Goal: Task Accomplishment & Management: Use online tool/utility

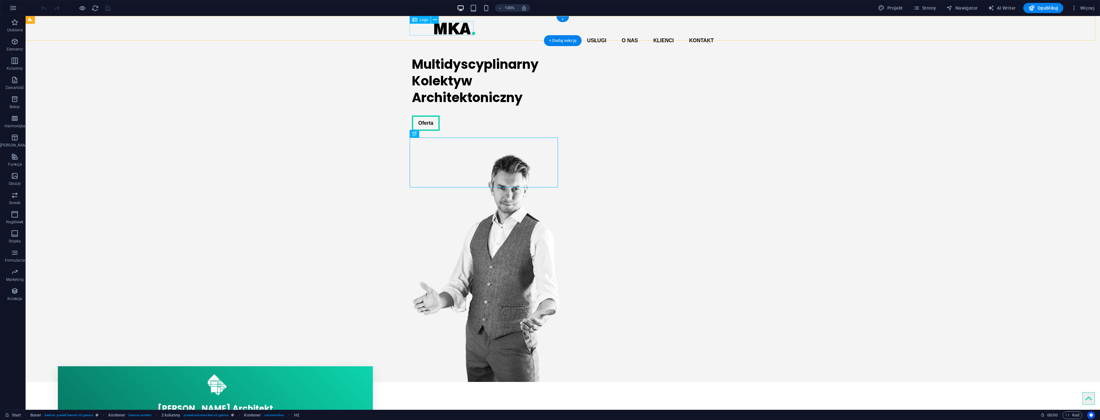
click at [451, 27] on div at bounding box center [563, 28] width 302 height 14
select select "px"
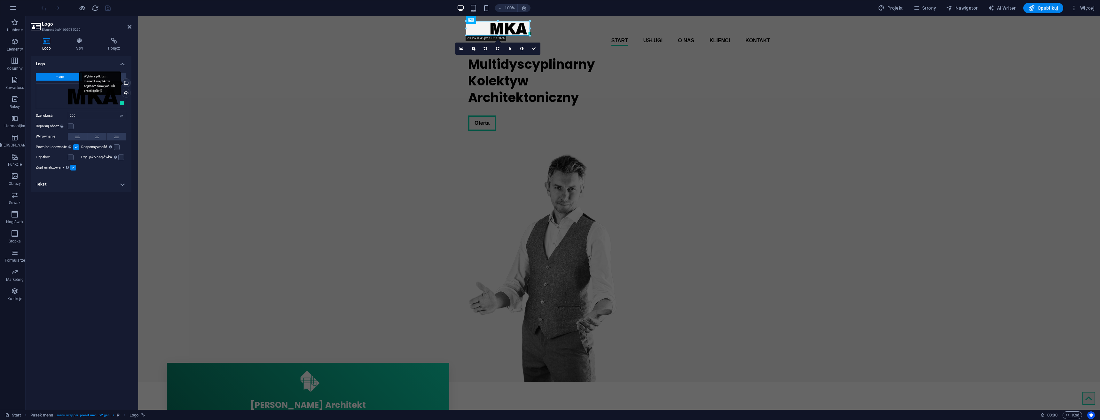
click at [121, 83] on div "Wybierz pliki z menedżera plików, zdjęć stockowych lub prześlij plik(i)" at bounding box center [100, 83] width 42 height 24
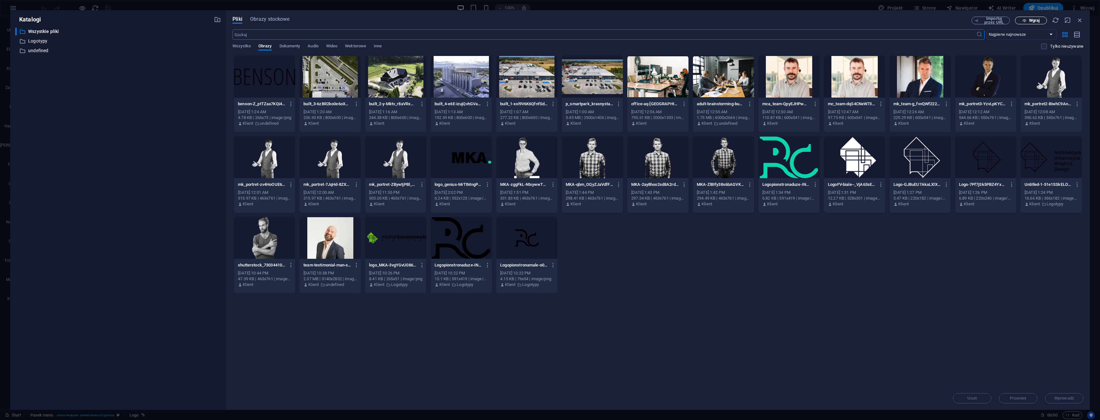
click at [1027, 17] on button "Wgraj" at bounding box center [1031, 21] width 32 height 8
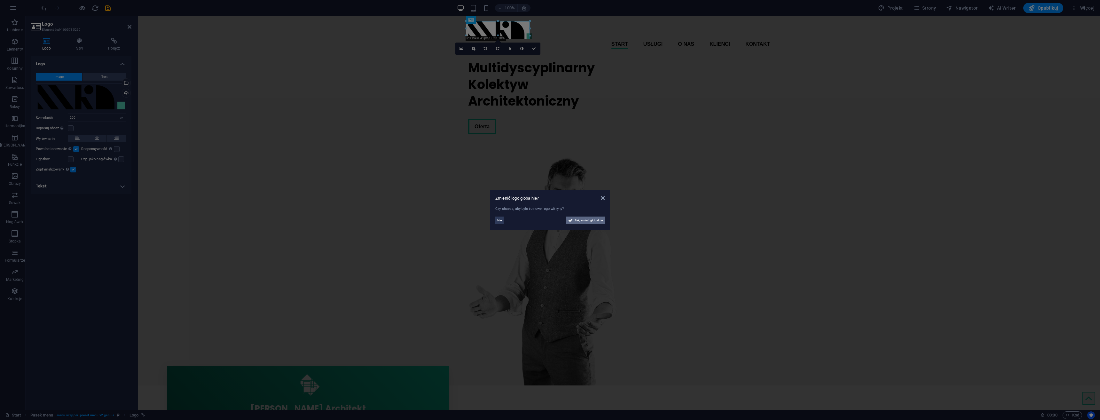
click at [588, 223] on span "Tak, zmień globalnie" at bounding box center [589, 221] width 28 height 8
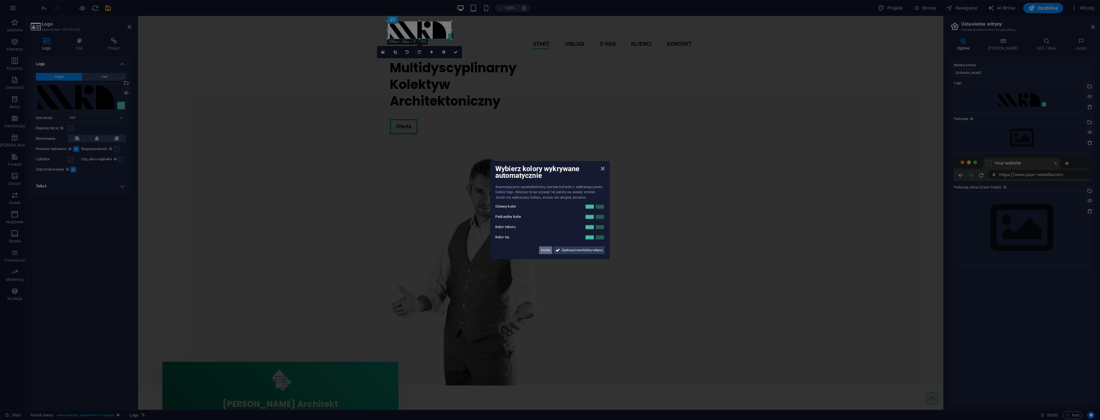
click at [547, 248] on span "Anuluj" at bounding box center [545, 250] width 9 height 8
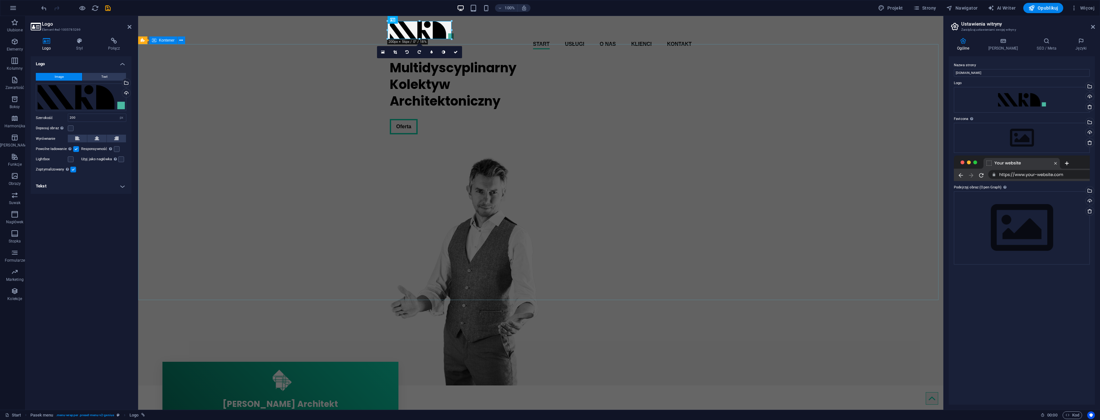
click at [283, 172] on div "Multidyscyplinarny Kolektyw Architektoniczny Oferta" at bounding box center [540, 219] width 805 height 331
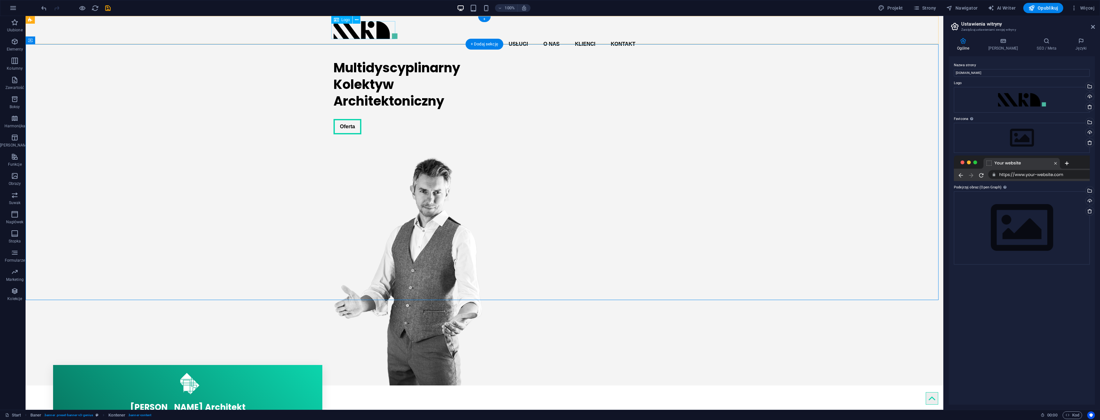
click at [364, 30] on div at bounding box center [485, 30] width 302 height 18
select select "px"
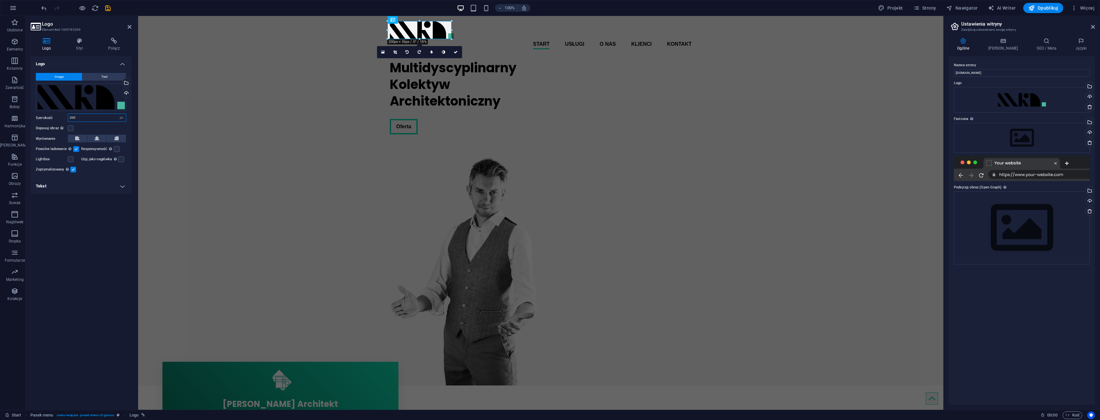
drag, startPoint x: 93, startPoint y: 116, endPoint x: 52, endPoint y: 122, distance: 42.0
click at [45, 121] on div "Szerokość 200 Domyślny automatycznie px rem % em vh vw" at bounding box center [81, 118] width 91 height 8
type input "150"
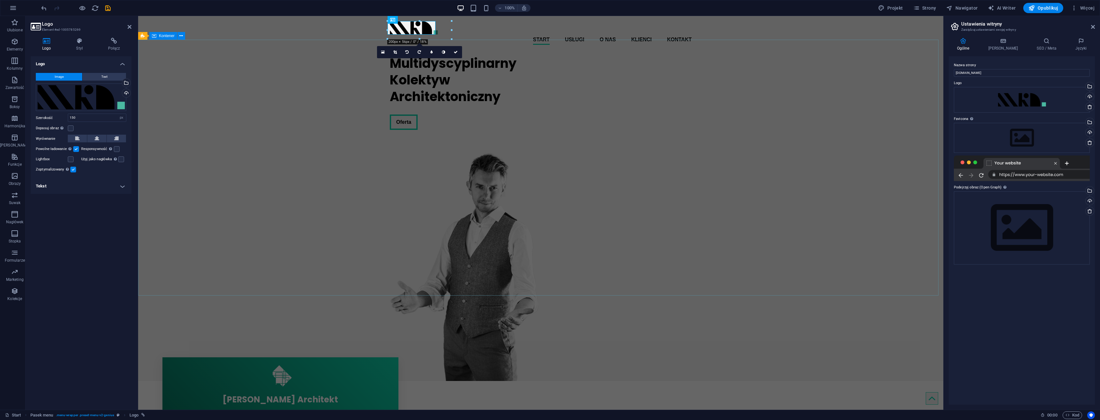
click at [224, 101] on div "Multidyscyplinarny Kolektyw Architektoniczny Oferta" at bounding box center [540, 215] width 805 height 331
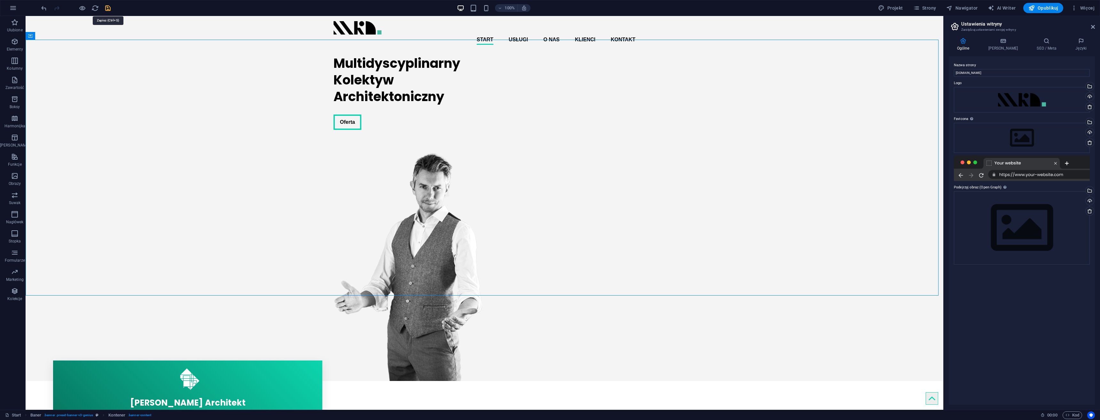
click at [108, 9] on icon "save" at bounding box center [107, 7] width 7 height 7
checkbox input "false"
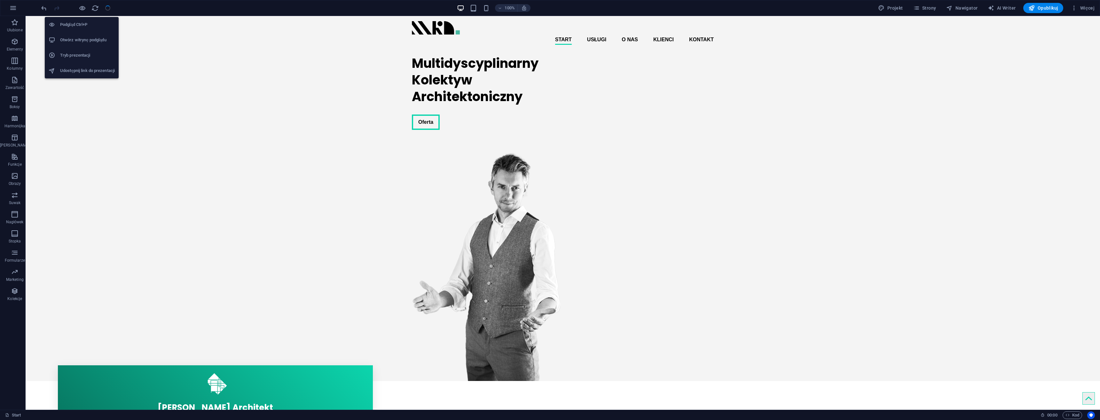
click at [87, 38] on h6 "Otwórz witrynę podglądu" at bounding box center [87, 40] width 55 height 8
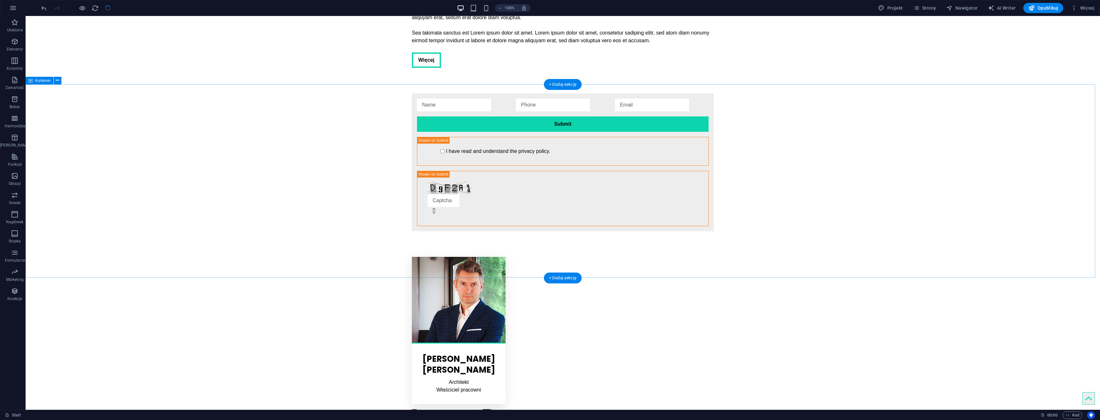
scroll to position [1413, 0]
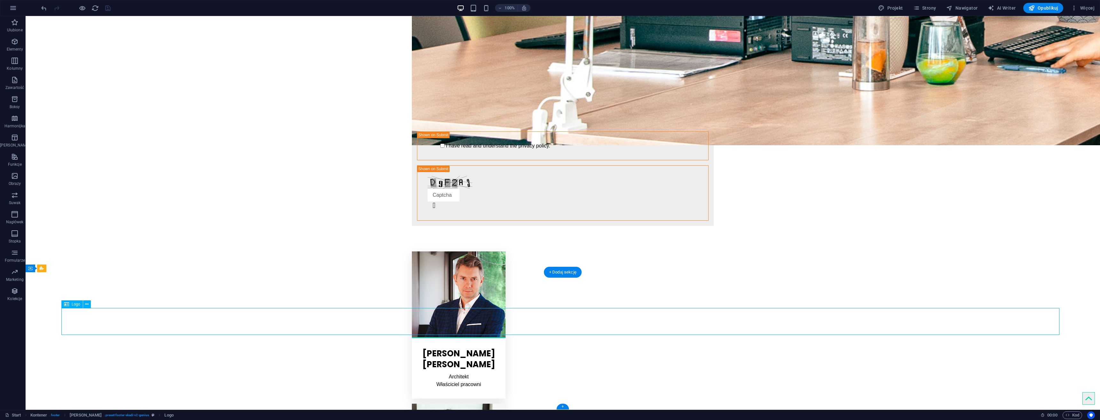
select select "px"
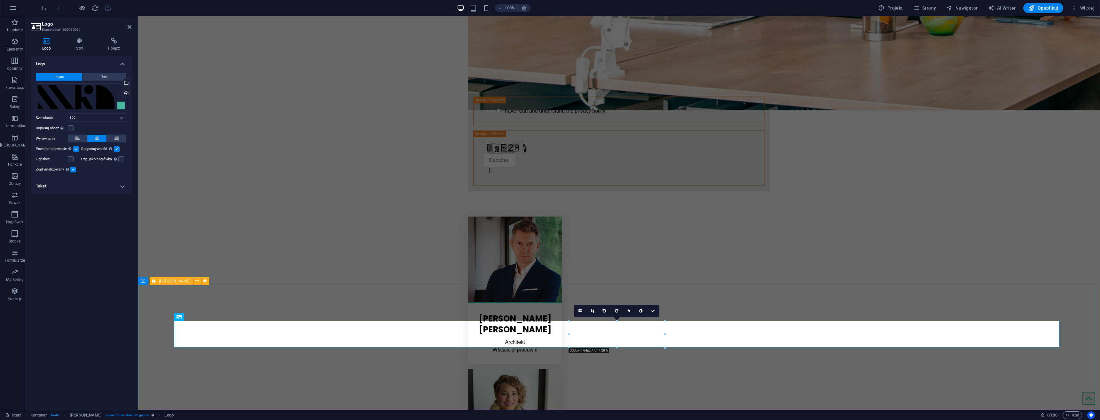
scroll to position [1357, 0]
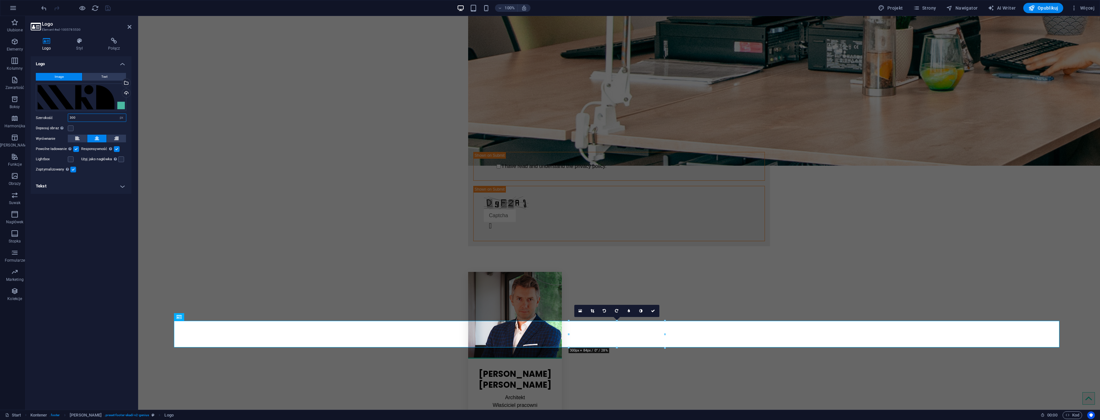
click at [82, 118] on input "300" at bounding box center [97, 118] width 58 height 8
drag, startPoint x: 71, startPoint y: 116, endPoint x: 23, endPoint y: 118, distance: 47.7
click at [23, 118] on section "Ulubione Elementy Kolumny Zawartość Boksy Harmonijka Tabele Funkcje Obrazy Suwa…" at bounding box center [550, 213] width 1100 height 394
type input "200"
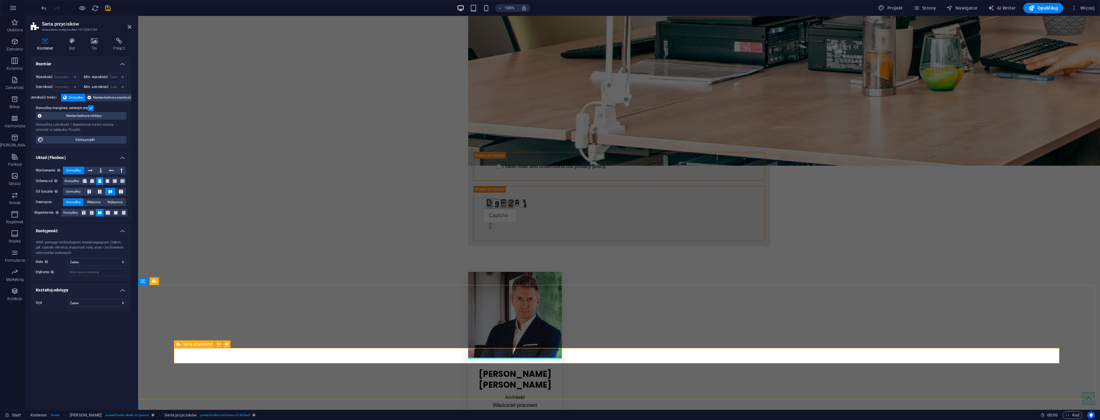
click at [192, 345] on span "Seria przycisków" at bounding box center [197, 344] width 29 height 4
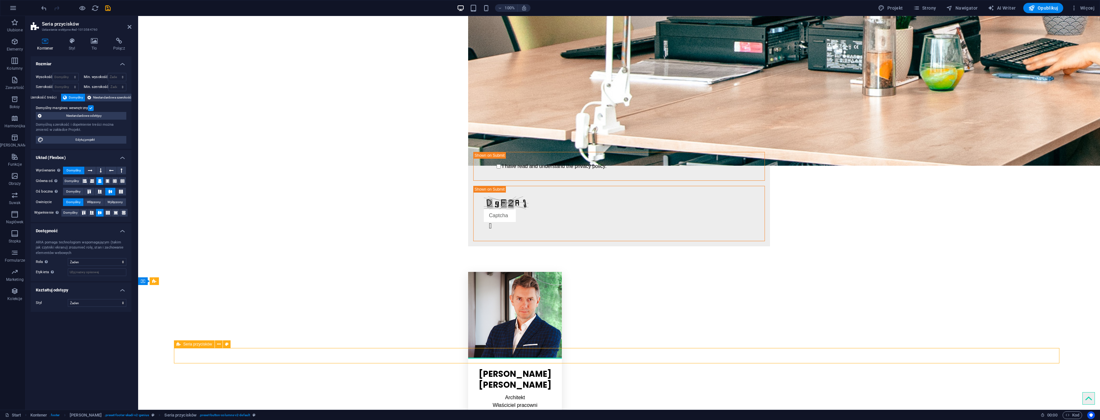
click at [192, 345] on span "Seria przycisków" at bounding box center [197, 344] width 29 height 4
click at [73, 42] on icon at bounding box center [72, 41] width 20 height 6
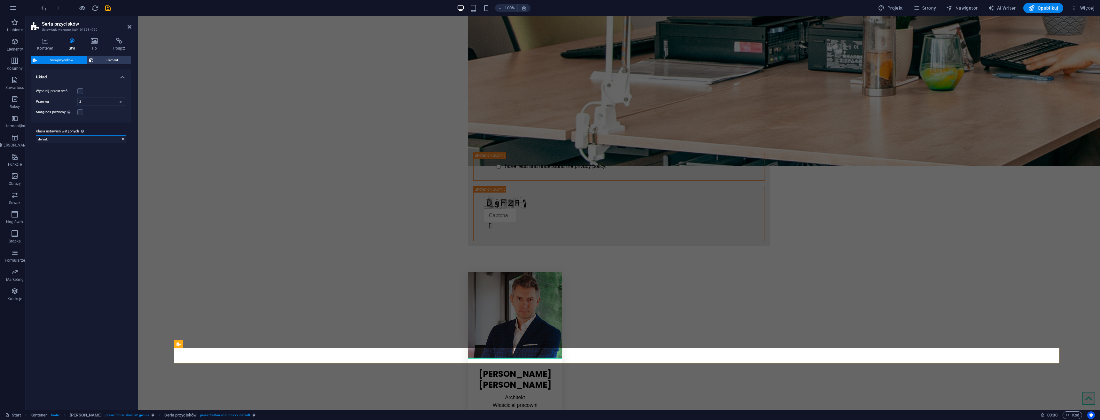
click at [64, 138] on select "default Dodaj klasę ustawień wstępnych" at bounding box center [81, 139] width 91 height 8
click at [78, 91] on label at bounding box center [80, 91] width 6 height 6
click at [0, 0] on input "Wypełnij przestrzeń" at bounding box center [0, 0] width 0 height 0
click at [79, 88] on label at bounding box center [80, 91] width 6 height 6
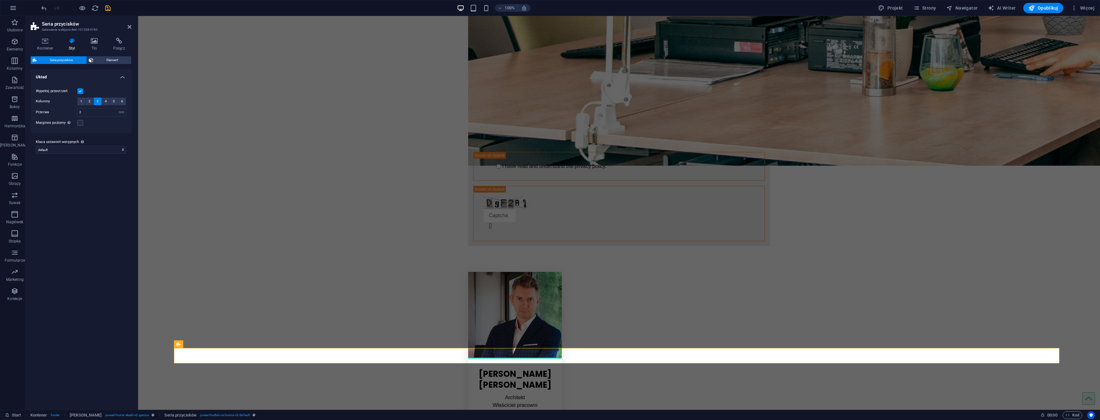
click at [0, 0] on input "Wypełnij przestrzeń" at bounding box center [0, 0] width 0 height 0
click at [80, 91] on label at bounding box center [80, 91] width 6 height 6
click at [0, 0] on input "Wypełnij przestrzeń" at bounding box center [0, 0] width 0 height 0
click at [81, 99] on span "1" at bounding box center [81, 102] width 2 height 8
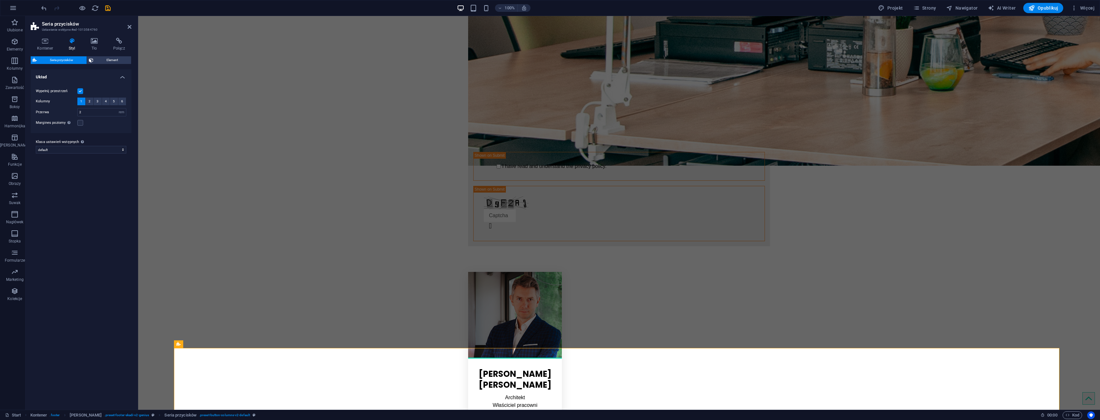
click at [80, 90] on label at bounding box center [80, 91] width 6 height 6
click at [0, 0] on input "Wypełnij przestrzeń" at bounding box center [0, 0] width 0 height 0
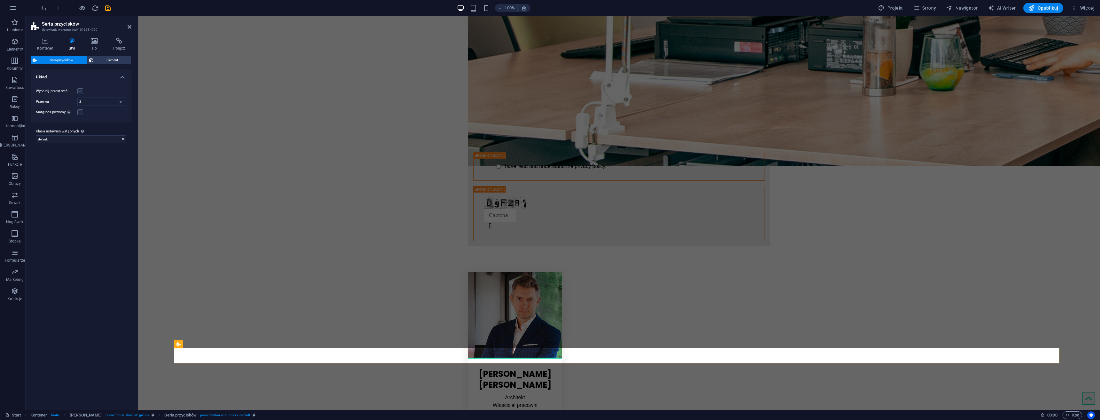
click at [80, 90] on label at bounding box center [80, 91] width 6 height 6
click at [0, 0] on input "Wypełnij przestrzeń" at bounding box center [0, 0] width 0 height 0
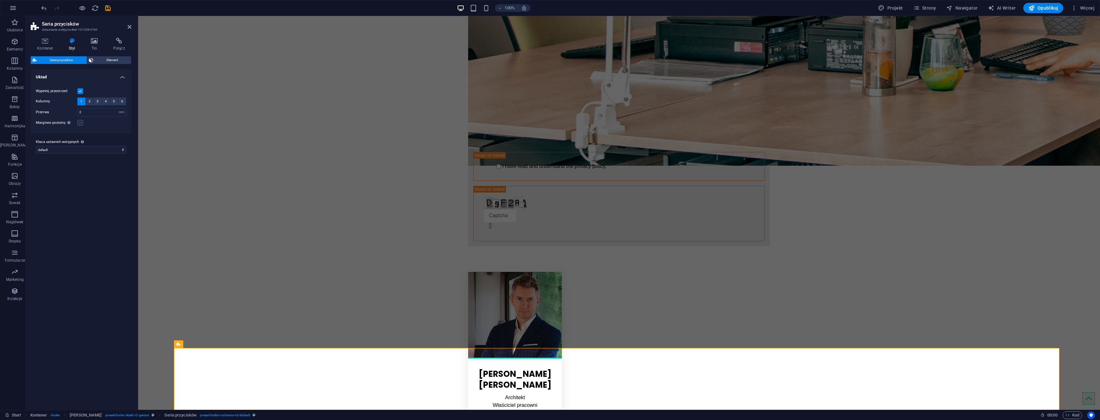
click at [82, 123] on label at bounding box center [80, 123] width 6 height 6
click at [0, 0] on input "Margines poziomy Tylko jeśli kontenery „Szerokość zawartości” nie są ustawione …" at bounding box center [0, 0] width 0 height 0
click at [80, 122] on label at bounding box center [80, 123] width 6 height 6
click at [0, 0] on input "Margines poziomy Tylko jeśli kontenery „Szerokość zawartości” nie są ustawione …" at bounding box center [0, 0] width 0 height 0
click at [108, 9] on icon "save" at bounding box center [107, 7] width 7 height 7
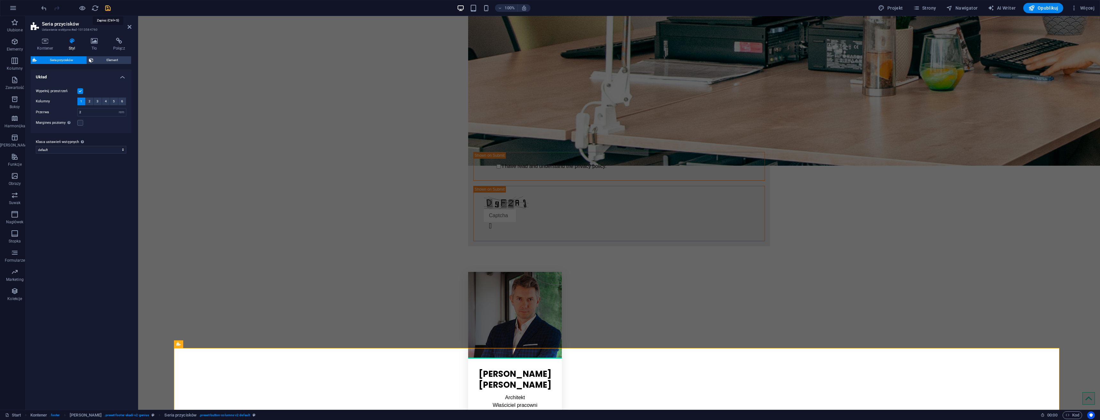
checkbox input "false"
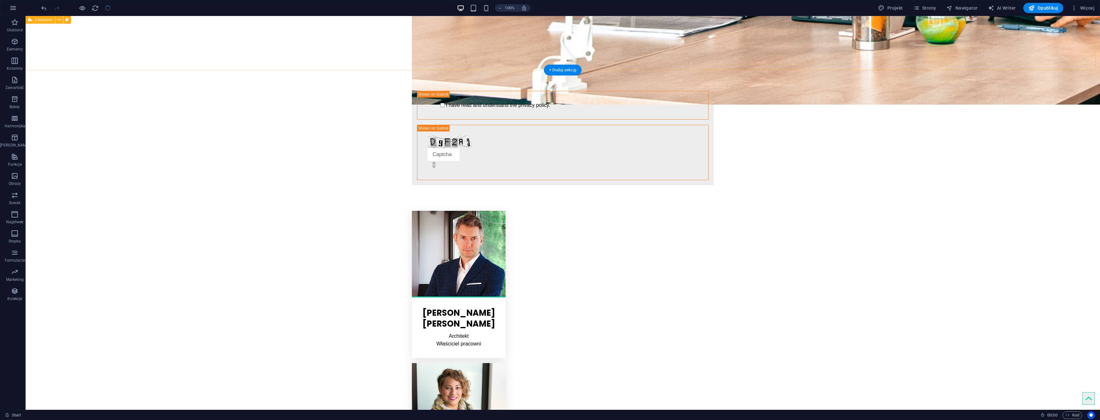
scroll to position [1455, 0]
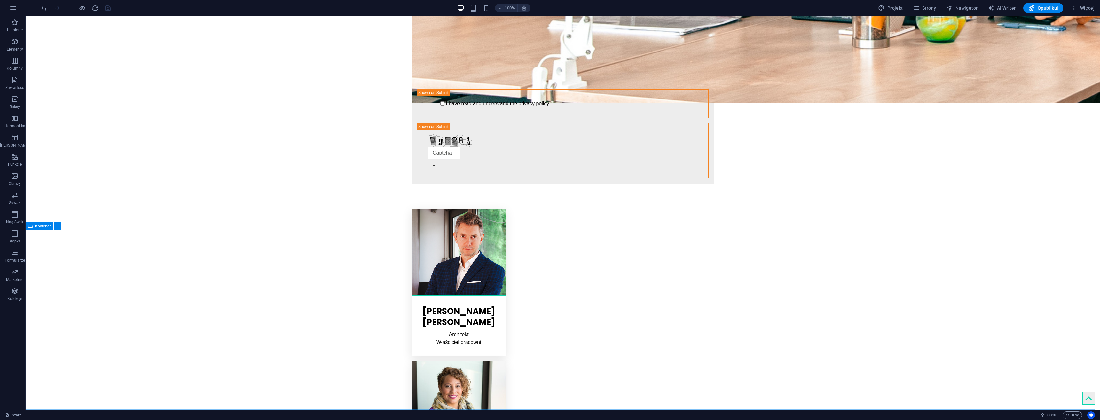
click at [32, 226] on icon at bounding box center [30, 226] width 4 height 8
select select "footer"
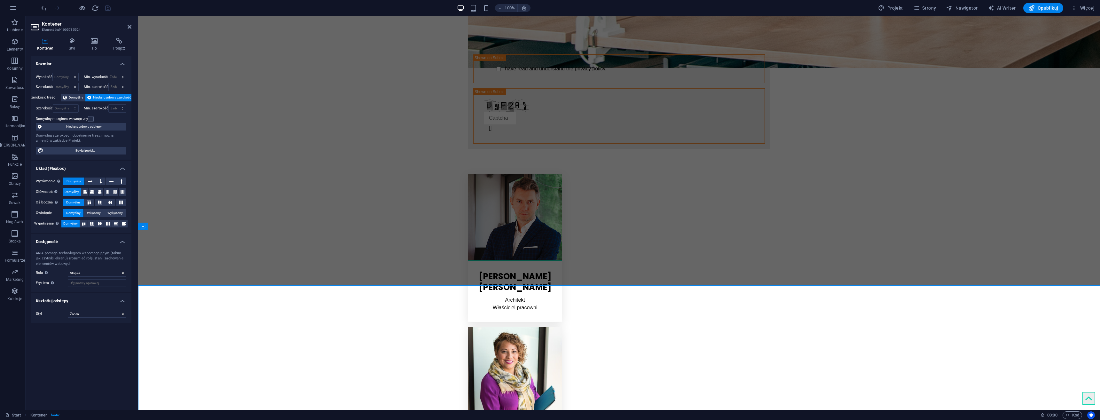
scroll to position [1400, 0]
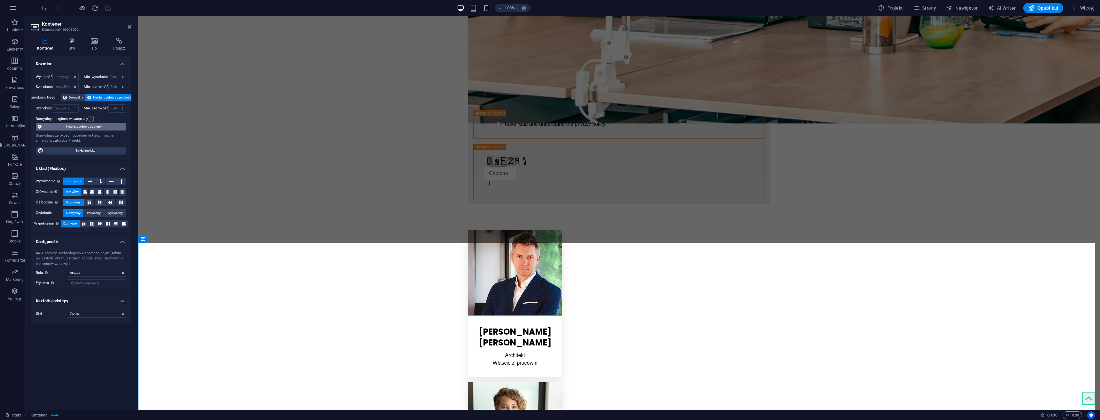
click at [94, 127] on span "Niestandardowe odstępy" at bounding box center [83, 127] width 81 height 8
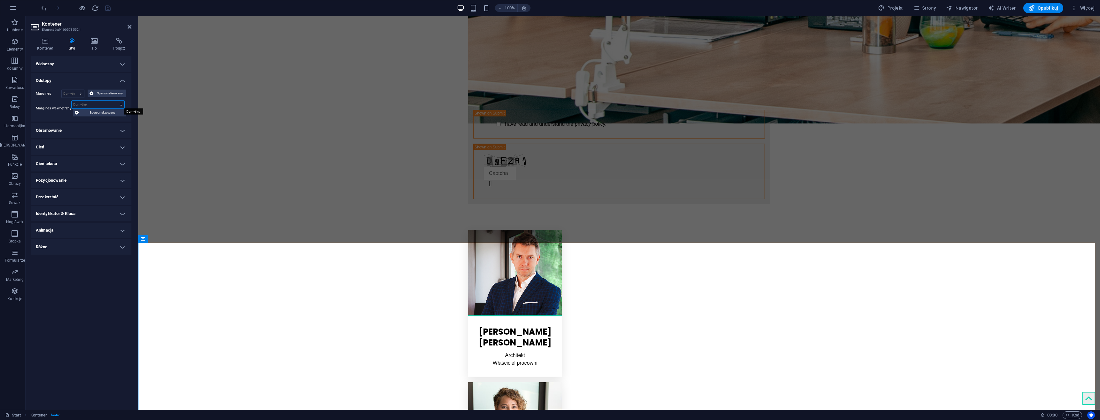
click at [80, 102] on select "Domyślny px rem % vh vw Spersonalizowany" at bounding box center [98, 105] width 53 height 8
select select "px"
click at [115, 101] on select "Domyślny px rem % vh vw Spersonalizowany" at bounding box center [98, 105] width 53 height 8
type input "0"
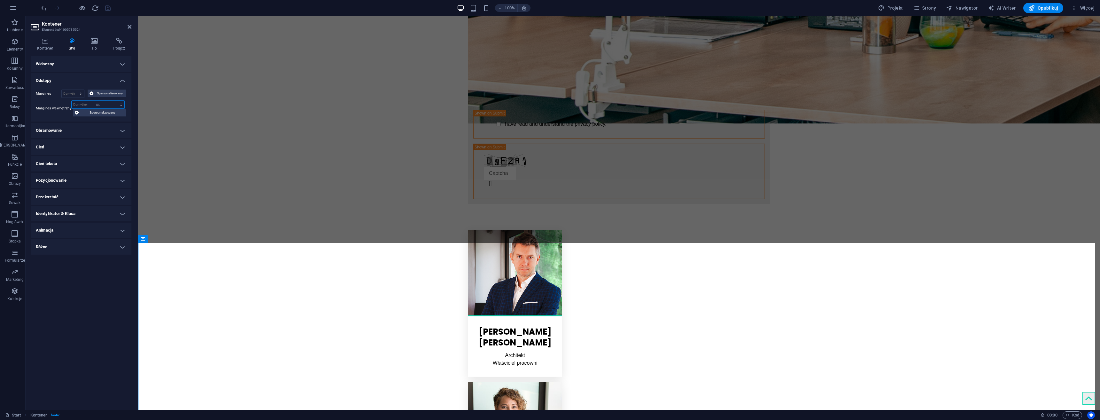
type input "0"
click at [94, 113] on span "Spersonalizowany" at bounding box center [103, 113] width 44 height 8
drag, startPoint x: 54, startPoint y: 129, endPoint x: 37, endPoint y: 130, distance: 16.7
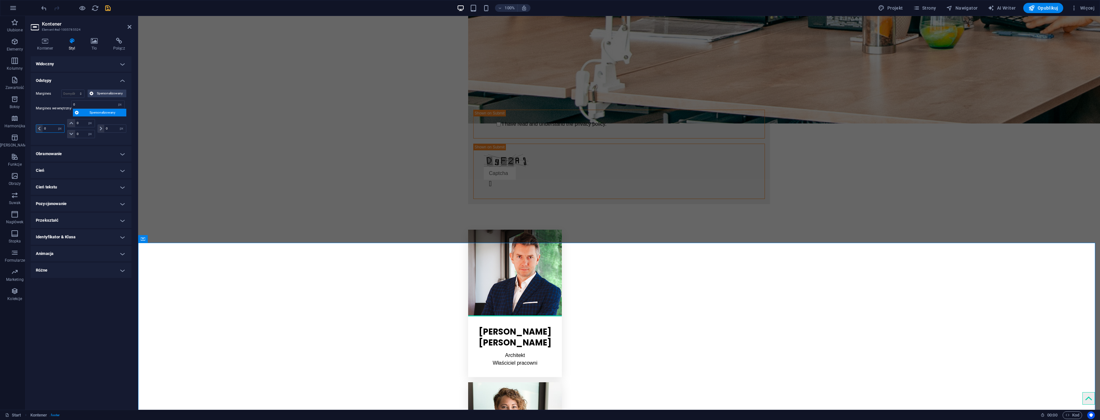
click at [37, 130] on div "0 px rem % vh vw" at bounding box center [50, 128] width 29 height 8
type input "100"
select select "DISABLED_OPTION_VALUE"
drag, startPoint x: 113, startPoint y: 126, endPoint x: 94, endPoint y: 126, distance: 18.5
click at [94, 126] on div "100 px rem % vh vw 0 px rem % vh vw 0 px rem % vh vw 0 px rem % vh vw" at bounding box center [81, 128] width 91 height 19
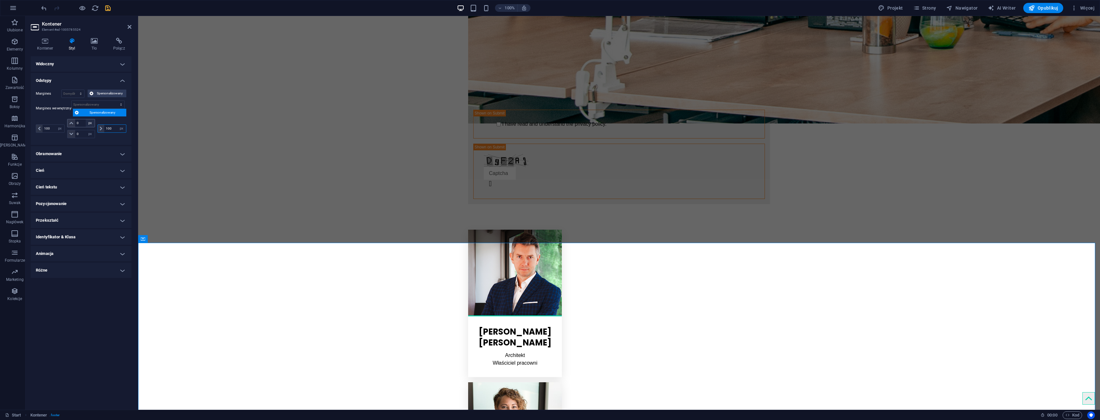
type input "100"
drag, startPoint x: 53, startPoint y: 128, endPoint x: 31, endPoint y: 132, distance: 22.8
click at [27, 132] on div "Kontener Styl Tło Połącz Rozmiar Wysokość Domyślny px rem % vh vw Min. wysokość…" at bounding box center [81, 221] width 111 height 377
type input "0"
drag, startPoint x: 109, startPoint y: 129, endPoint x: 89, endPoint y: 130, distance: 20.2
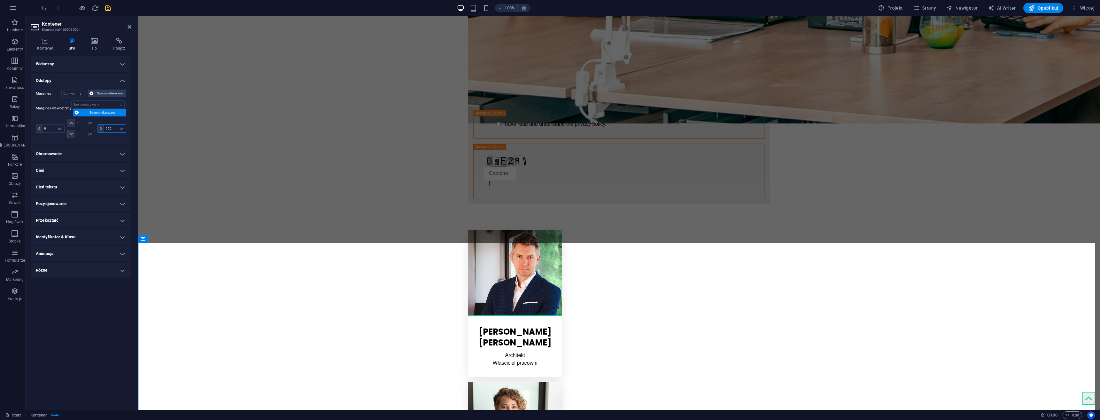
click at [89, 130] on div "0 px rem % vh vw 0 px rem % vh vw 0 px rem % vh vw 100 px rem % vh vw" at bounding box center [81, 128] width 91 height 19
type input "0"
click at [107, 141] on div "Margines Domyślny automatycznie px % rem vw vh Spersonalizowany Spersonalizowan…" at bounding box center [81, 114] width 101 height 60
click at [104, 103] on input "0" at bounding box center [98, 105] width 53 height 8
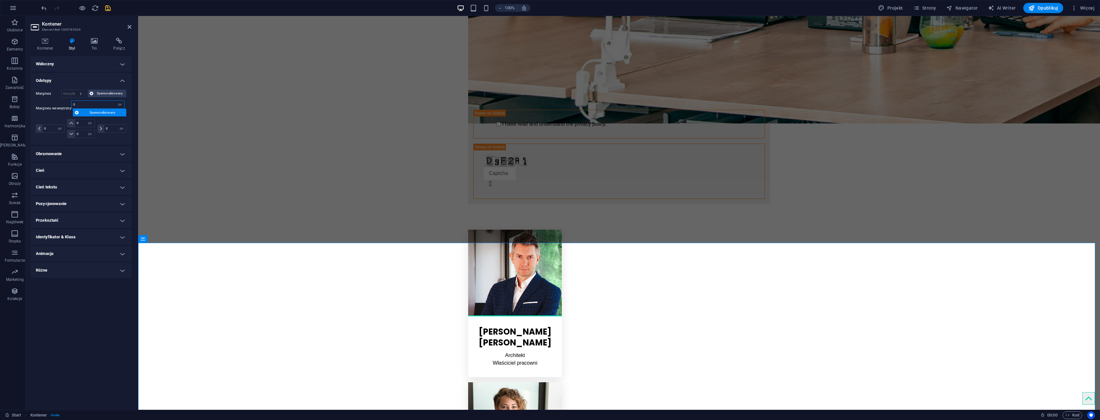
drag, startPoint x: 118, startPoint y: 105, endPoint x: 114, endPoint y: 110, distance: 6.5
click at [118, 105] on select "Domyślny px rem % vh vw Spersonalizowany" at bounding box center [119, 105] width 9 height 8
select select "default"
click at [115, 101] on select "Domyślny px rem % vh vw Spersonalizowany" at bounding box center [119, 105] width 9 height 8
select select "DISABLED_OPTION_VALUE"
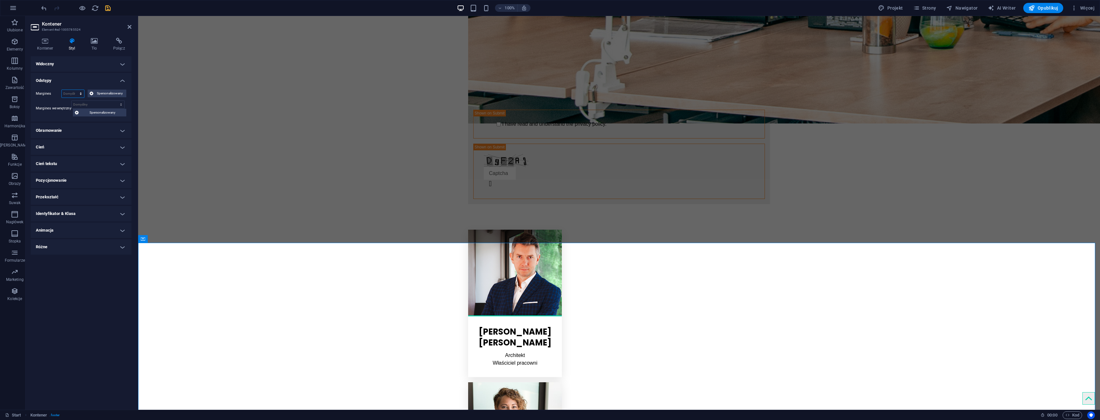
click at [77, 92] on select "Domyślny automatycznie px % rem vw vh Spersonalizowany" at bounding box center [73, 94] width 22 height 8
select select "px"
click at [75, 90] on select "Domyślny automatycznie px % rem vw vh Spersonalizowany" at bounding box center [73, 94] width 22 height 8
type input "0"
click at [103, 94] on span "Spersonalizowany" at bounding box center [109, 94] width 29 height 8
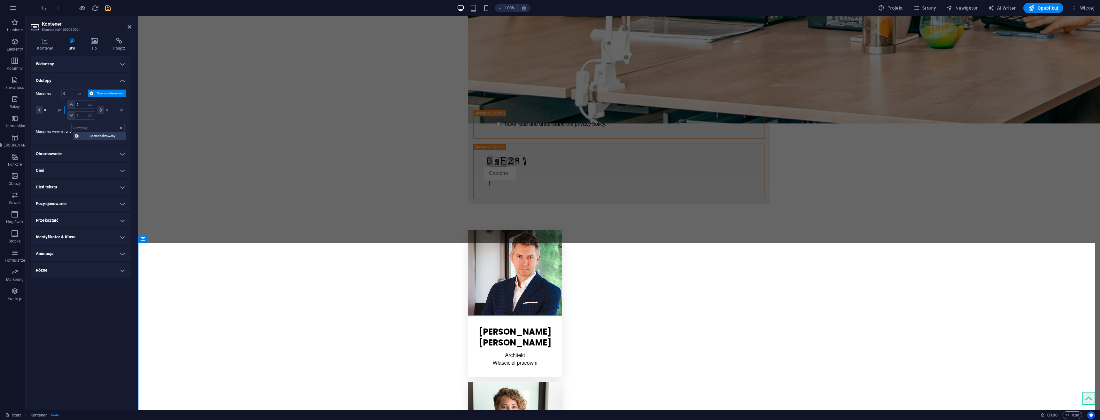
drag, startPoint x: 51, startPoint y: 110, endPoint x: 31, endPoint y: 113, distance: 20.4
click at [31, 113] on div "Margines 0 Domyślny automatycznie px % rem vw vh Spersonalizowany Spersonalizow…" at bounding box center [81, 114] width 101 height 60
type input "100"
select select "DISABLED_OPTION_VALUE"
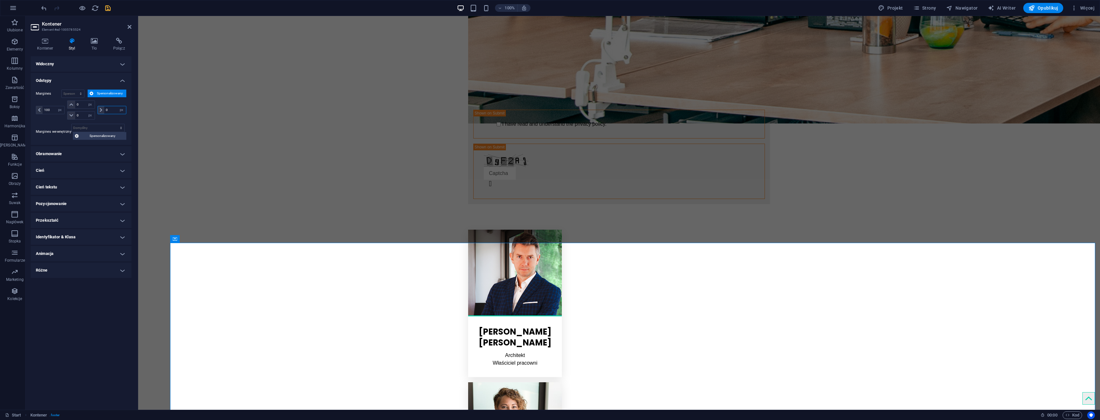
drag, startPoint x: 113, startPoint y: 110, endPoint x: 100, endPoint y: 110, distance: 12.8
click at [100, 110] on div "0 automatycznie px % rem vw vh" at bounding box center [112, 110] width 29 height 8
type input "100"
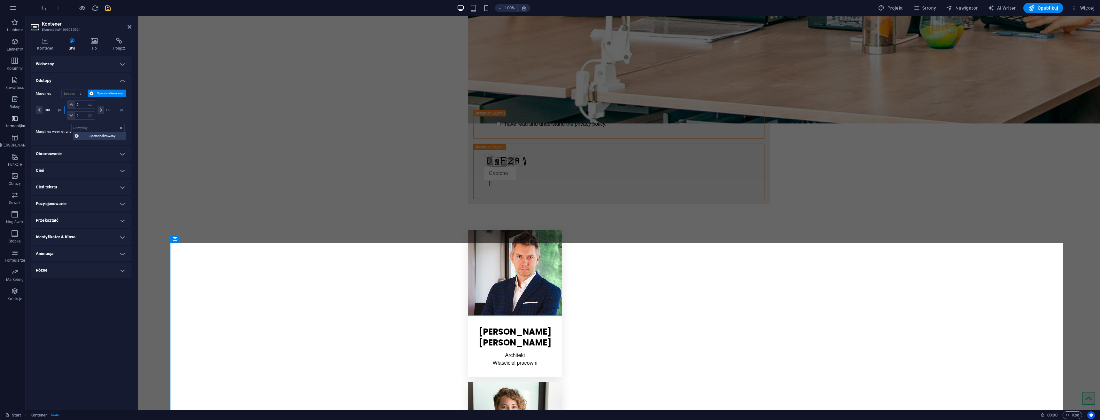
drag, startPoint x: 51, startPoint y: 107, endPoint x: 22, endPoint y: 112, distance: 29.5
click at [22, 112] on section "Ulubione Elementy Kolumny Zawartość Boksy Harmonijka Tabele Funkcje Obrazy Suwa…" at bounding box center [550, 213] width 1100 height 394
drag, startPoint x: 51, startPoint y: 108, endPoint x: 16, endPoint y: 111, distance: 34.3
click at [16, 111] on section "Ulubione Elementy Kolumny Zawartość Boksy Harmonijka Tabele Funkcje Obrazy Suwa…" at bounding box center [550, 213] width 1100 height 394
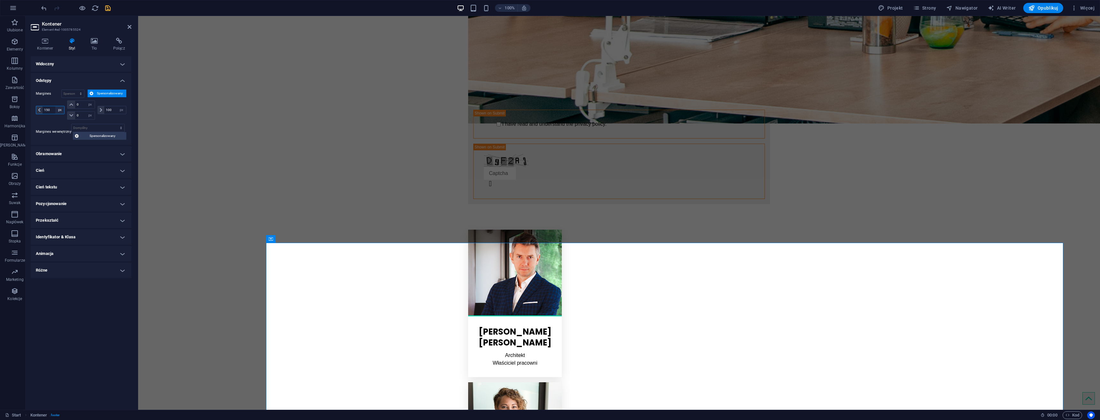
type input "150"
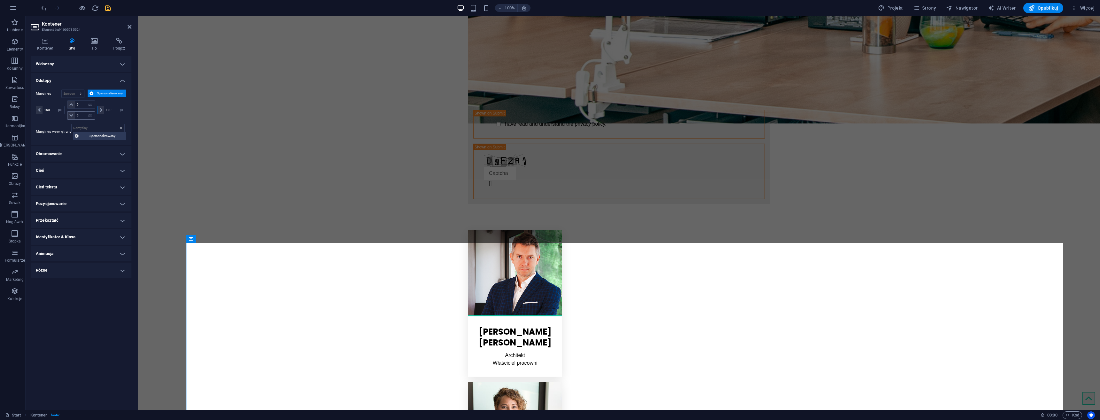
drag, startPoint x: 114, startPoint y: 109, endPoint x: 83, endPoint y: 112, distance: 30.9
click at [83, 112] on div "150 automatycznie px % rem vw vh 0 automatycznie px % rem vw vh 0 automatycznie…" at bounding box center [81, 109] width 91 height 19
type input "150"
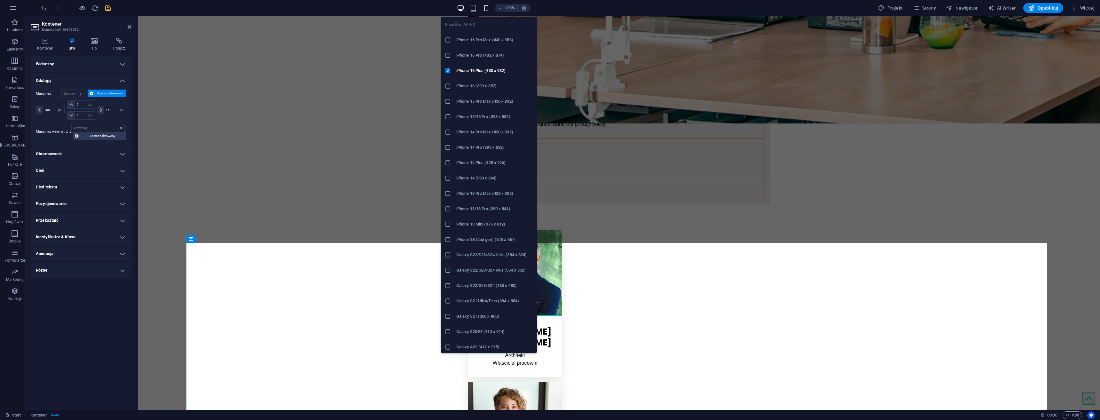
click at [486, 9] on icon "button" at bounding box center [486, 7] width 7 height 7
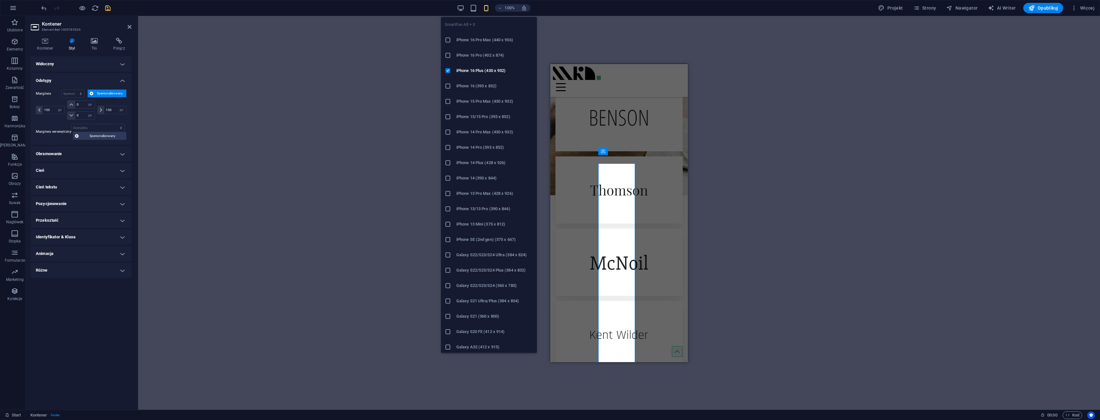
scroll to position [2524, 0]
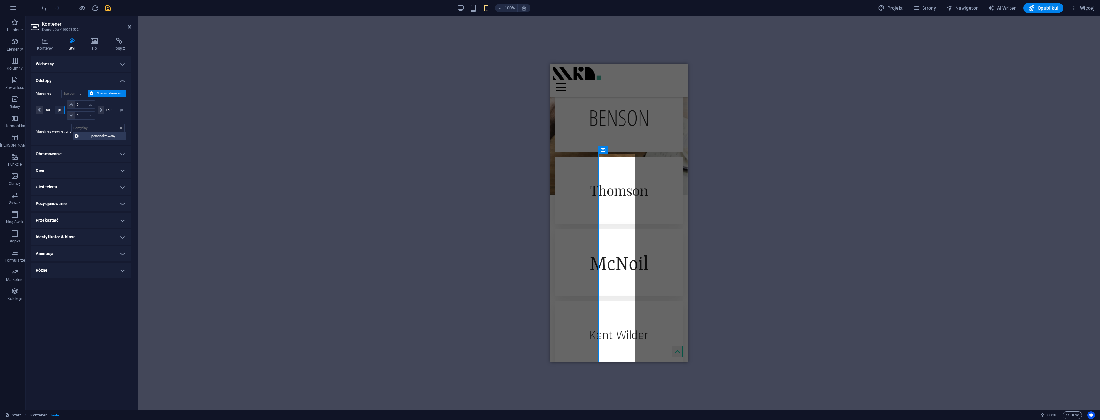
click at [55, 107] on select "automatycznie px % rem vw vh" at bounding box center [59, 110] width 9 height 8
click at [82, 93] on select "Domyślny automatycznie px % rem vw vh Spersonalizowany" at bounding box center [73, 94] width 22 height 8
click at [62, 90] on select "Domyślny automatycznie px % rem vw vh Spersonalizowany" at bounding box center [73, 94] width 22 height 8
click at [82, 95] on select "Domyślny automatycznie px % rem vw vh Spersonalizowany" at bounding box center [73, 94] width 22 height 8
click at [62, 90] on select "Domyślny automatycznie px % rem vw vh Spersonalizowany" at bounding box center [73, 94] width 22 height 8
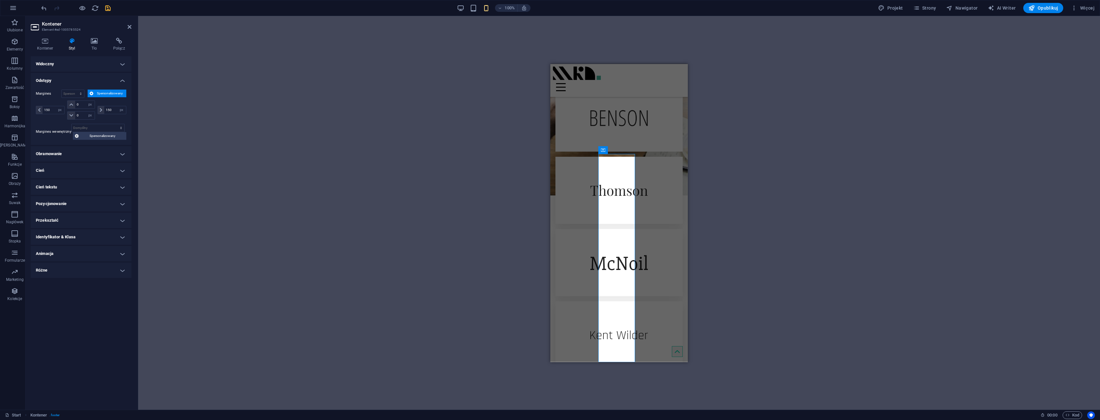
click at [96, 97] on span "Spersonalizowany" at bounding box center [109, 94] width 29 height 8
click at [80, 92] on select "Domyślny automatycznie px % rem vw vh Spersonalizowany" at bounding box center [73, 94] width 22 height 8
click at [62, 90] on select "Domyślny automatycznie px % rem vw vh Spersonalizowany" at bounding box center [73, 94] width 22 height 8
select select "DISABLED_OPTION_VALUE"
drag, startPoint x: 53, startPoint y: 109, endPoint x: 23, endPoint y: 115, distance: 30.0
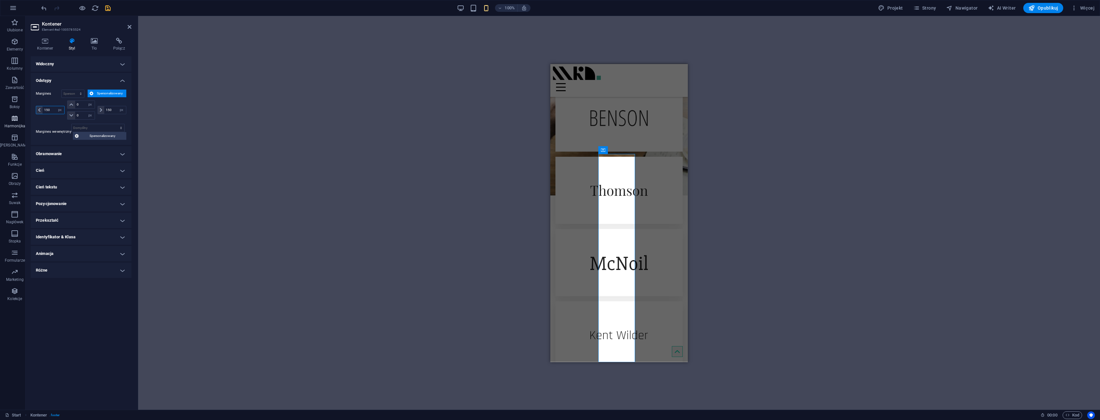
click at [23, 115] on section "Ulubione Elementy Kolumny Zawartość Boksy Harmonijka Tabele Funkcje Obrazy Suwa…" at bounding box center [550, 213] width 1100 height 394
type input "0"
click at [112, 109] on input "150" at bounding box center [115, 110] width 22 height 8
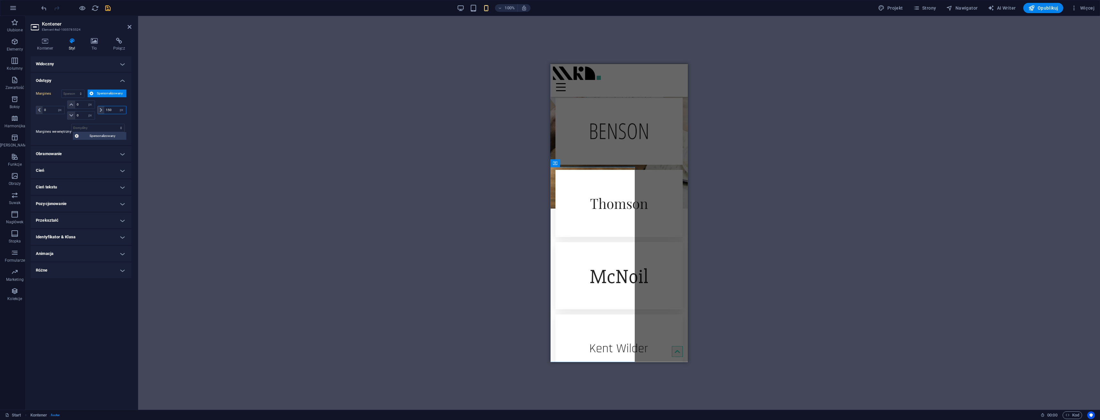
drag, startPoint x: 115, startPoint y: 109, endPoint x: 97, endPoint y: 109, distance: 18.2
click at [97, 109] on div "150 automatycznie px % rem vw vh" at bounding box center [111, 109] width 30 height 19
type input "0"
select select "px"
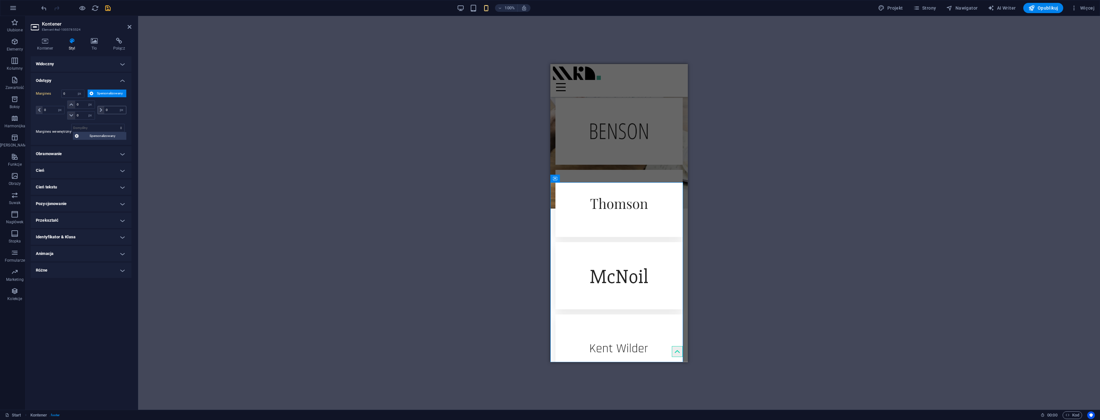
scroll to position [2496, 0]
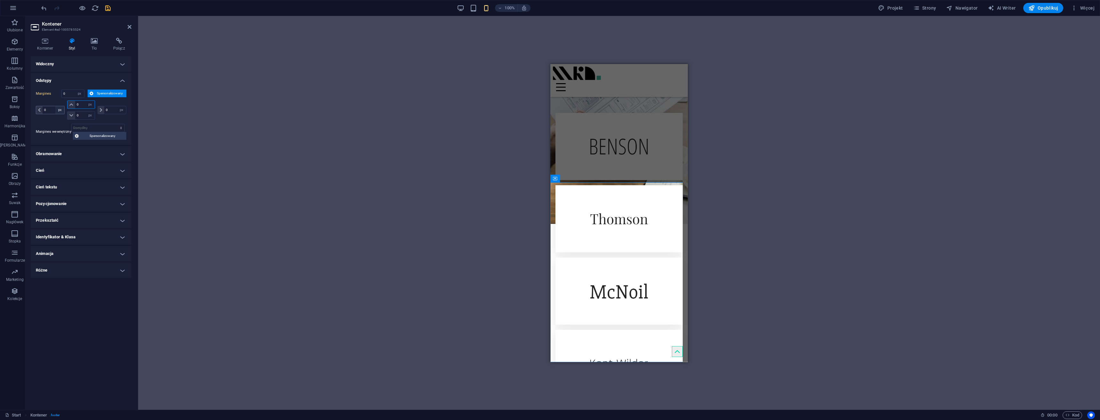
drag, startPoint x: 83, startPoint y: 106, endPoint x: 62, endPoint y: 108, distance: 21.6
click at [62, 108] on div "0 automatycznie px % rem vw vh 0 automatycznie px % rem vw vh 0 automatycznie p…" at bounding box center [81, 109] width 91 height 19
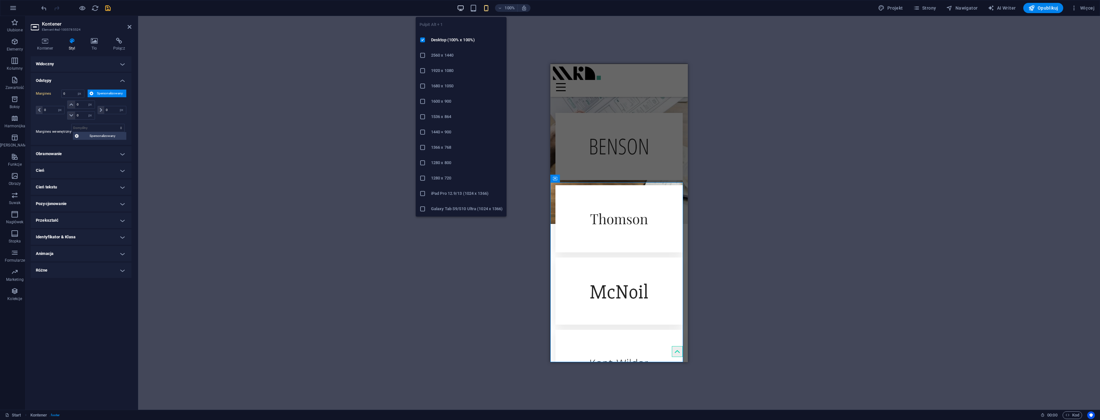
click at [458, 11] on icon "button" at bounding box center [460, 7] width 7 height 7
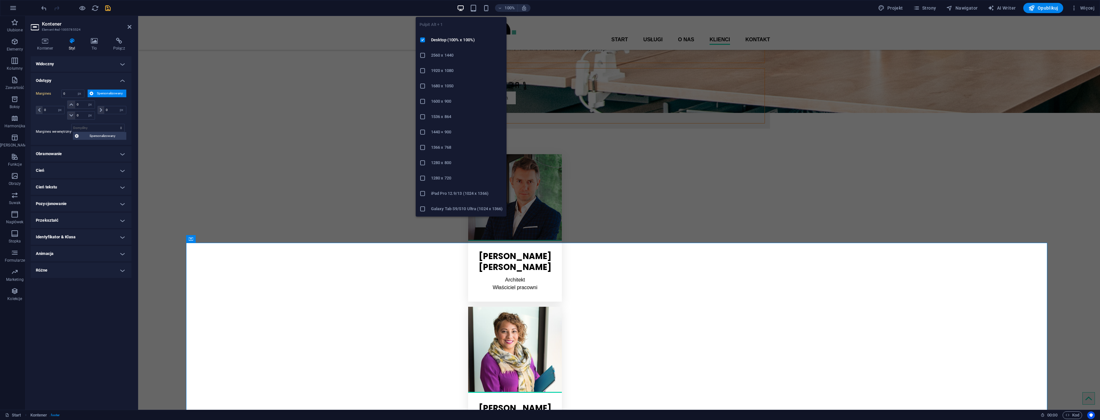
select select "DISABLED_OPTION_VALUE"
type input "150"
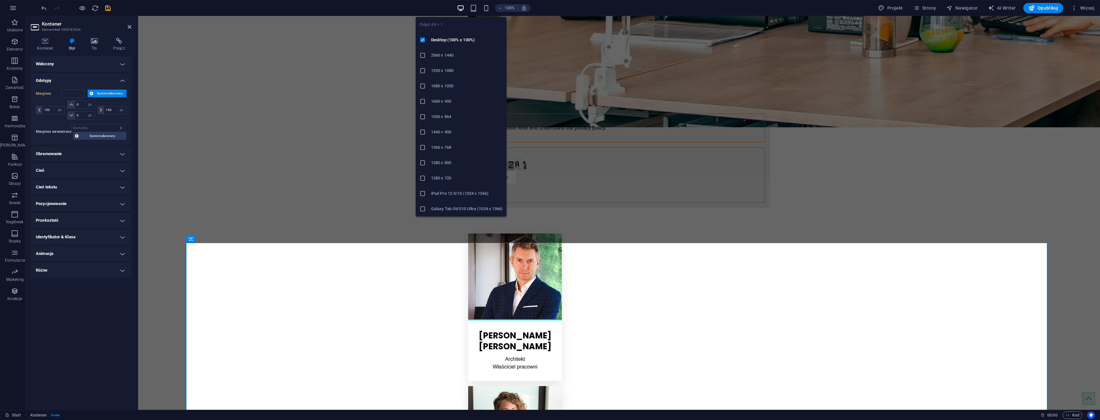
scroll to position [1400, 0]
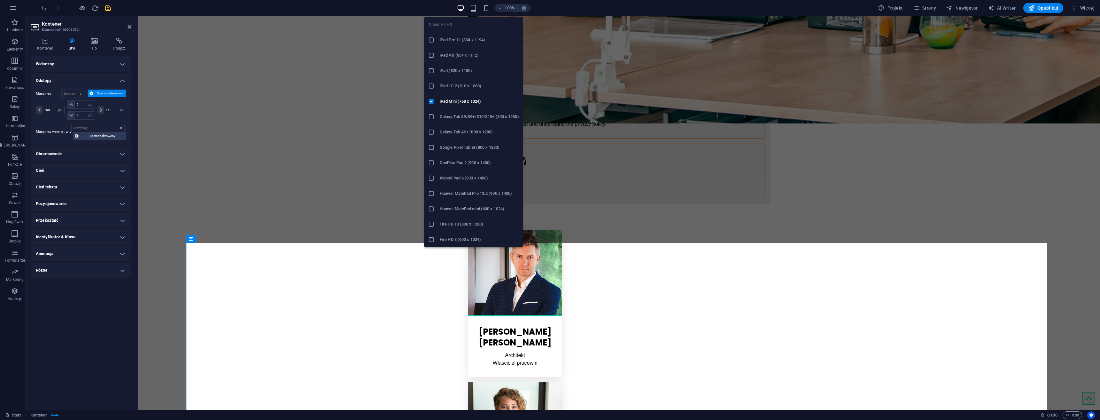
click at [477, 6] on icon "button" at bounding box center [473, 7] width 7 height 7
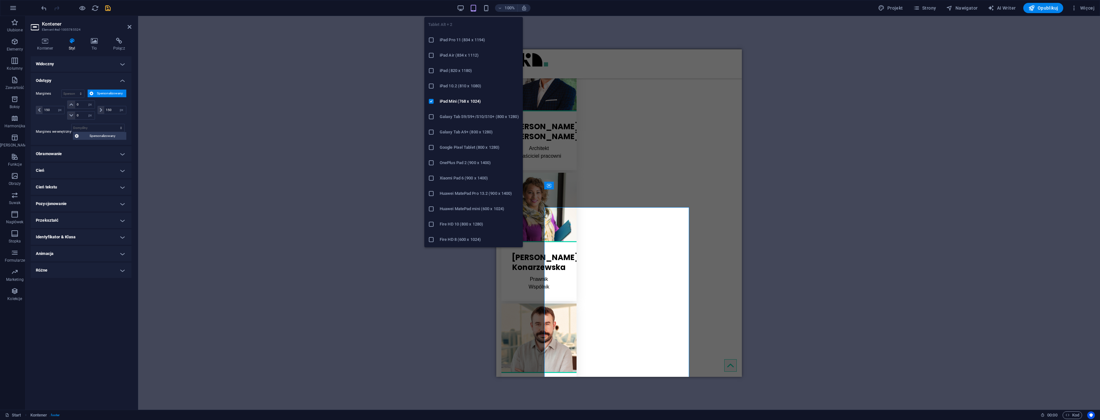
scroll to position [1338, 0]
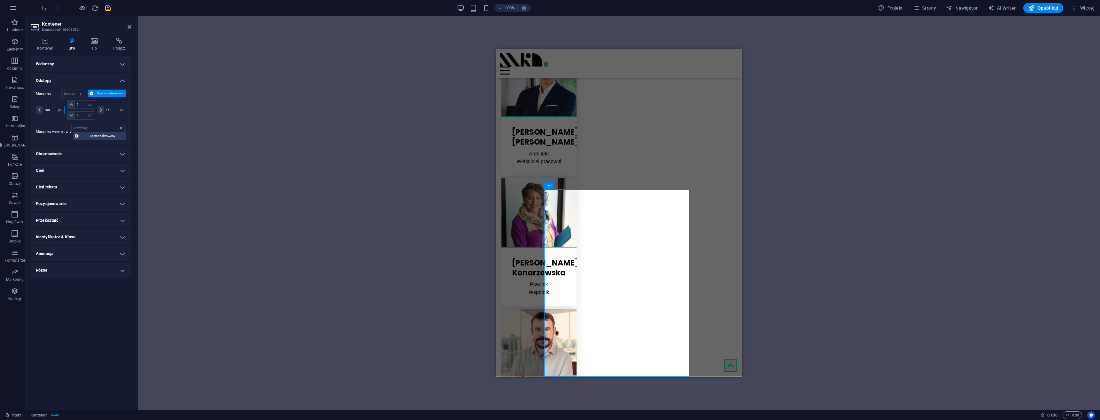
click at [54, 109] on input "150" at bounding box center [54, 110] width 22 height 8
drag, startPoint x: 54, startPoint y: 111, endPoint x: 47, endPoint y: 113, distance: 6.8
click at [34, 112] on div "Margines Domyślny automatycznie px % rem vw vh Spersonalizowany Spersonalizowan…" at bounding box center [81, 114] width 101 height 60
drag, startPoint x: 51, startPoint y: 108, endPoint x: 34, endPoint y: 110, distance: 16.8
click at [34, 110] on div "Margines Domyślny automatycznie px % rem vw vh Spersonalizowany Spersonalizowan…" at bounding box center [81, 114] width 101 height 60
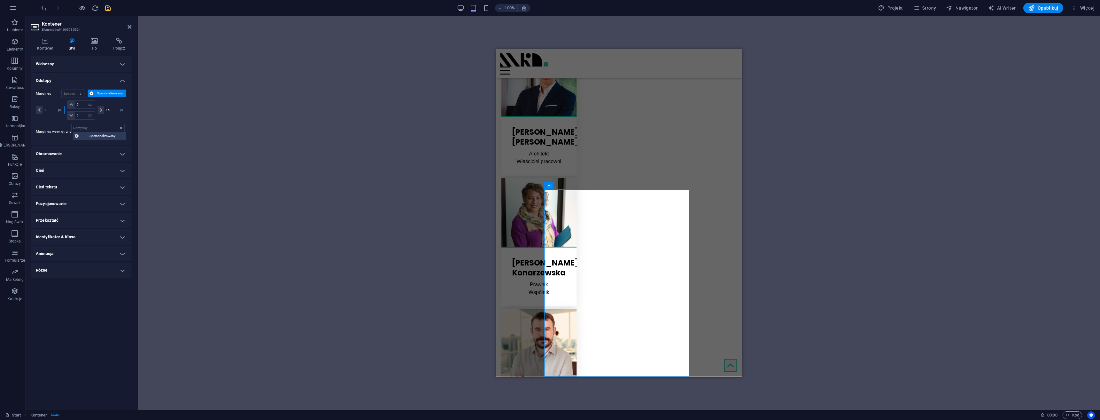
scroll to position [1331, 0]
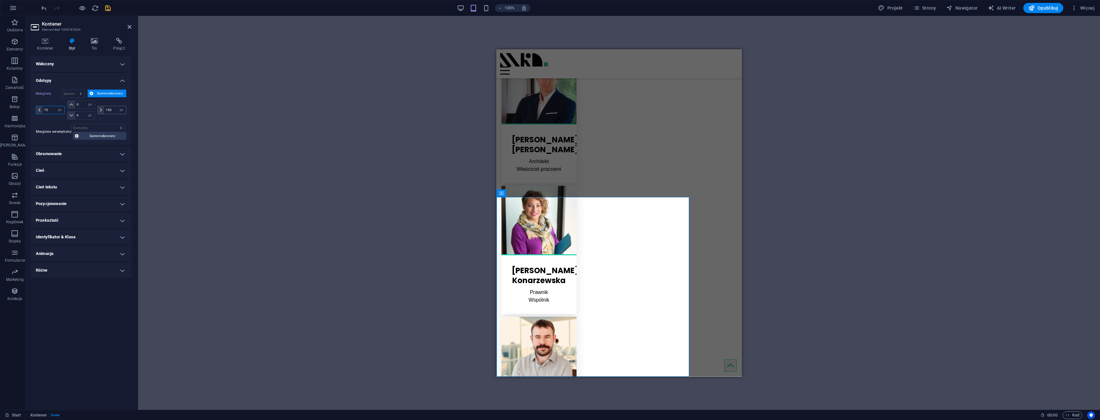
type input "75"
click at [113, 110] on input "150" at bounding box center [115, 110] width 22 height 8
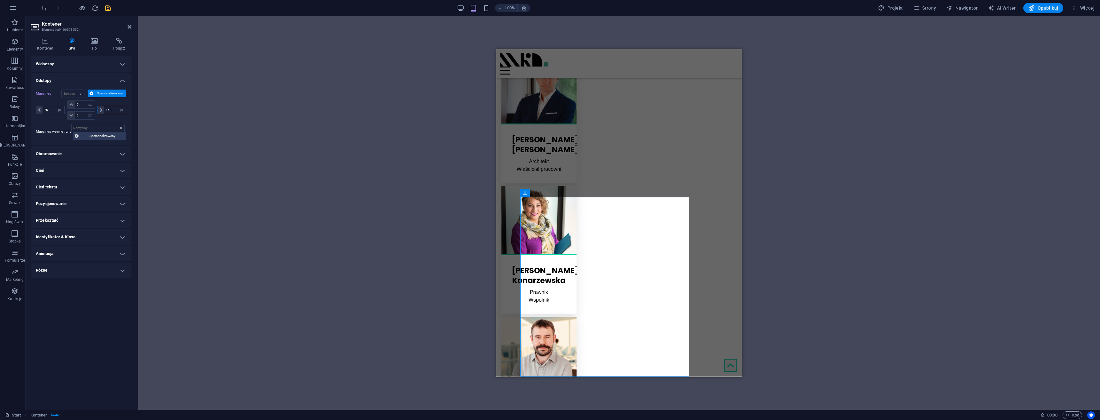
click at [94, 110] on div "75 automatycznie px % rem vw vh 0 automatycznie px % rem vw vh 0 automatycznie …" at bounding box center [81, 109] width 91 height 19
type input "75"
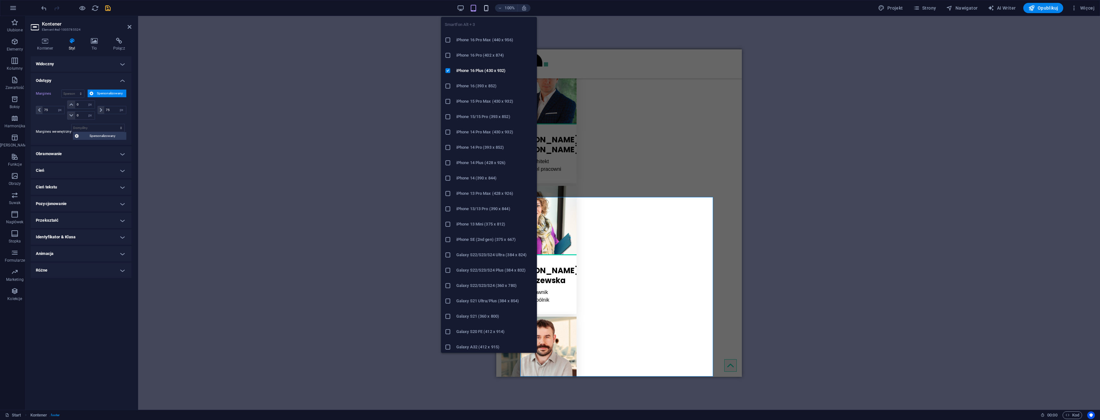
click at [486, 9] on icon "button" at bounding box center [486, 7] width 7 height 7
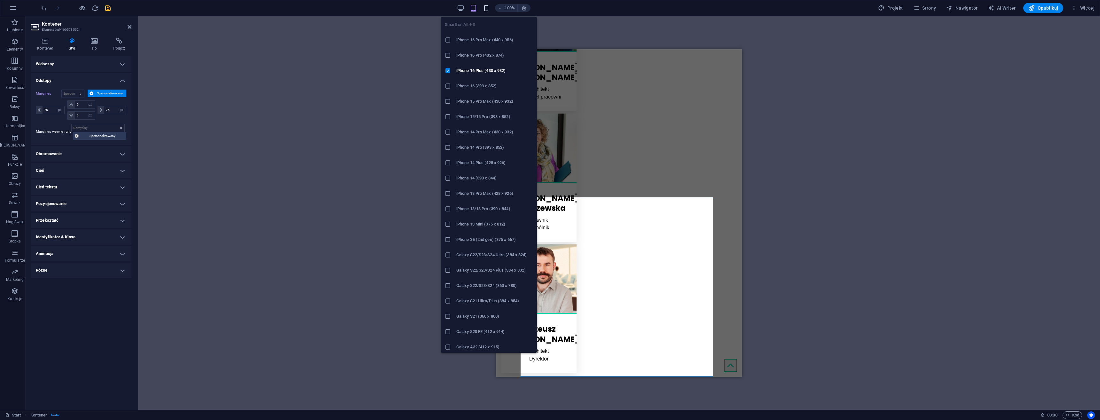
scroll to position [2496, 0]
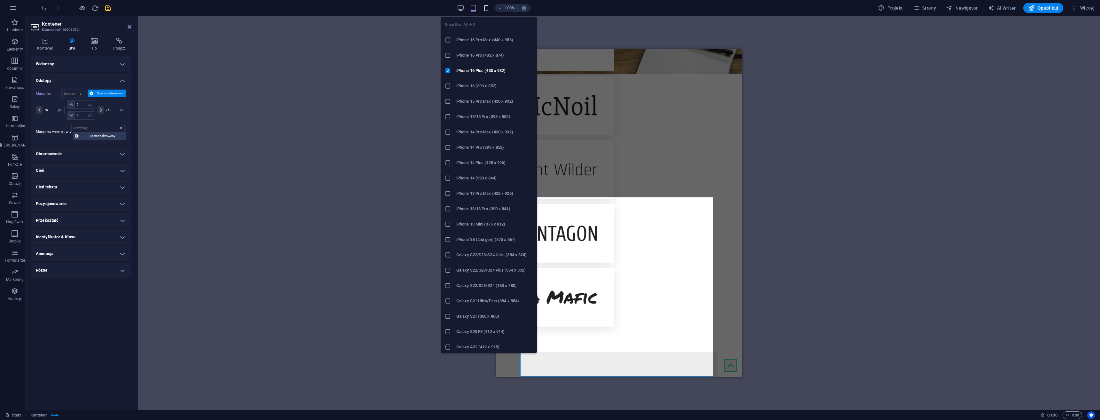
type input "0"
select select "px"
type input "0"
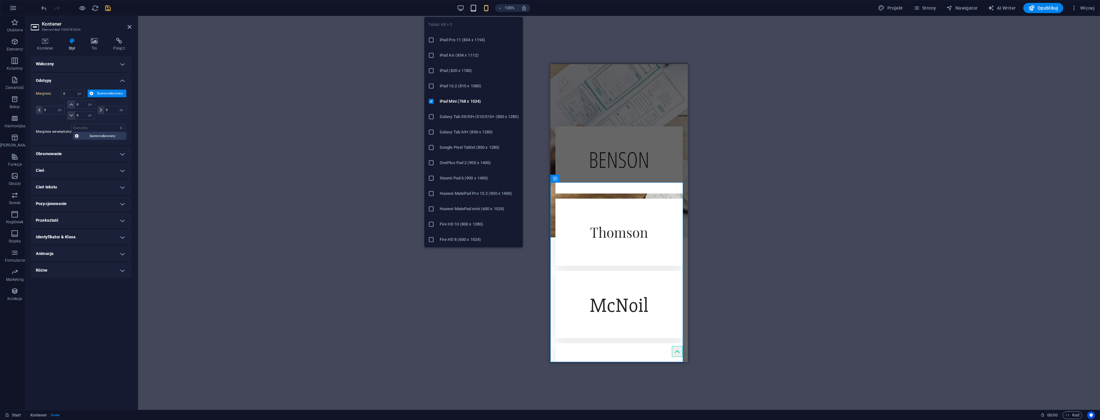
click at [477, 9] on icon "button" at bounding box center [473, 7] width 7 height 7
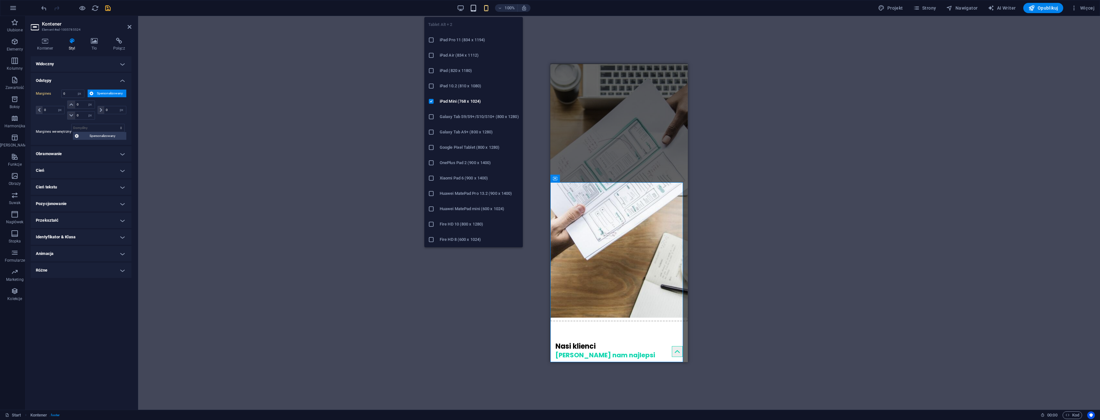
scroll to position [1331, 0]
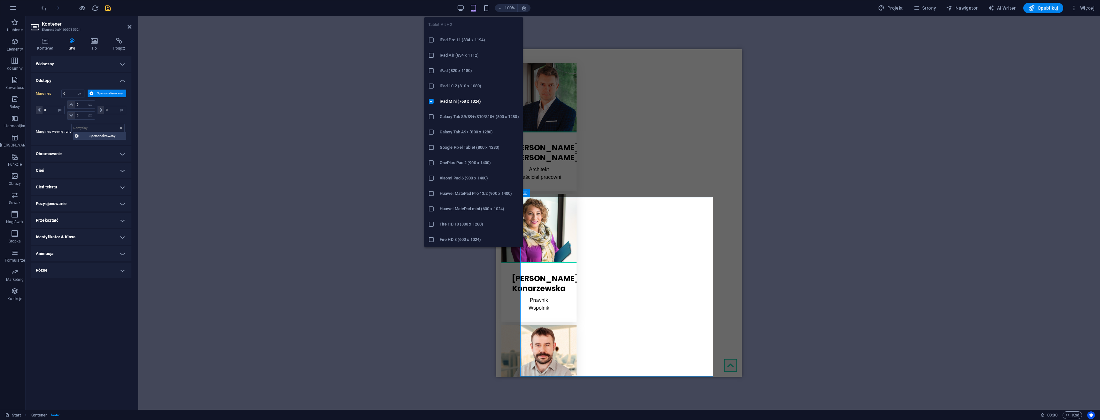
select select "DISABLED_OPTION_VALUE"
type input "75"
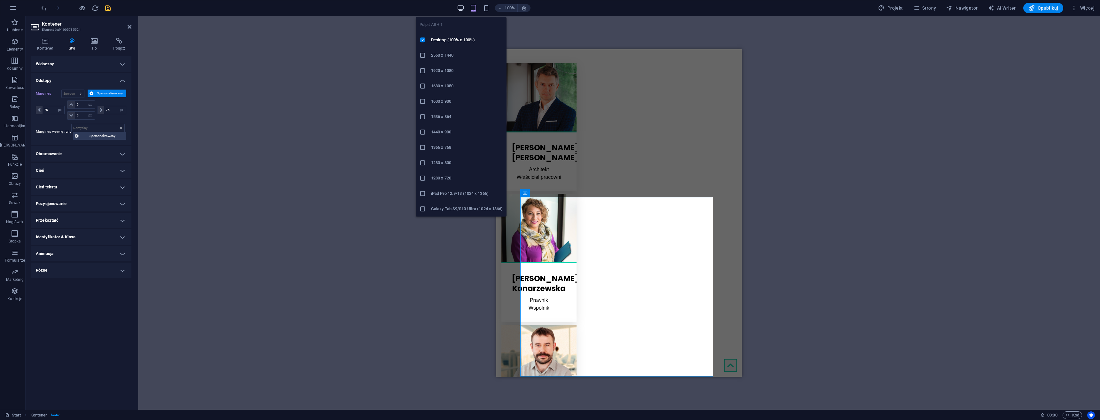
click at [460, 7] on icon "button" at bounding box center [460, 7] width 7 height 7
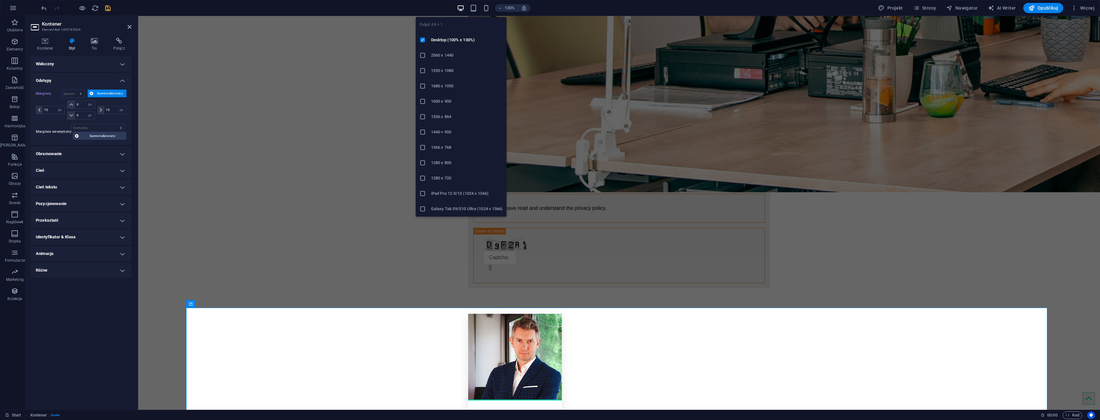
type input "150"
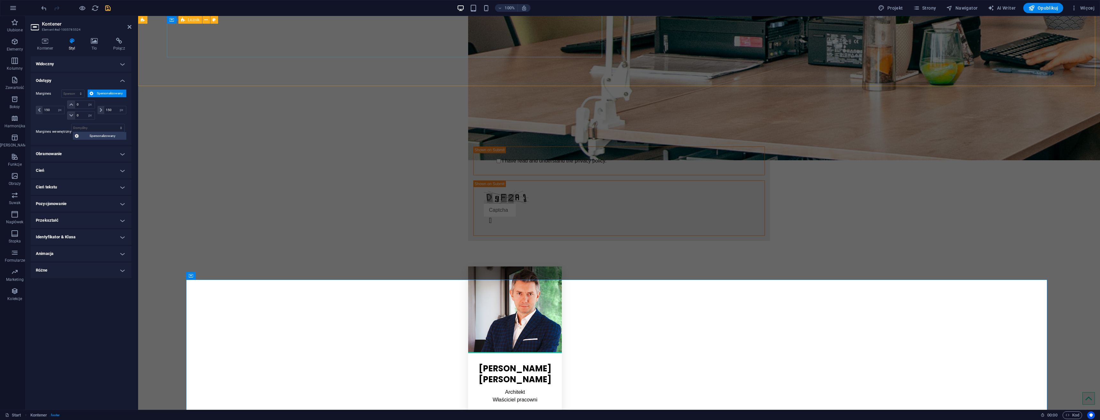
scroll to position [1412, 0]
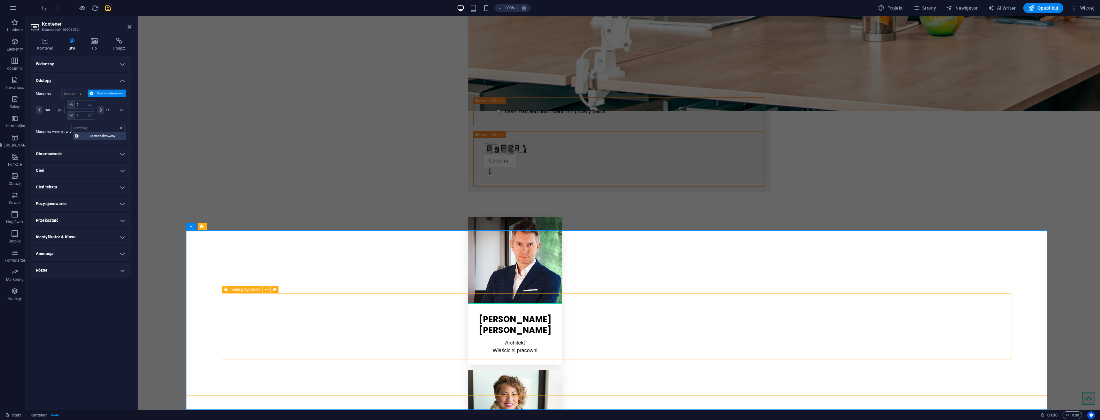
click at [240, 288] on span "Seria przycisków" at bounding box center [245, 290] width 29 height 4
click at [241, 288] on span "Seria przycisków" at bounding box center [245, 290] width 29 height 4
select select "rem"
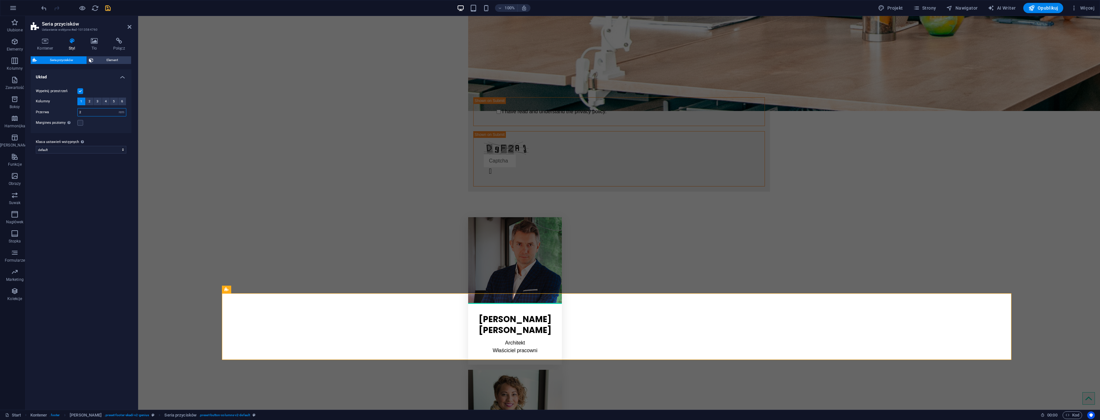
click at [95, 112] on input "2" at bounding box center [102, 112] width 48 height 8
click at [59, 117] on div "Wypełnij przestrzeń Kolumny 1 2 3 4 5 6 Przerwa 2 px rem % vw vh Margines pozio…" at bounding box center [80, 107] width 103 height 52
click at [89, 112] on input "4" at bounding box center [102, 112] width 48 height 8
drag, startPoint x: 103, startPoint y: 111, endPoint x: 64, endPoint y: 115, distance: 38.9
click at [64, 115] on div "Przerwa 4 px rem % vw vh" at bounding box center [81, 112] width 91 height 8
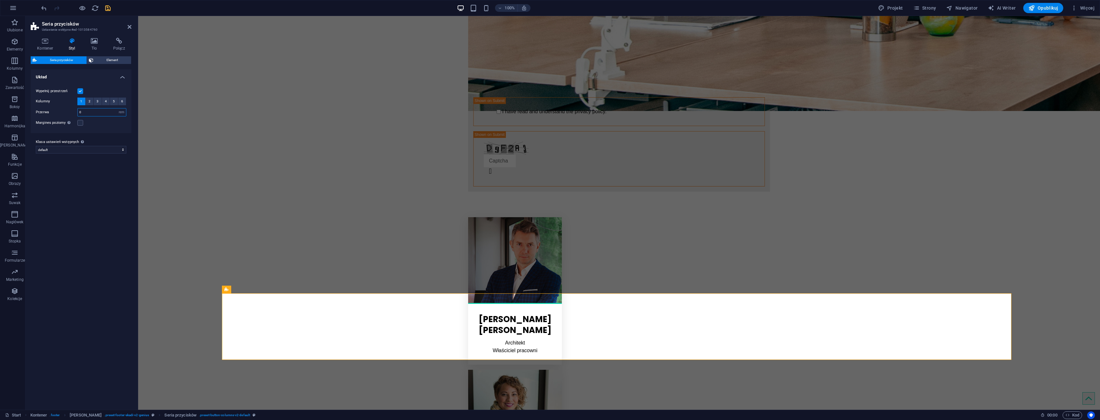
drag, startPoint x: 90, startPoint y: 114, endPoint x: 68, endPoint y: 117, distance: 21.9
click at [68, 117] on div "Wypełnij przestrzeń Kolumny 1 2 3 4 5 6 Przerwa 0 px rem % vw vh Margines pozio…" at bounding box center [80, 107] width 103 height 52
type input "2"
click at [82, 122] on label at bounding box center [80, 123] width 6 height 6
click at [0, 0] on input "Margines poziomy Tylko jeśli kontenery „Szerokość zawartości” nie są ustawione …" at bounding box center [0, 0] width 0 height 0
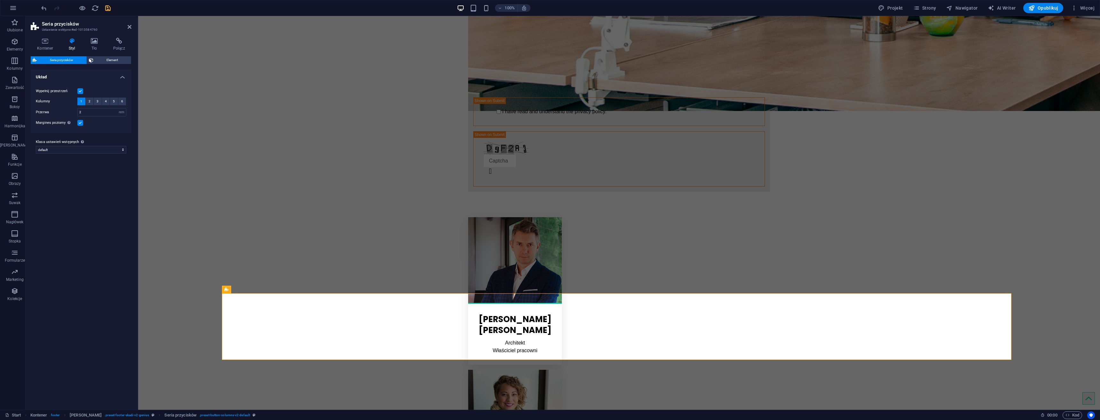
click at [82, 122] on label at bounding box center [80, 123] width 6 height 6
click at [0, 0] on input "Margines poziomy Tylko jeśli kontenery „Szerokość zawartości” nie są ustawione …" at bounding box center [0, 0] width 0 height 0
click at [104, 60] on span "Element" at bounding box center [112, 60] width 34 height 8
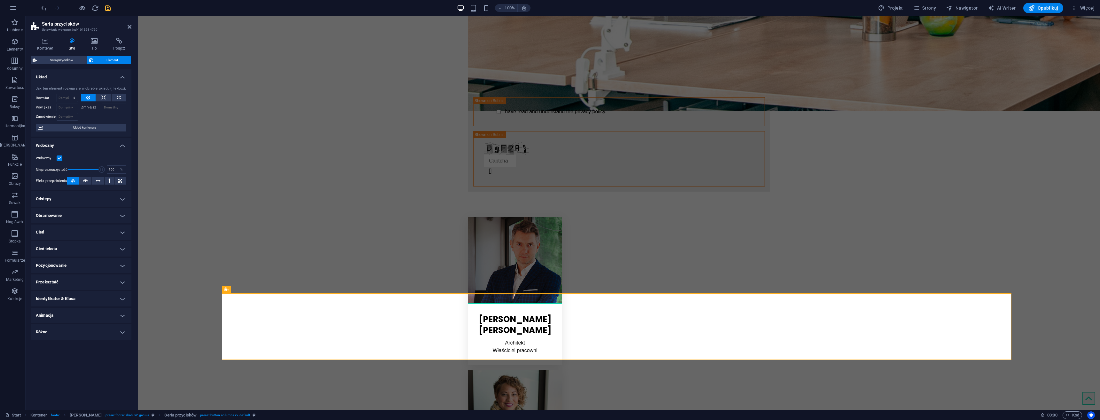
click at [66, 197] on h4 "Odstępy" at bounding box center [81, 198] width 101 height 15
click at [83, 212] on select "Domyślny automatycznie px % rem vw vh Spersonalizowany" at bounding box center [73, 212] width 22 height 8
select select "px"
click at [75, 208] on select "Domyślny automatycznie px % rem vw vh Spersonalizowany" at bounding box center [73, 212] width 22 height 8
type input "150"
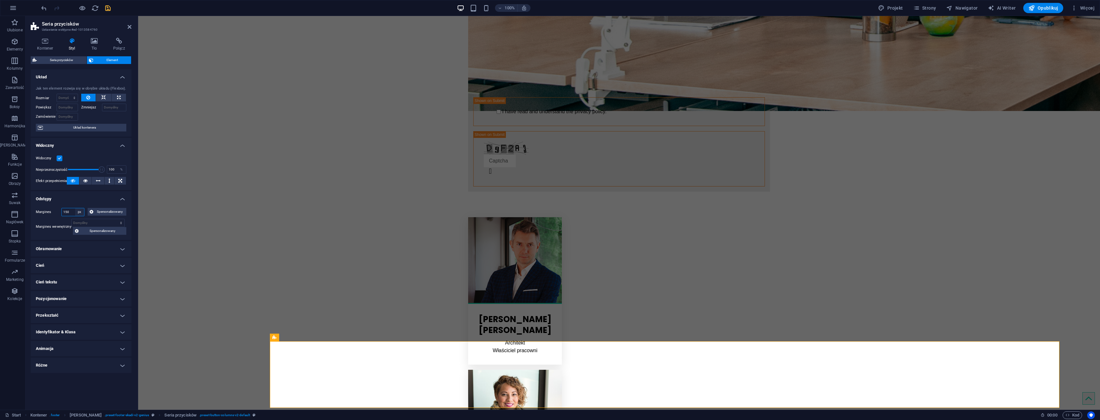
drag, startPoint x: 83, startPoint y: 212, endPoint x: 80, endPoint y: 214, distance: 3.6
click at [83, 212] on select "Domyślny automatycznie px % rem vw vh Spersonalizowany" at bounding box center [79, 212] width 9 height 8
select select "default"
click at [75, 208] on select "Domyślny automatycznie px % rem vw vh Spersonalizowany" at bounding box center [79, 212] width 9 height 8
select select "DISABLED_OPTION_VALUE"
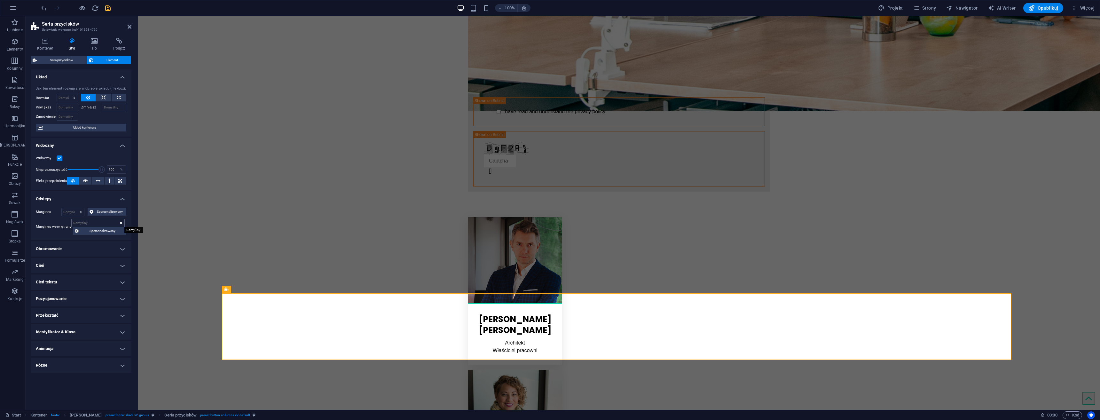
click at [89, 221] on select "Domyślny px rem % vh vw Spersonalizowany" at bounding box center [98, 223] width 53 height 8
select select "px"
click at [115, 219] on select "Domyślny px rem % vh vw Spersonalizowany" at bounding box center [98, 223] width 53 height 8
type input "200"
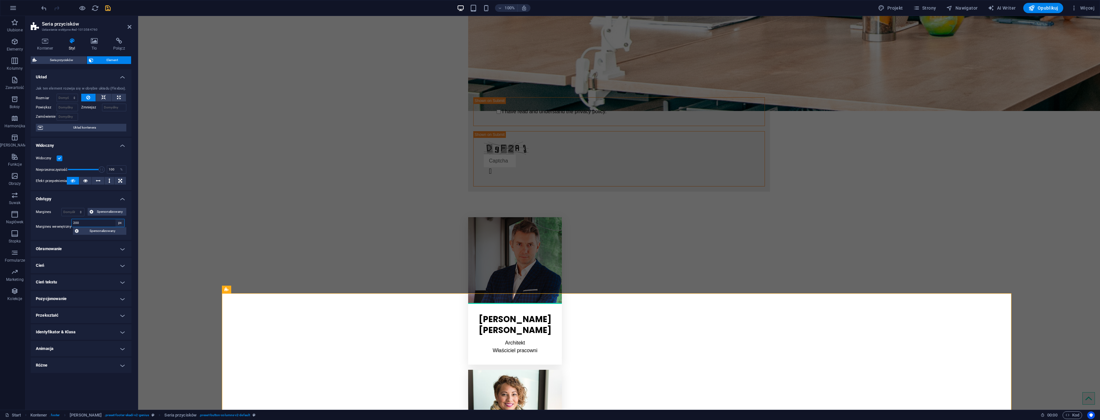
drag, startPoint x: 121, startPoint y: 220, endPoint x: 115, endPoint y: 224, distance: 6.9
click at [121, 220] on select "Domyślny px rem % vh vw Spersonalizowany" at bounding box center [119, 223] width 9 height 8
select select "default"
click at [115, 219] on select "Domyślny px rem % vh vw Spersonalizowany" at bounding box center [119, 223] width 9 height 8
select select "DISABLED_OPTION_VALUE"
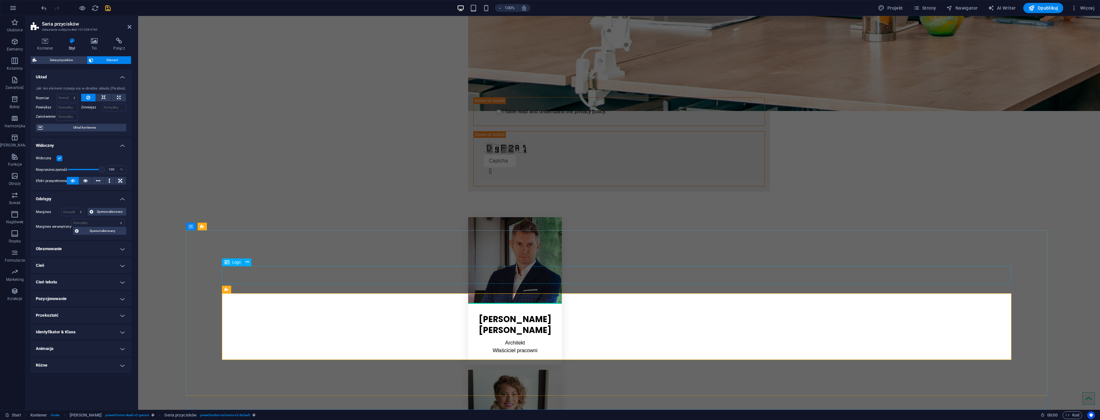
select select "px"
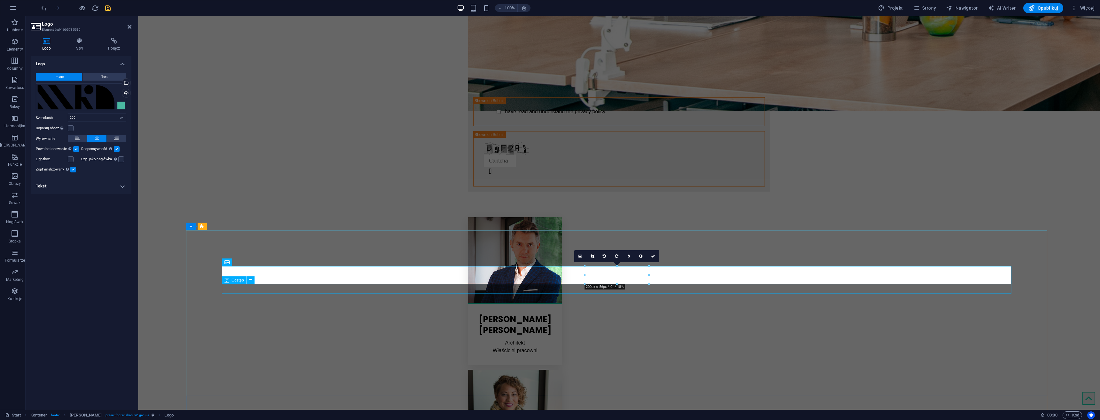
select select "px"
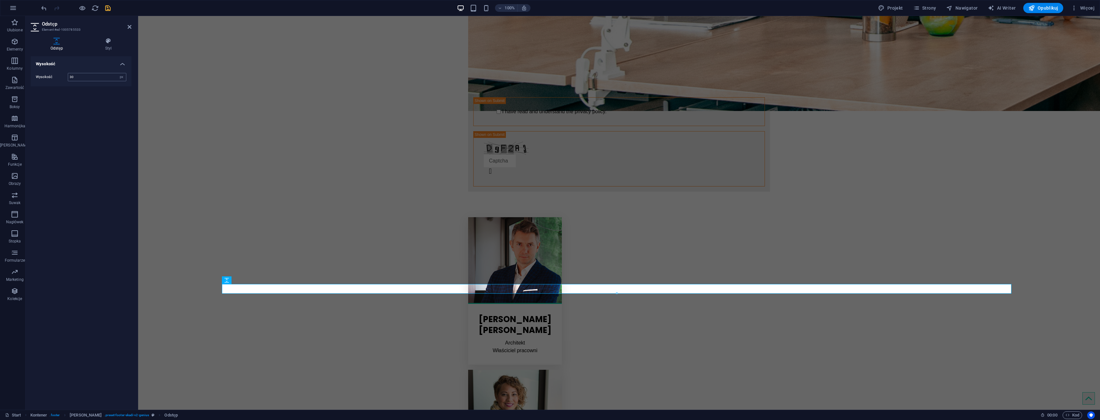
click at [85, 76] on input "30" at bounding box center [97, 77] width 58 height 8
drag, startPoint x: 59, startPoint y: 79, endPoint x: 37, endPoint y: 80, distance: 22.1
click at [37, 80] on div "Wysokość 30 px rem vh vw" at bounding box center [81, 77] width 91 height 8
type input "60"
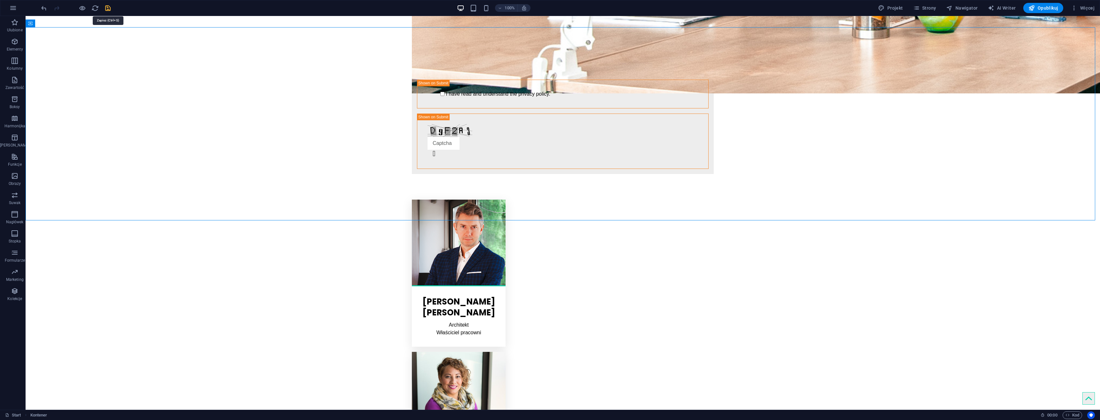
click at [109, 9] on icon "save" at bounding box center [107, 7] width 7 height 7
checkbox input "false"
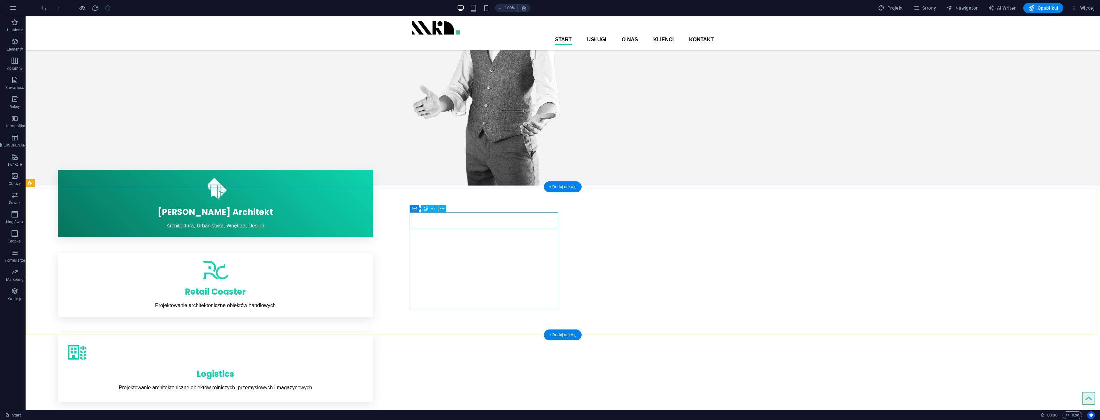
scroll to position [0, 0]
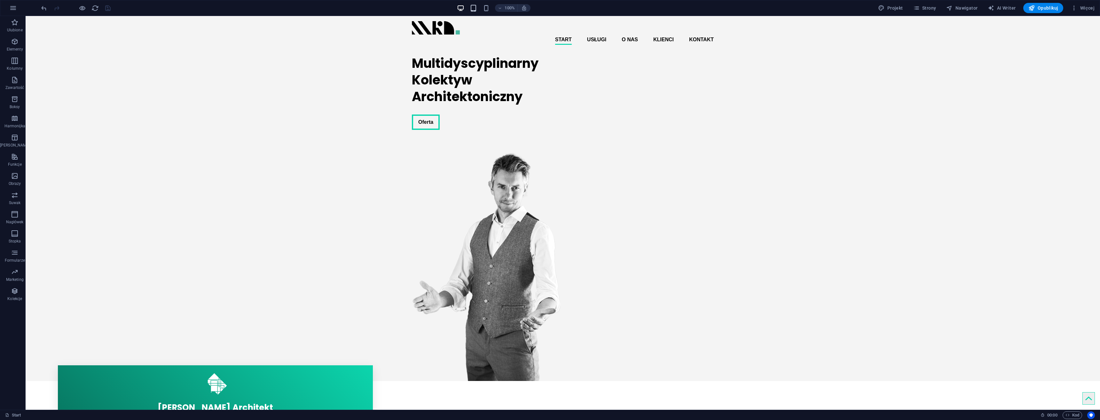
drag, startPoint x: 480, startPoint y: 8, endPoint x: 475, endPoint y: 8, distance: 4.8
click at [480, 8] on div "100%" at bounding box center [494, 8] width 74 height 10
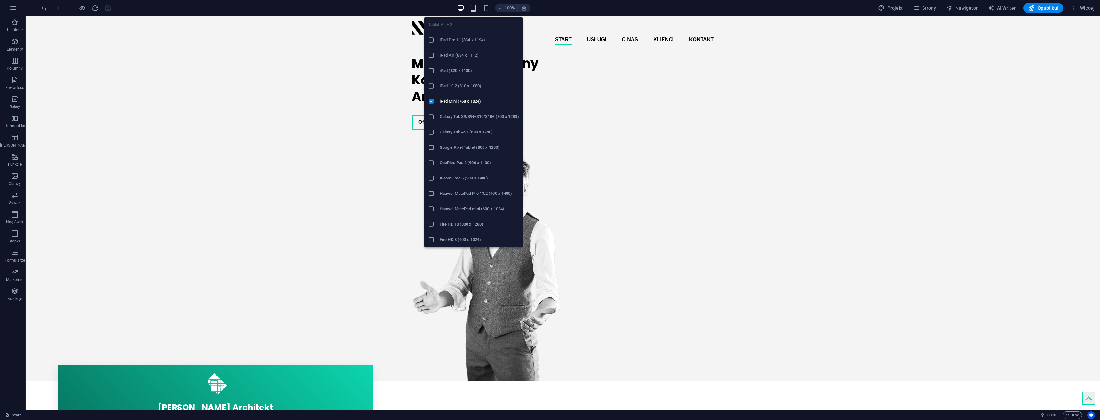
click at [475, 8] on icon "button" at bounding box center [473, 7] width 7 height 7
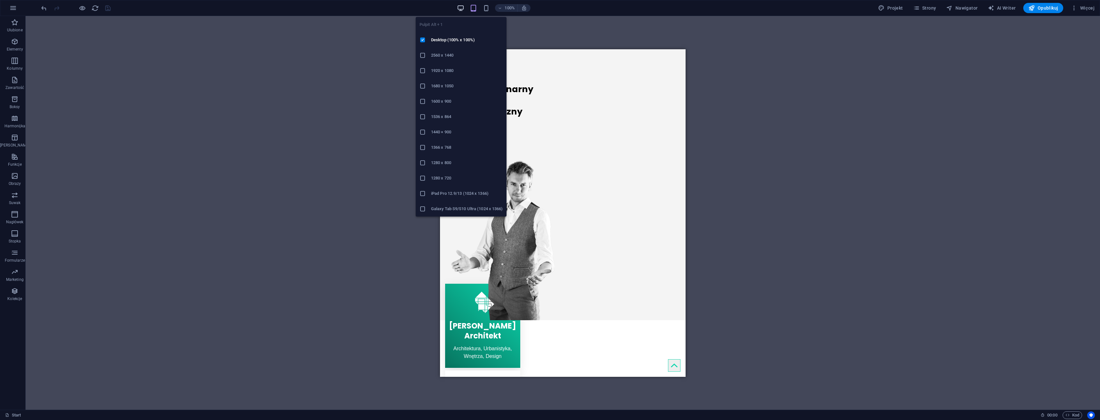
click at [458, 7] on icon "button" at bounding box center [460, 7] width 7 height 7
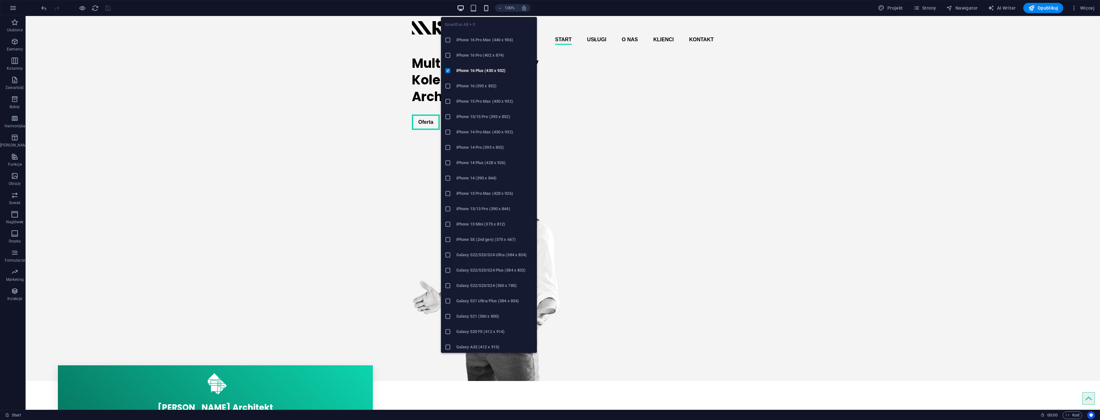
click at [490, 6] on icon "button" at bounding box center [486, 7] width 7 height 7
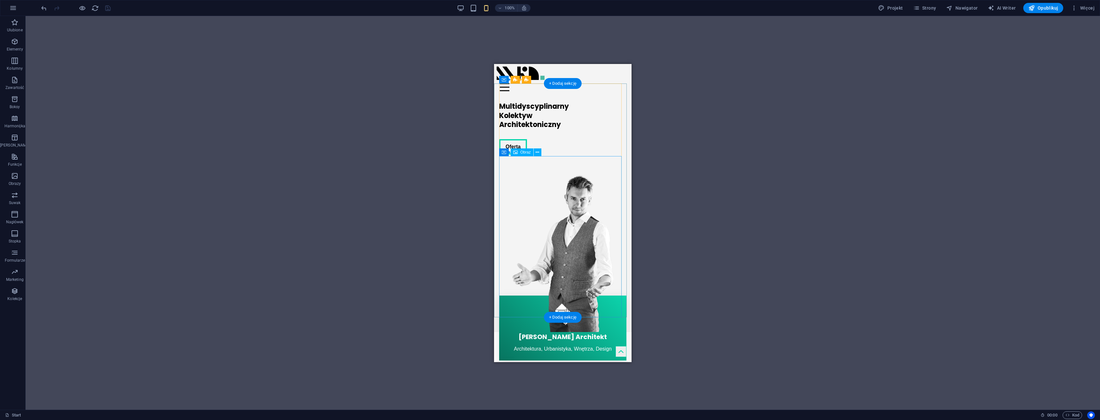
click at [579, 206] on figure at bounding box center [562, 247] width 127 height 167
select select "%"
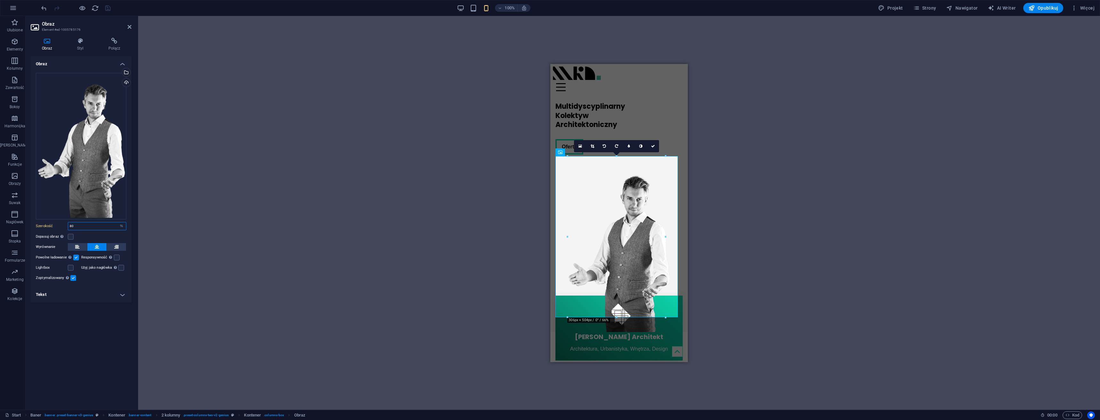
drag, startPoint x: 77, startPoint y: 224, endPoint x: 61, endPoint y: 229, distance: 16.6
click at [52, 226] on div "Szerokość 80 Domyślny automatycznie px rem % em vh vw" at bounding box center [81, 226] width 91 height 8
type input "100"
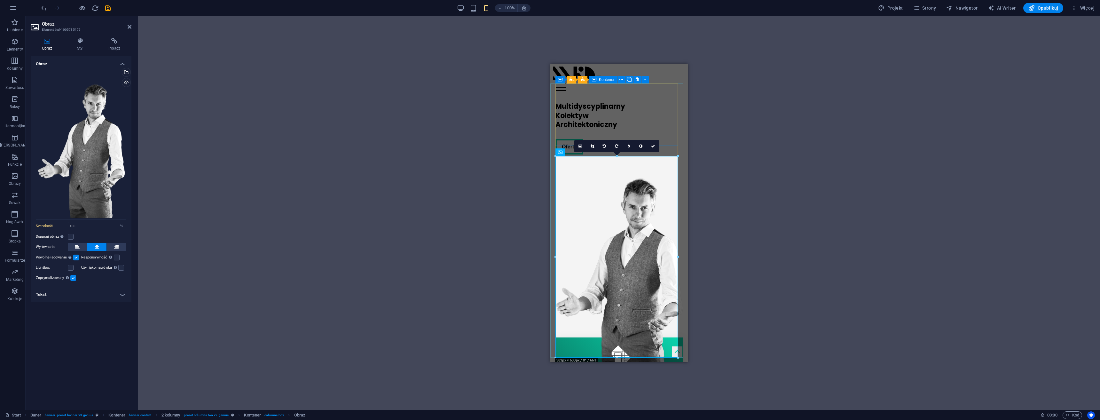
click at [569, 143] on div "Multidyscyplinarny Kolektyw Architektoniczny Oferta" at bounding box center [619, 128] width 127 height 63
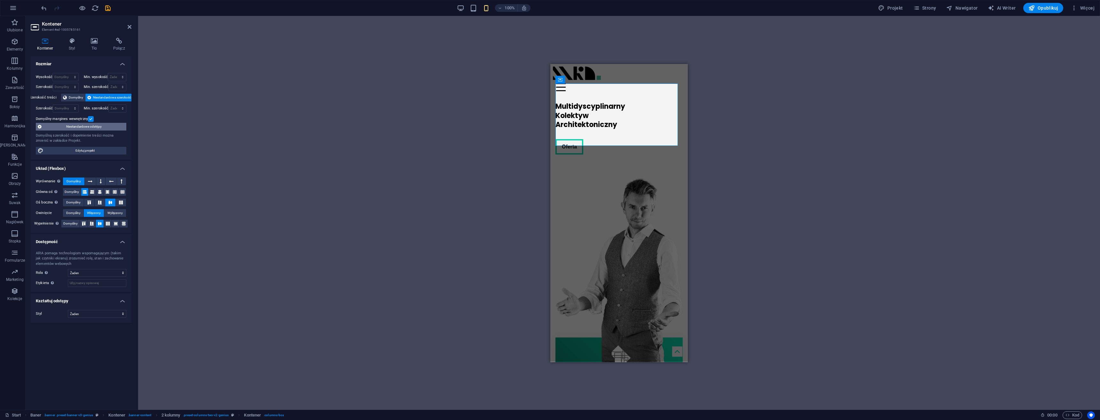
click at [96, 127] on span "Niestandardowe odstępy" at bounding box center [83, 127] width 81 height 8
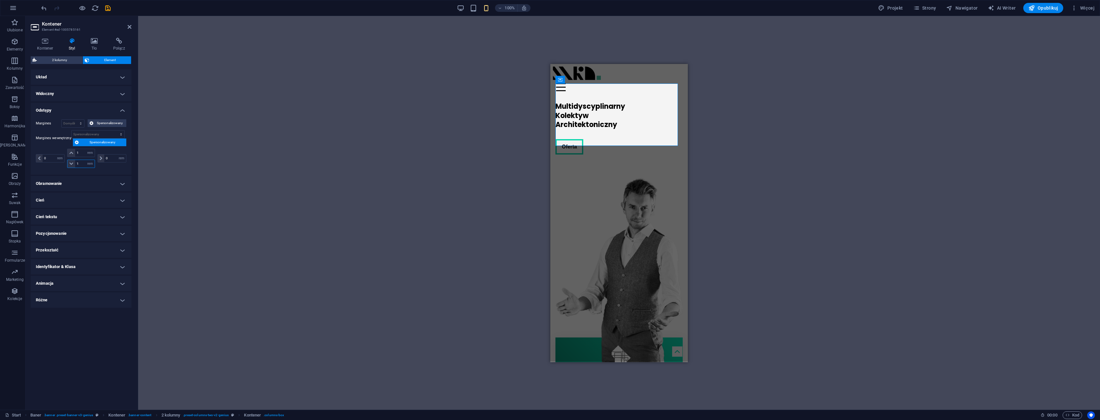
drag, startPoint x: 67, startPoint y: 166, endPoint x: 57, endPoint y: 168, distance: 10.4
click at [56, 168] on div "0 px rem % vh vw 1 px rem % vh vw 1 px rem % vh vw 0 px rem % vh vw" at bounding box center [81, 159] width 91 height 21
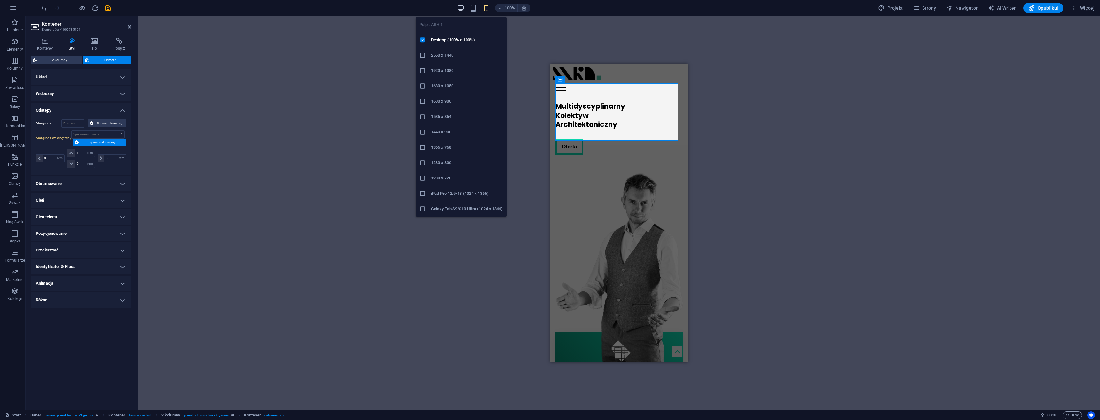
click at [461, 8] on icon "button" at bounding box center [460, 7] width 7 height 7
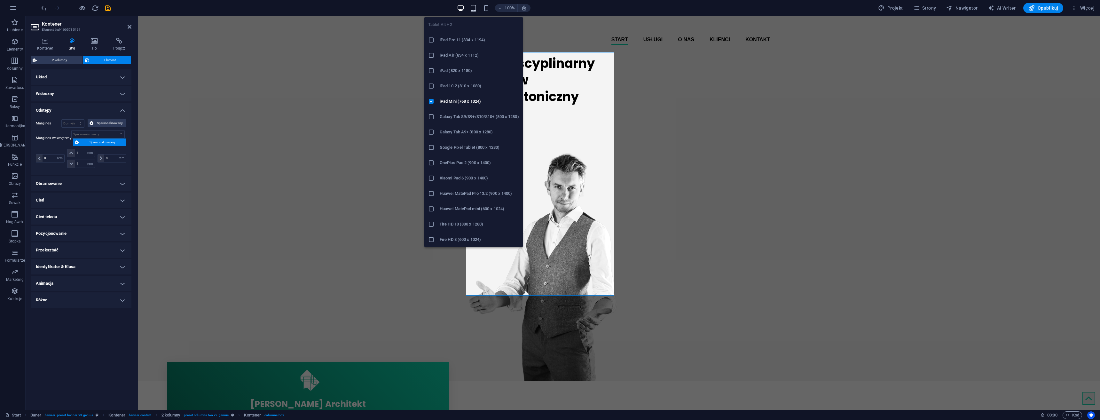
click at [473, 7] on icon "button" at bounding box center [473, 7] width 7 height 7
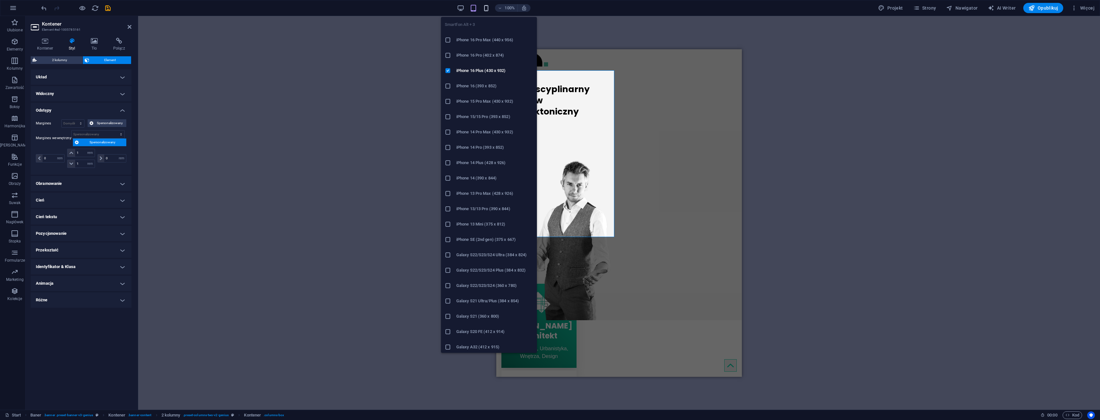
click at [486, 7] on icon "button" at bounding box center [486, 7] width 7 height 7
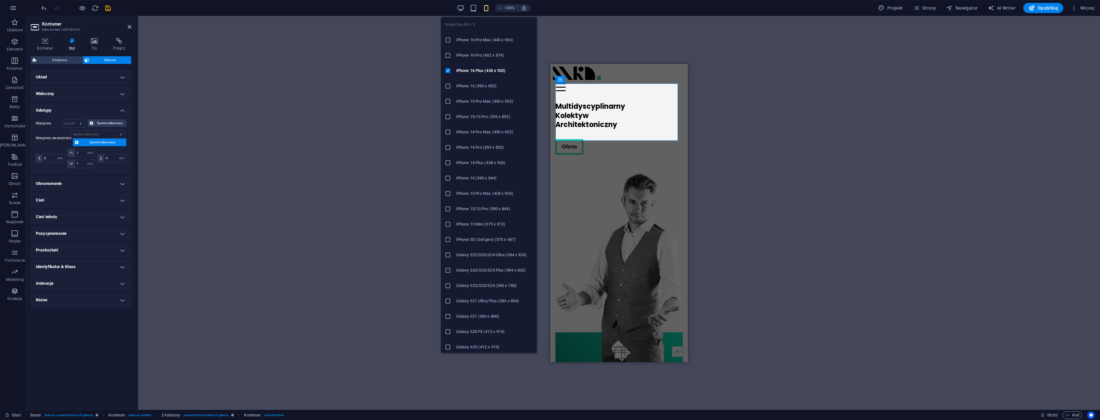
type input "0"
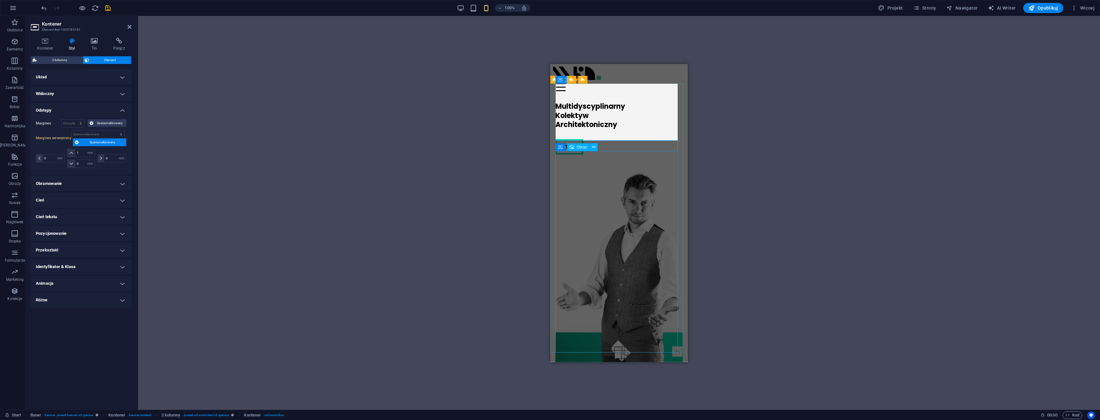
click at [611, 159] on figure at bounding box center [619, 263] width 127 height 209
select select "%"
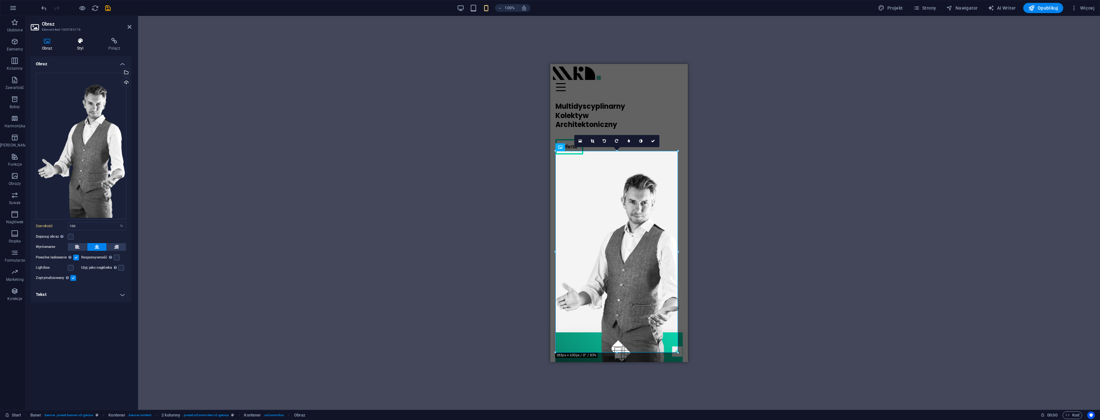
click at [83, 41] on icon at bounding box center [80, 41] width 29 height 6
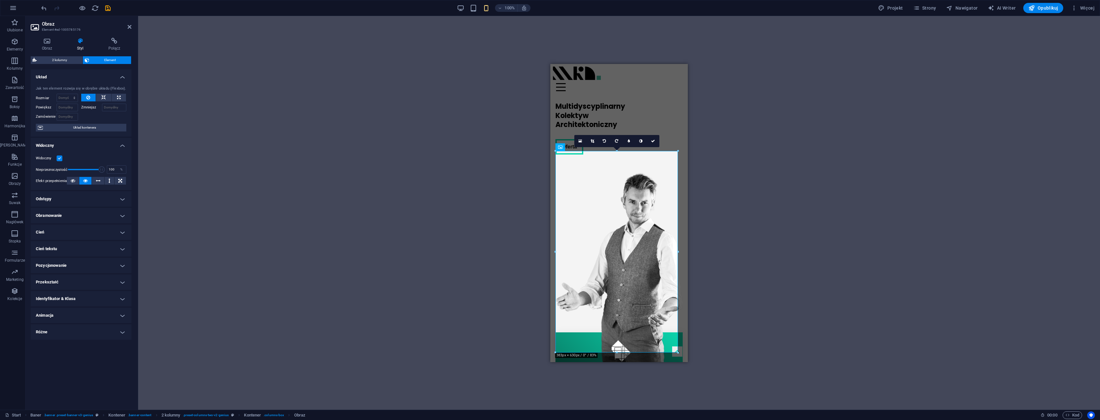
click at [74, 266] on h4 "Pozycjonowanie" at bounding box center [81, 265] width 101 height 15
click at [63, 278] on span "Statyczne" at bounding box center [63, 278] width 14 height 8
click at [79, 278] on span "Względne" at bounding box center [82, 278] width 14 height 8
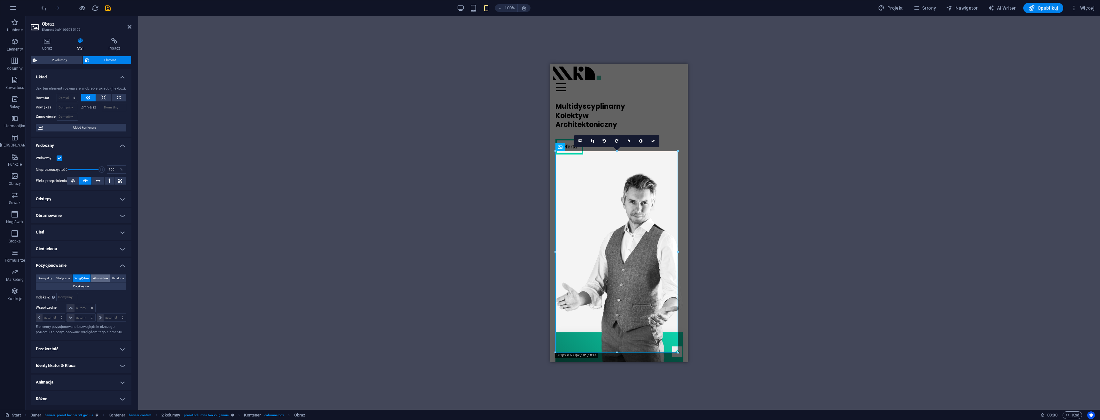
click at [108, 279] on span "Absolutne" at bounding box center [100, 278] width 15 height 8
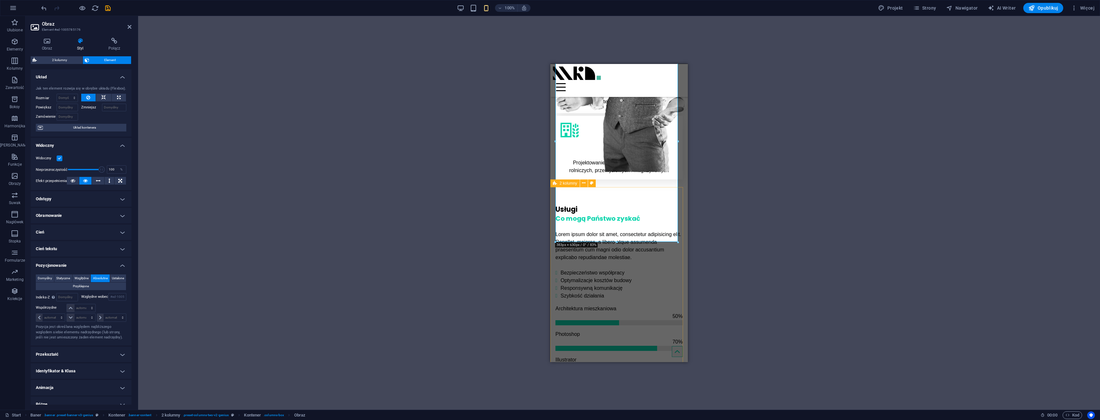
scroll to position [32, 0]
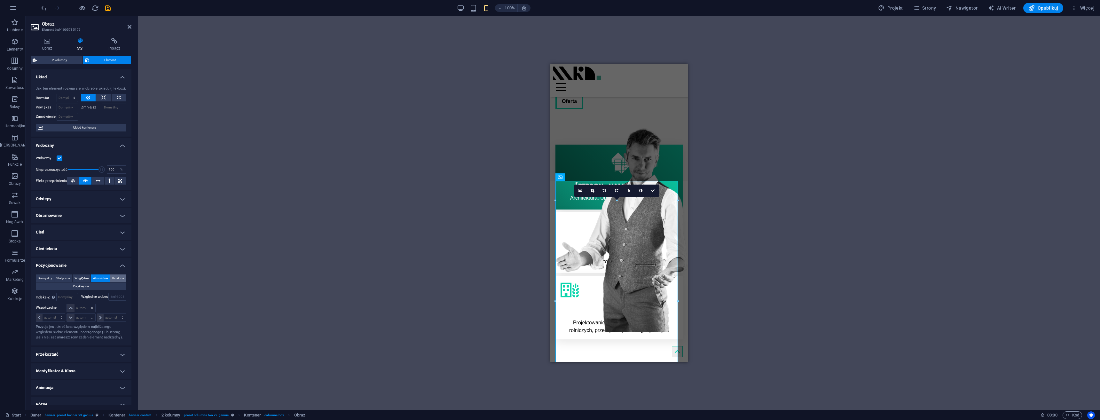
click at [112, 282] on span "Ustalone" at bounding box center [118, 278] width 12 height 8
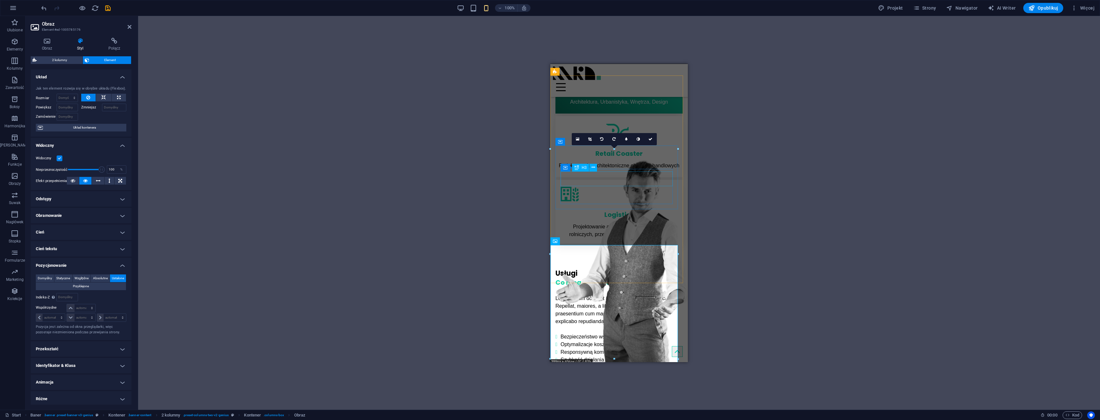
scroll to position [64, 0]
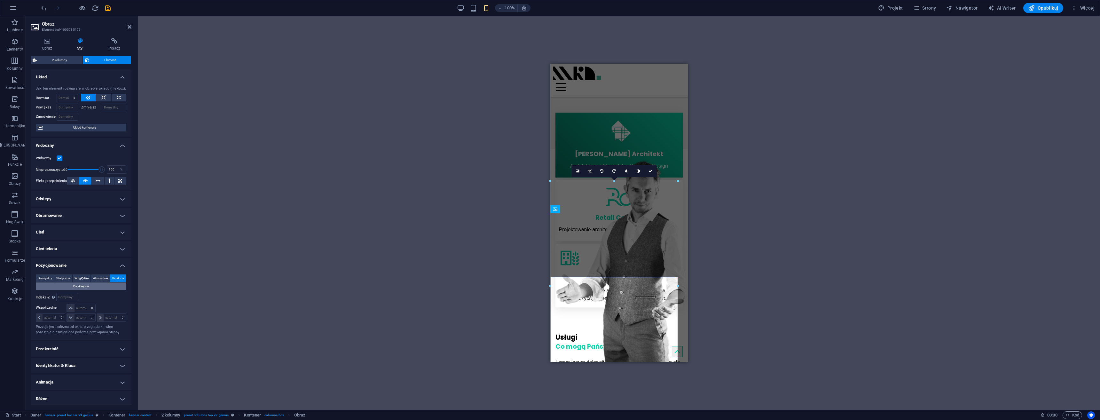
click at [89, 284] on span "Przyklejone" at bounding box center [81, 286] width 16 height 8
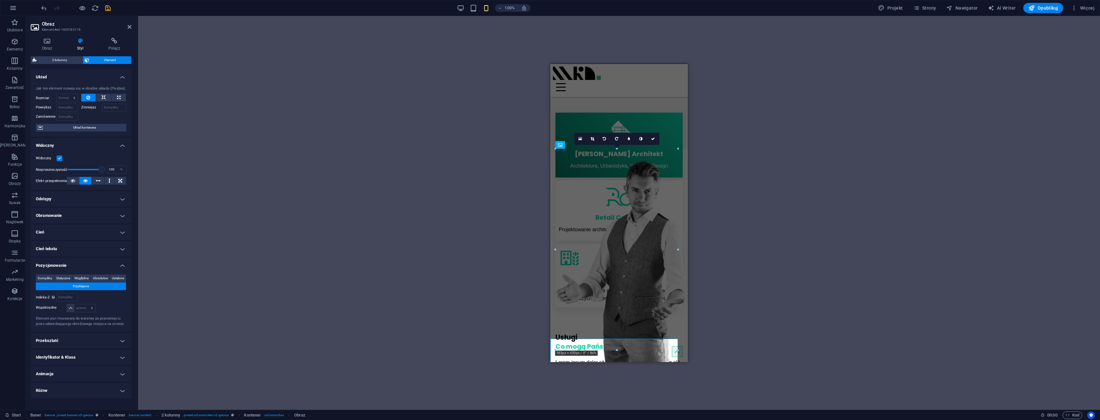
scroll to position [2, 0]
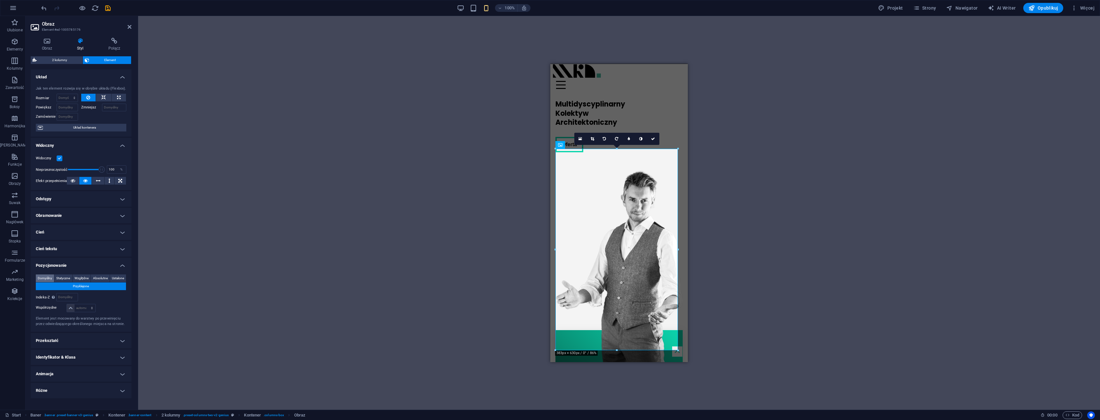
click at [46, 278] on span "Domyślny" at bounding box center [45, 278] width 14 height 8
click at [73, 287] on span "Przyklejone" at bounding box center [81, 286] width 16 height 8
click at [42, 278] on span "Domyślny" at bounding box center [45, 278] width 14 height 8
click at [788, 168] on div "Przeciągnij tutaj, aby zastąpić istniejącą zawartość. Naciśnij „Ctrl”, jeśli ch…" at bounding box center [619, 213] width 962 height 394
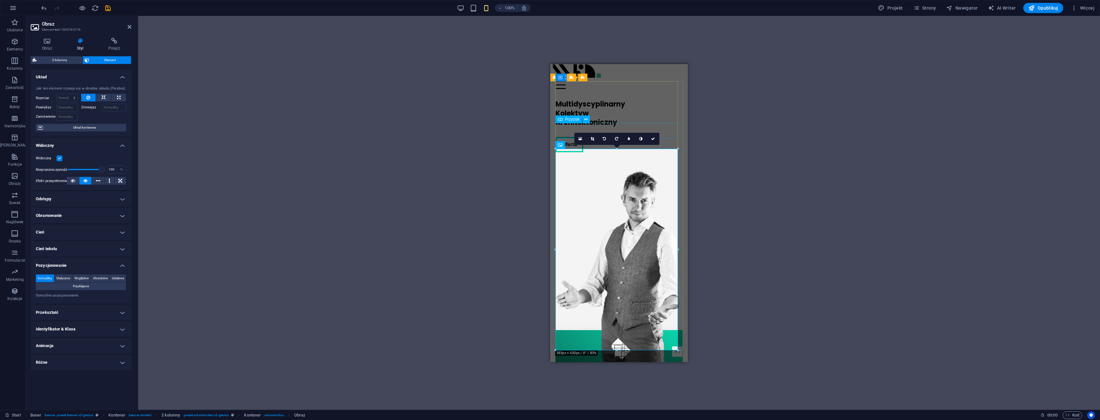
click at [595, 137] on div "Oferta" at bounding box center [619, 144] width 127 height 15
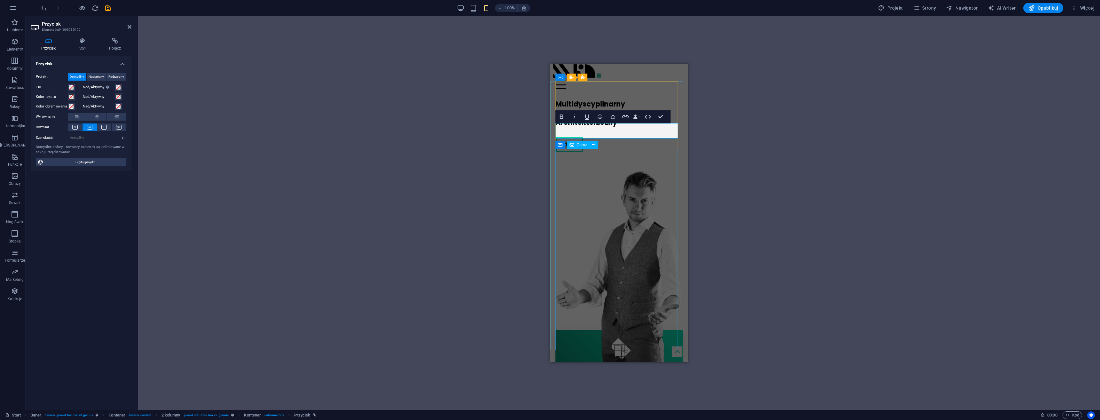
click at [627, 157] on figure at bounding box center [619, 261] width 127 height 209
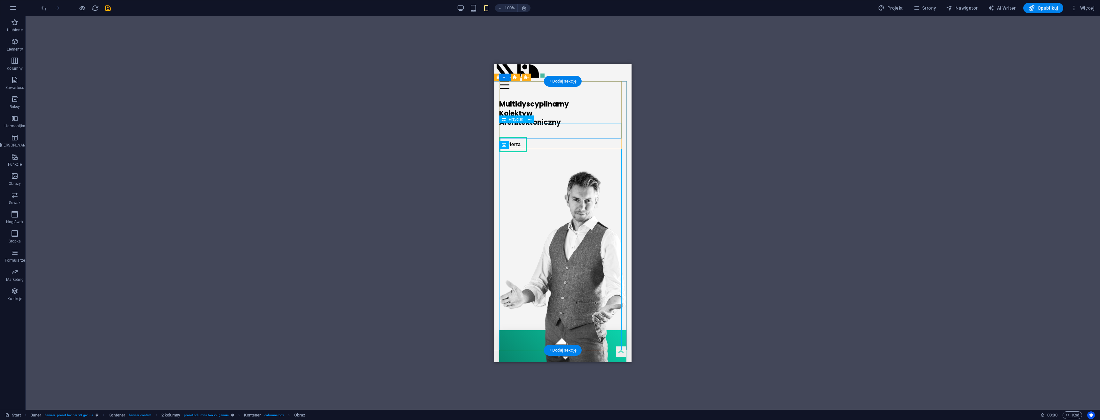
click at [538, 137] on div "Oferta" at bounding box center [562, 144] width 127 height 15
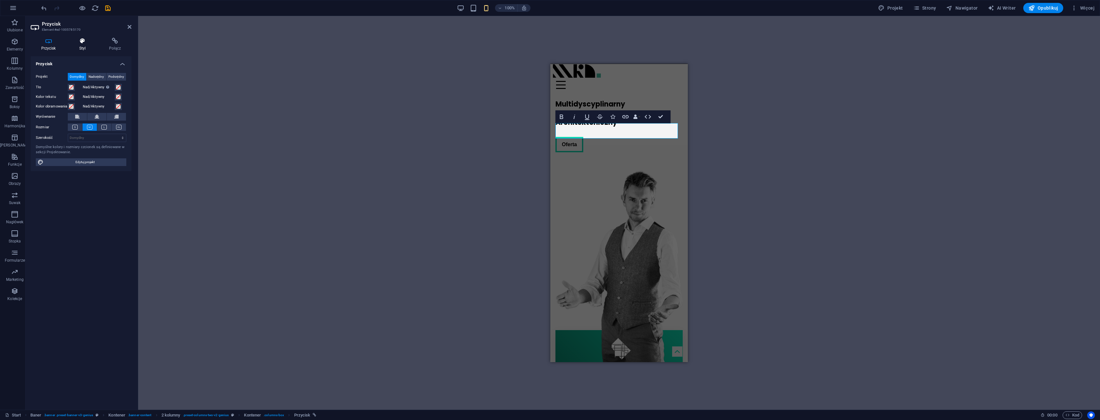
click at [80, 45] on h4 "Styl" at bounding box center [84, 44] width 30 height 13
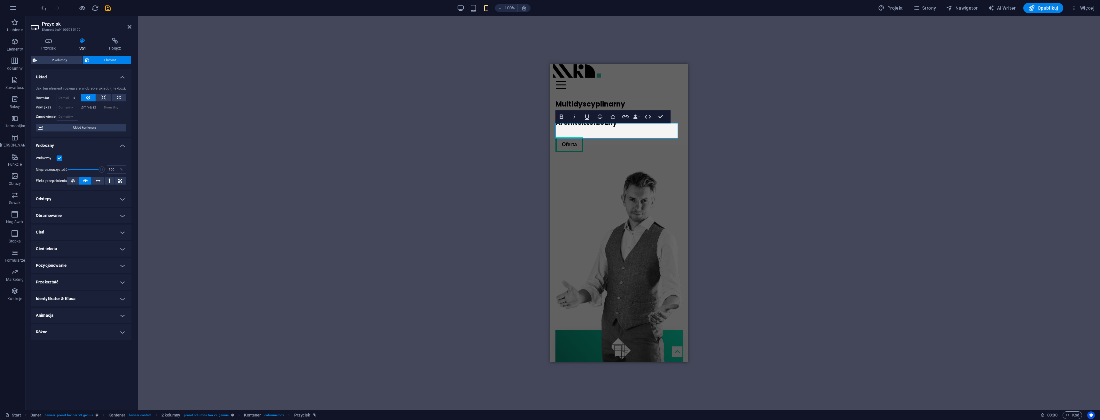
click at [98, 199] on h4 "Odstępy" at bounding box center [81, 198] width 101 height 15
click at [107, 212] on span "Spersonalizowany" at bounding box center [109, 212] width 29 height 8
click at [81, 235] on select "automatycznie px % rem vw vh" at bounding box center [80, 234] width 27 height 8
select select "px"
click at [85, 230] on select "automatycznie px % rem vw vh" at bounding box center [80, 234] width 27 height 8
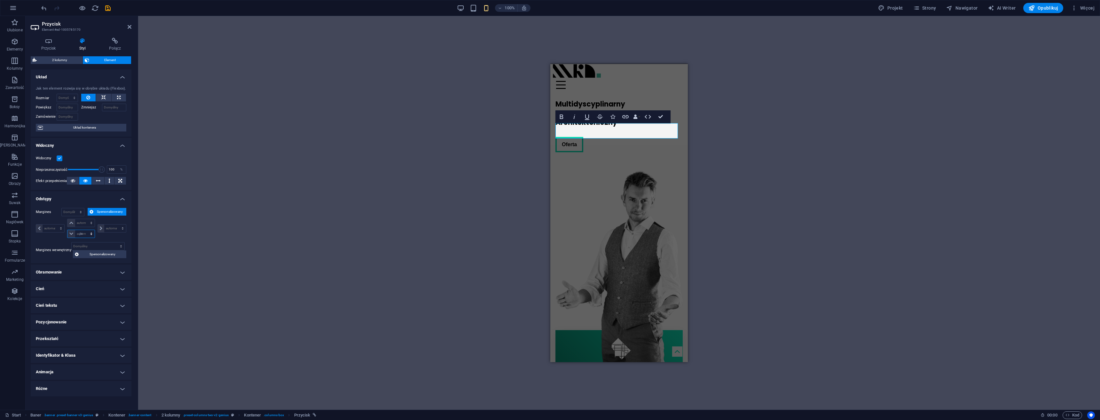
type input "0"
select select "px"
type input "0"
select select "px"
type input "0"
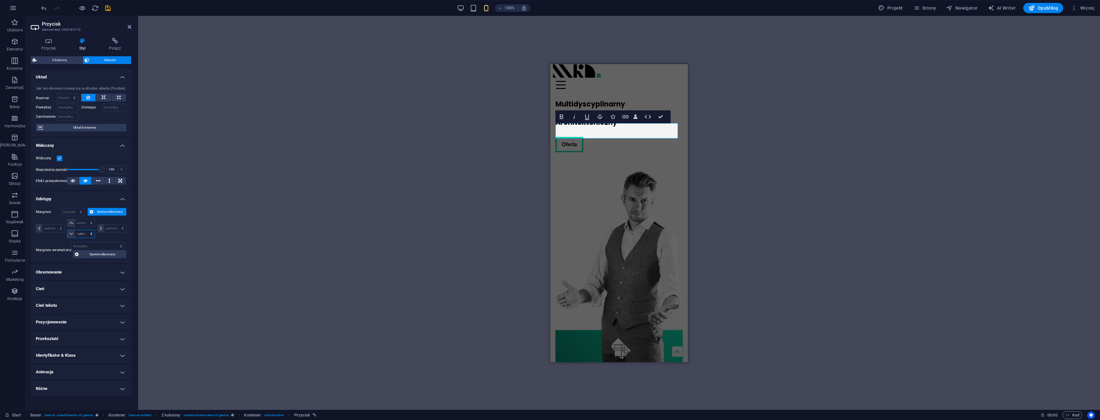
select select "px"
type input "0"
select select "px"
type input "1"
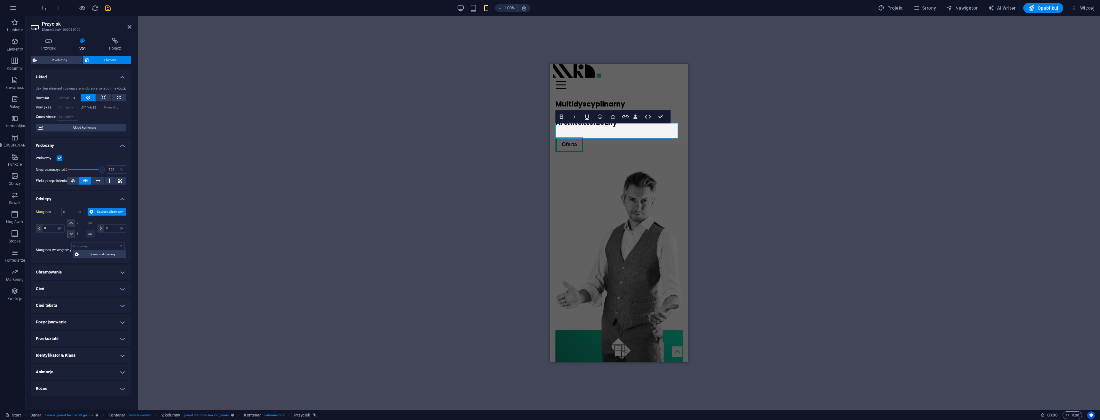
select select "DISABLED_OPTION_VALUE"
click at [80, 233] on input "1" at bounding box center [84, 234] width 19 height 8
drag, startPoint x: 80, startPoint y: 233, endPoint x: 66, endPoint y: 231, distance: 14.8
click at [66, 231] on div "0 automatycznie px % rem vw vh 0 automatycznie px % rem vw vh 1 automatycznie p…" at bounding box center [81, 228] width 91 height 19
type input "0"
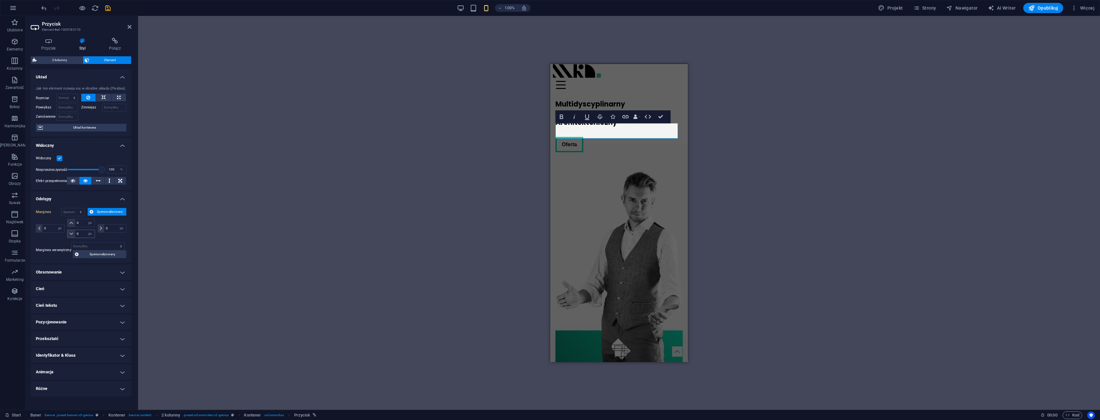
type input "0"
click at [80, 211] on select "Domyślny automatycznie px % rem vw vh Spersonalizowany" at bounding box center [79, 212] width 9 height 8
select select "default"
click at [75, 208] on select "Domyślny automatycznie px % rem vw vh Spersonalizowany" at bounding box center [79, 212] width 9 height 8
select select "DISABLED_OPTION_VALUE"
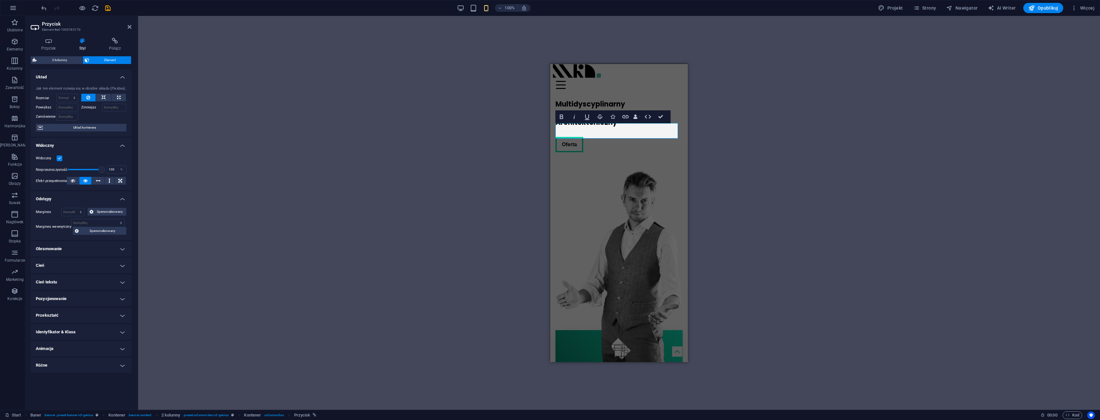
click at [738, 146] on div "Kontener 2 kolumny Kontener Baner H2 Baner Baner Kontener Kontener Baner 2 kolu…" at bounding box center [619, 213] width 962 height 394
click at [614, 143] on div "Multidyscyplinarny Kolektyw Architektoniczny Oferta" at bounding box center [619, 230] width 127 height 272
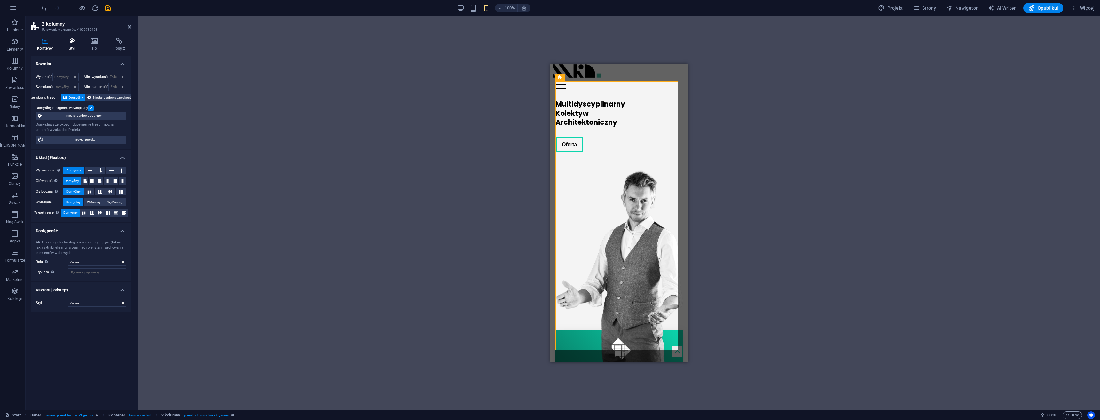
click at [67, 46] on h4 "Styl" at bounding box center [73, 44] width 22 height 13
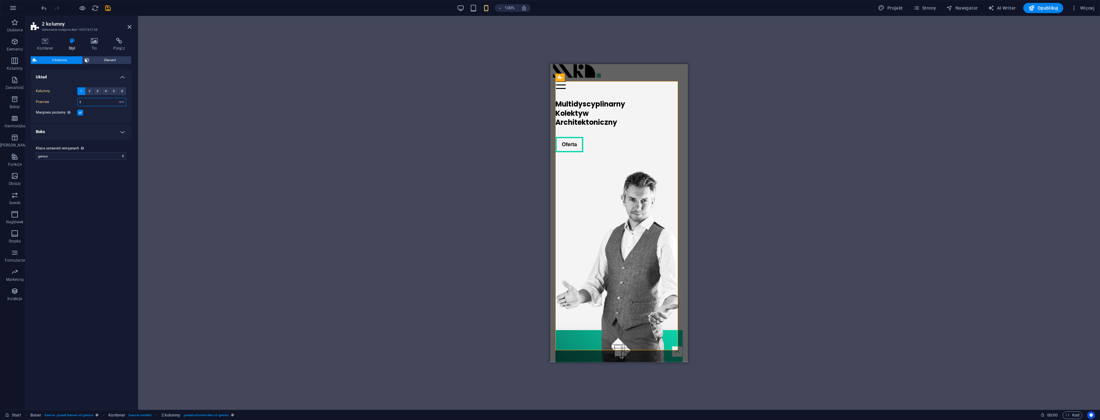
drag, startPoint x: 77, startPoint y: 101, endPoint x: 67, endPoint y: 104, distance: 10.2
click at [66, 103] on div "Przerwa 2 px rem % vw vh" at bounding box center [81, 102] width 91 height 8
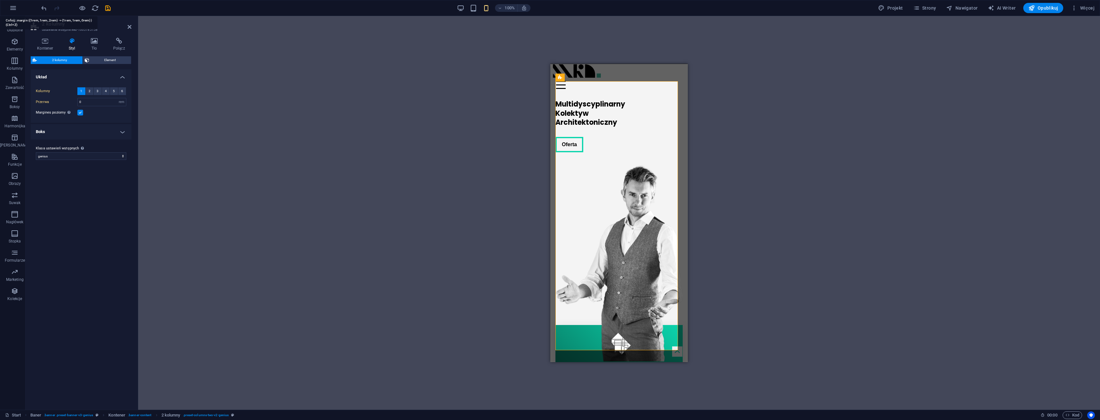
drag, startPoint x: 47, startPoint y: 9, endPoint x: 47, endPoint y: 12, distance: 3.6
click at [47, 8] on icon "undo" at bounding box center [43, 7] width 7 height 7
click at [57, 9] on icon "redo" at bounding box center [56, 7] width 7 height 7
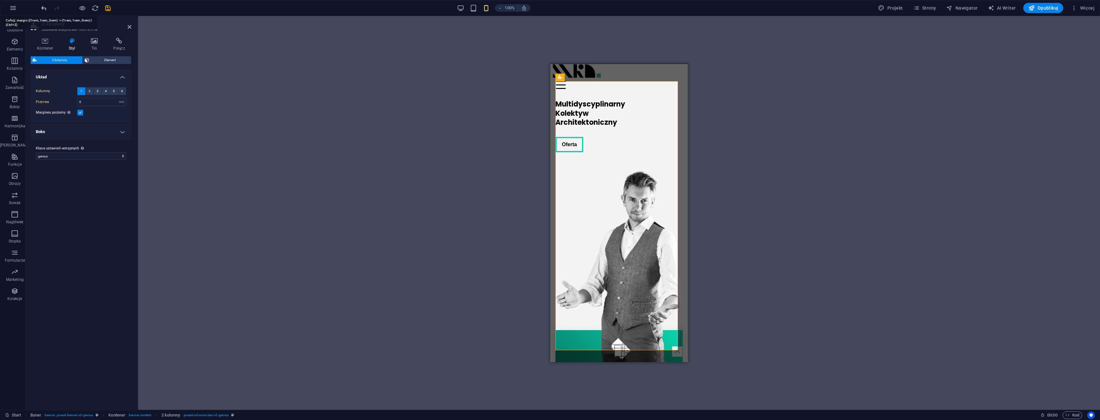
click at [44, 5] on icon "undo" at bounding box center [43, 7] width 7 height 7
click at [54, 8] on icon "redo" at bounding box center [56, 7] width 7 height 7
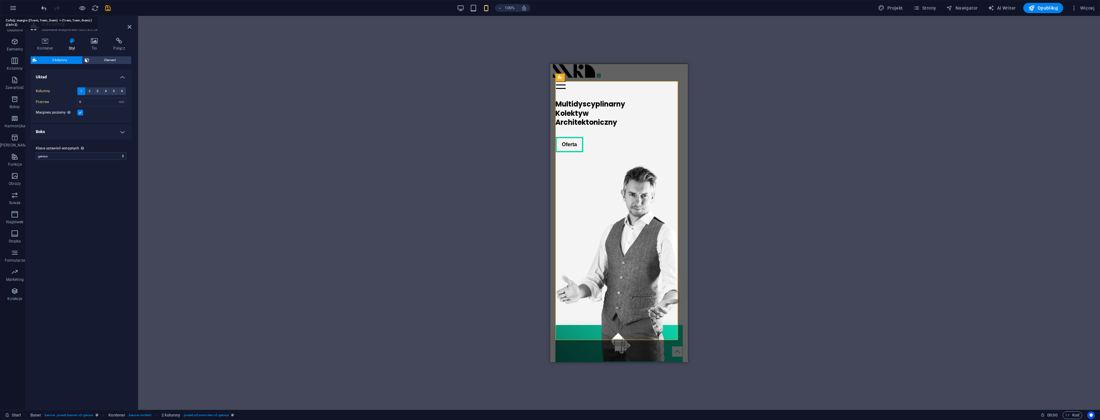
click at [40, 8] on icon "undo" at bounding box center [43, 7] width 7 height 7
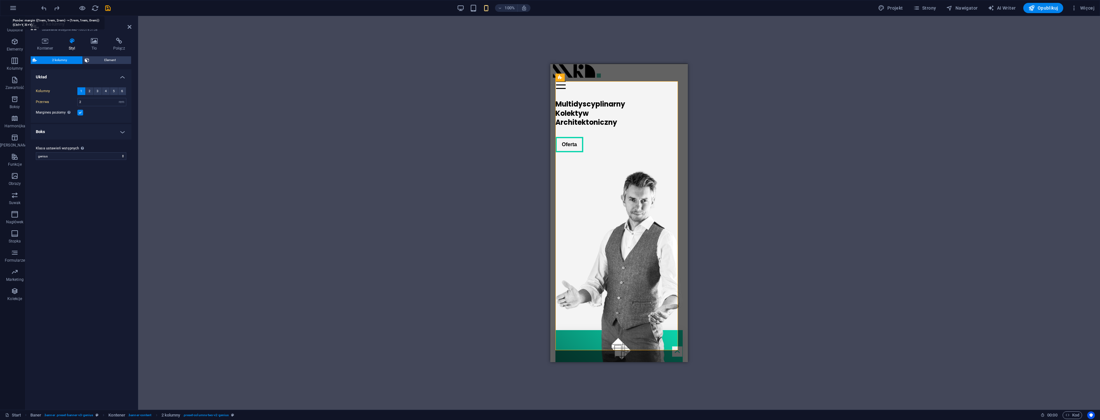
click at [58, 8] on icon "redo" at bounding box center [56, 7] width 7 height 7
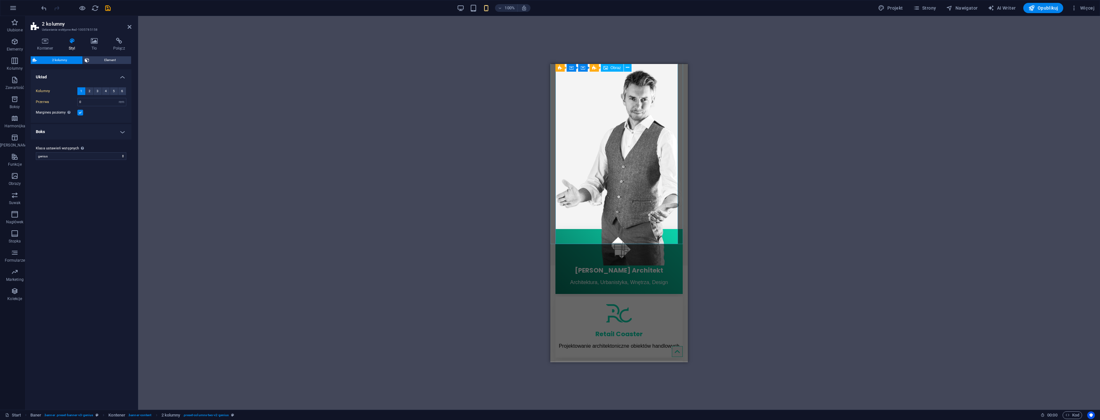
scroll to position [130, 0]
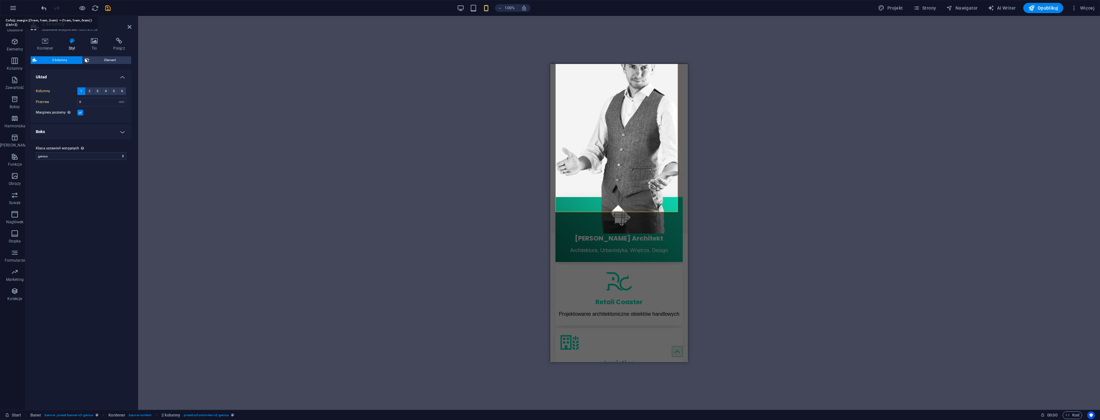
click at [44, 9] on icon "undo" at bounding box center [43, 7] width 7 height 7
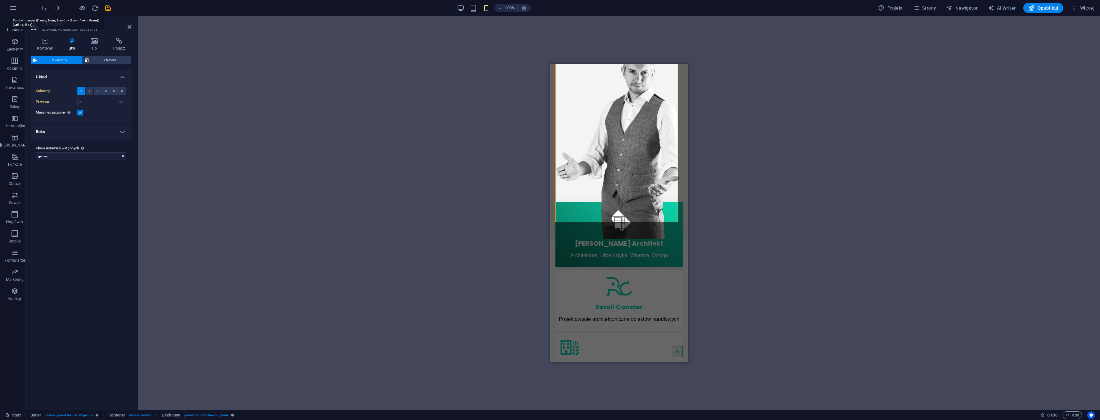
click at [55, 8] on icon "redo" at bounding box center [56, 7] width 7 height 7
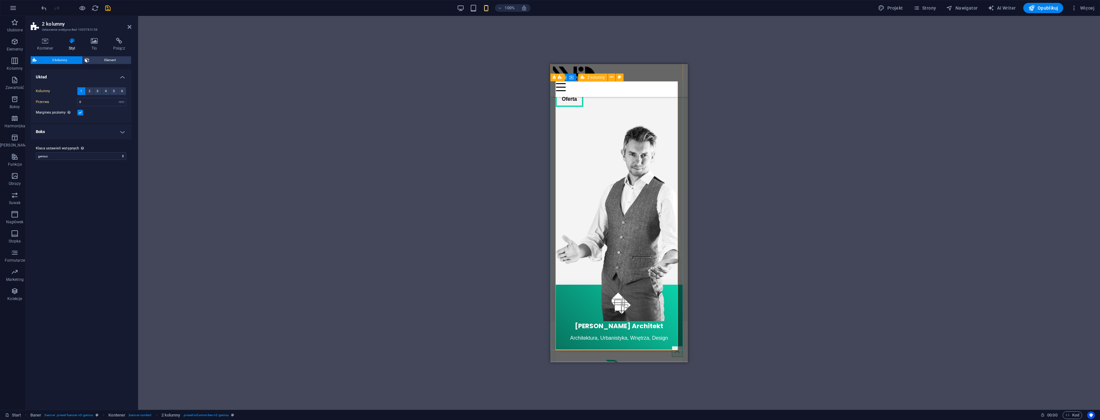
scroll to position [2, 0]
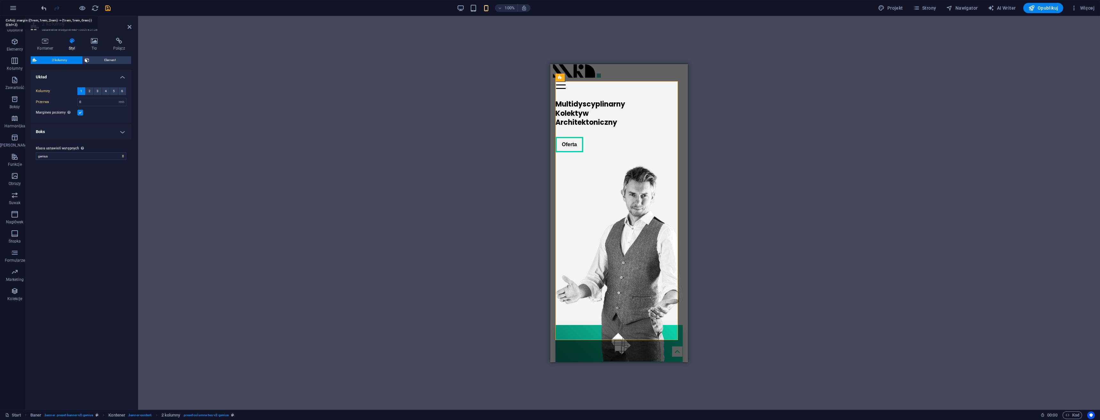
click at [44, 9] on icon "undo" at bounding box center [43, 7] width 7 height 7
type input "2"
click at [107, 9] on icon "save" at bounding box center [107, 7] width 7 height 7
checkbox input "false"
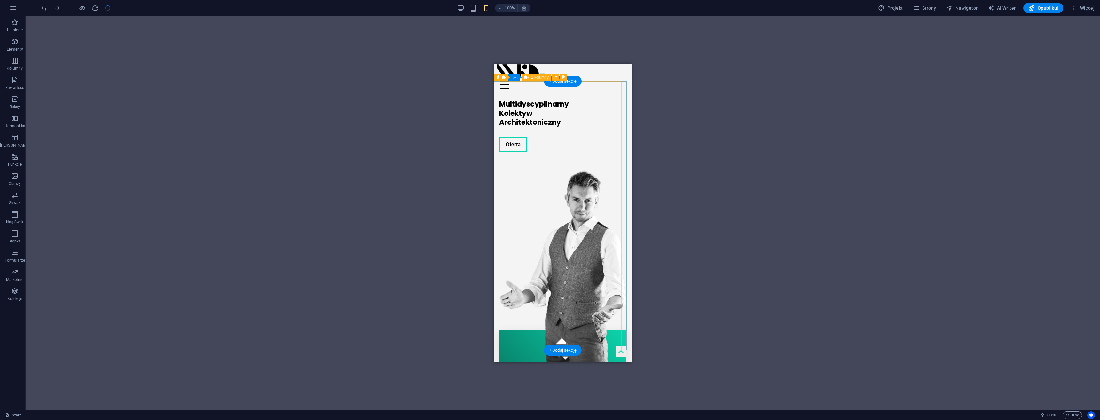
click at [562, 146] on div "Multidyscyplinarny Kolektyw Architektoniczny Oferta" at bounding box center [562, 230] width 127 height 272
select select "rem"
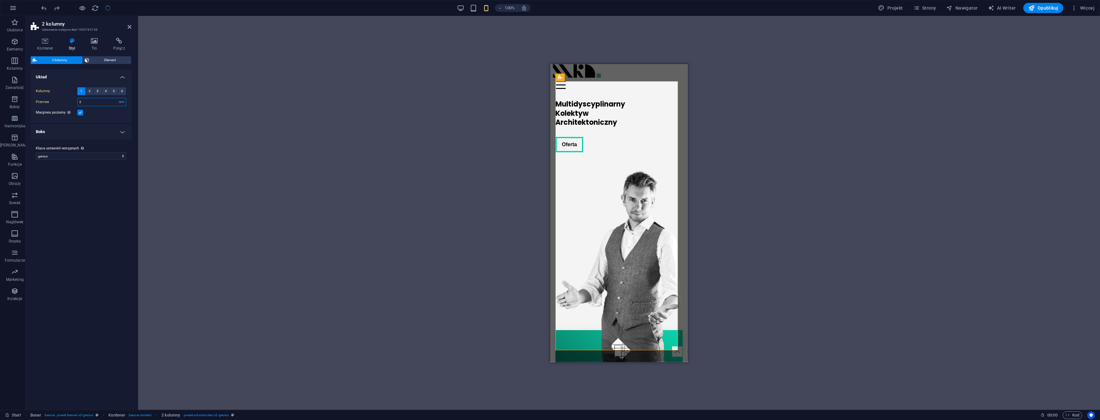
drag, startPoint x: 89, startPoint y: 102, endPoint x: 57, endPoint y: 108, distance: 32.5
click at [57, 108] on div "Kolumny 1 2 3 4 5 6 Wypełnij przestrzeń Przerwa 2 px rem % vw vh Margines pozio…" at bounding box center [80, 102] width 103 height 42
type input "0"
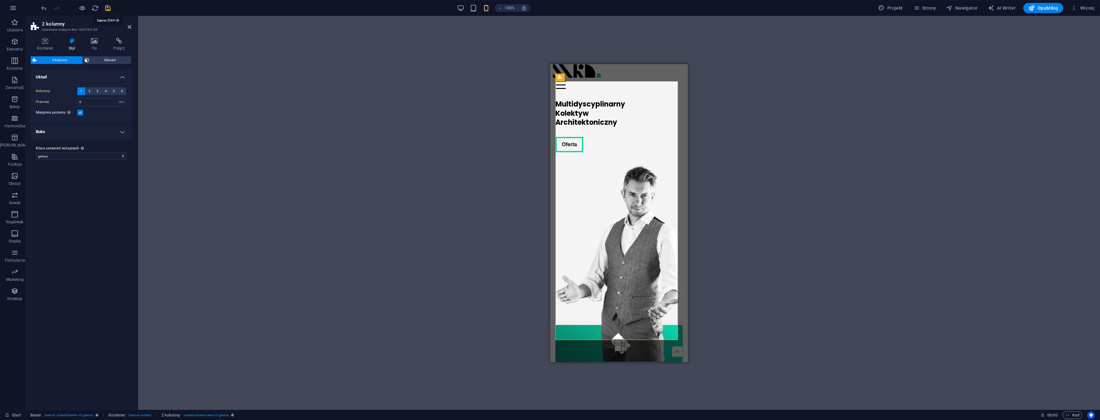
click at [107, 5] on icon "save" at bounding box center [107, 7] width 7 height 7
checkbox input "false"
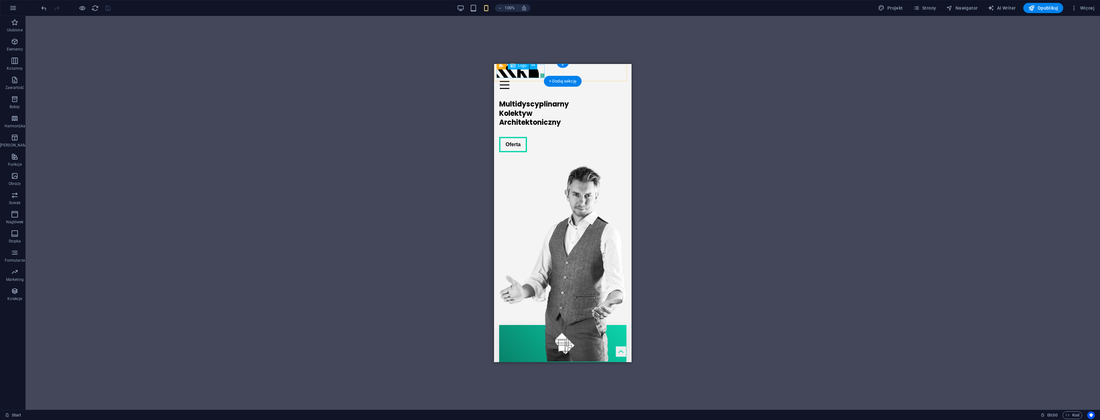
click at [533, 73] on div at bounding box center [563, 70] width 132 height 13
select select "px"
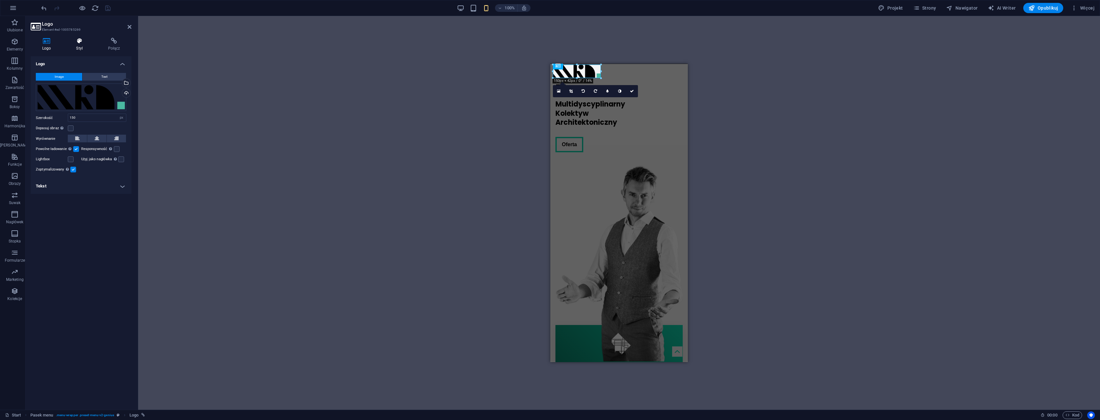
click at [82, 44] on icon at bounding box center [79, 41] width 29 height 6
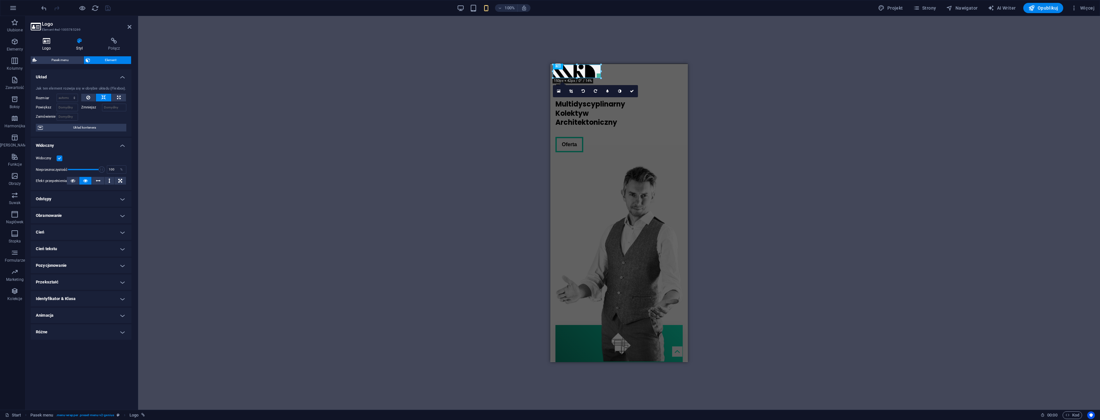
click at [48, 42] on icon at bounding box center [47, 41] width 32 height 6
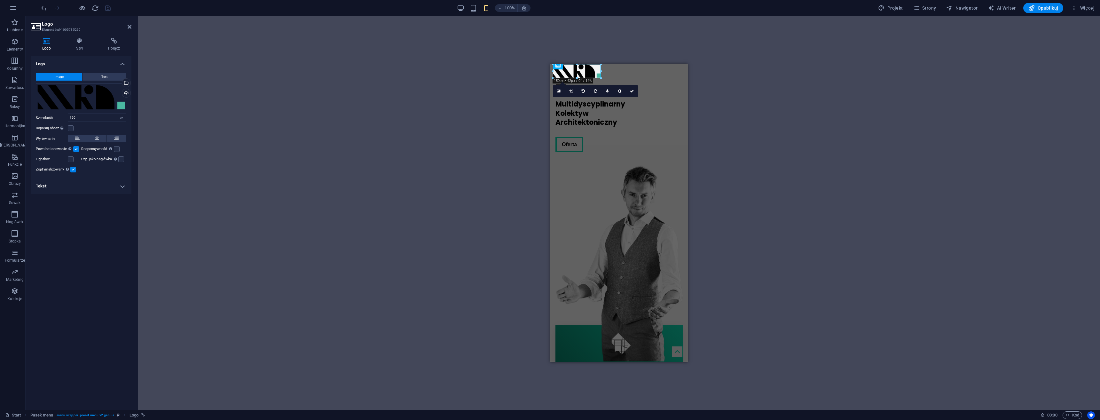
click at [372, 90] on div "Kontener 2 kolumny Kontener Baner H2 Baner Baner Kontener Baner Kontener 2 kolu…" at bounding box center [619, 213] width 962 height 394
drag, startPoint x: 62, startPoint y: 122, endPoint x: 52, endPoint y: 125, distance: 10.7
click at [42, 125] on div "Image Text Przeciągnij pliki tutaj, kliknij, aby wybrać pliki lub wybierz pliki…" at bounding box center [81, 123] width 101 height 111
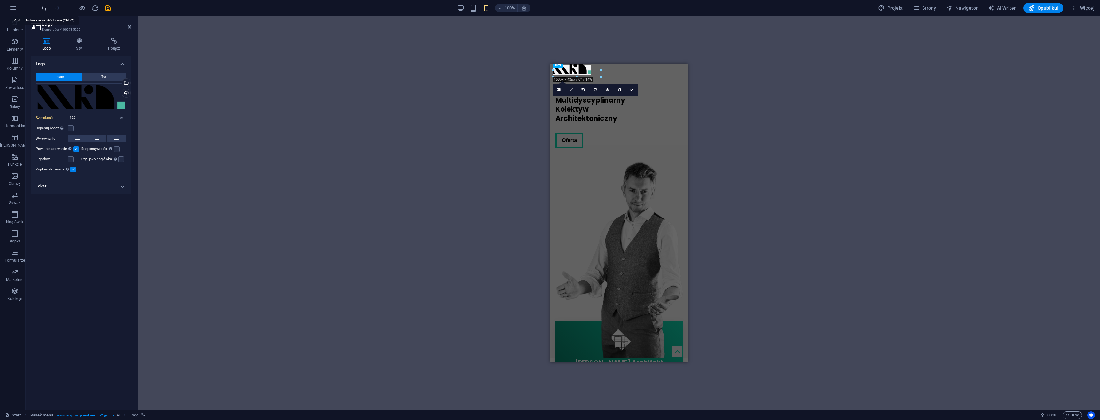
click at [46, 7] on icon "undo" at bounding box center [43, 7] width 7 height 7
type input "150"
click at [185, 131] on div "Kontener 2 kolumny Kontener Baner H2 Baner Baner Kontener Baner Kontener 2 kolu…" at bounding box center [619, 213] width 962 height 394
click at [83, 49] on h4 "Styl" at bounding box center [81, 44] width 32 height 13
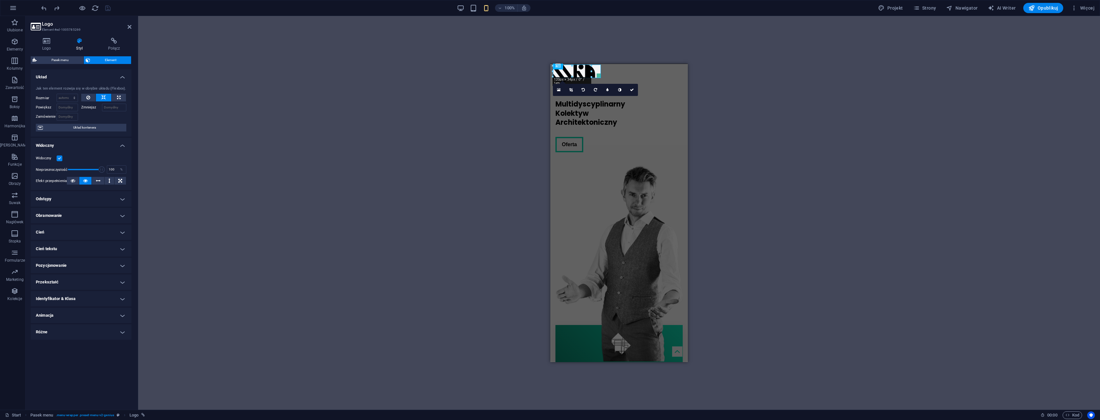
click at [333, 186] on div "Kontener 2 kolumny Kontener Baner H2 Baner Baner Kontener Baner Kontener 2 kolu…" at bounding box center [619, 213] width 962 height 394
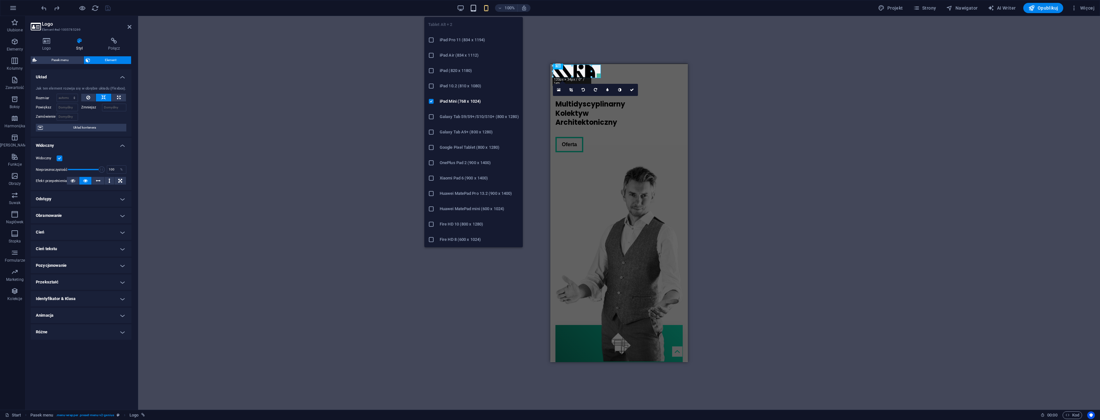
click at [474, 7] on icon "button" at bounding box center [473, 7] width 7 height 7
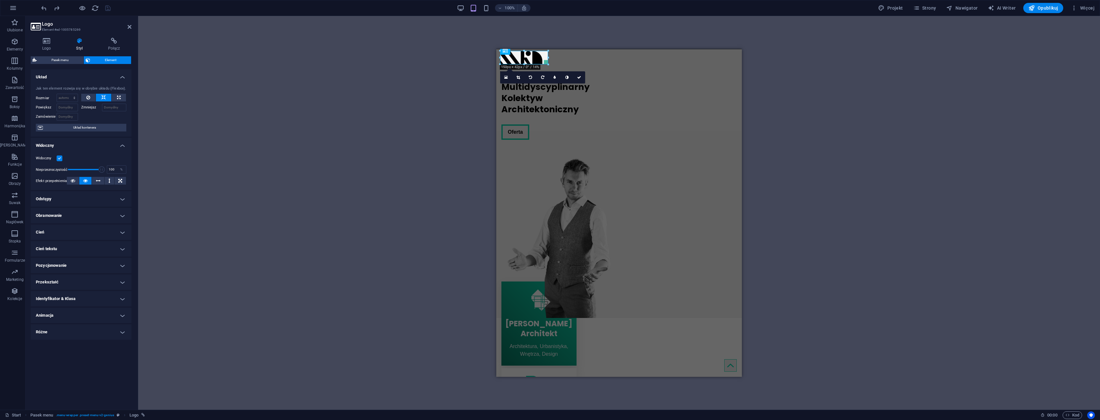
click at [328, 87] on div "Kontener 2 kolumny Kontener Baner H2 Baner Baner Kontener Baner Kontener 2 kolu…" at bounding box center [619, 213] width 962 height 394
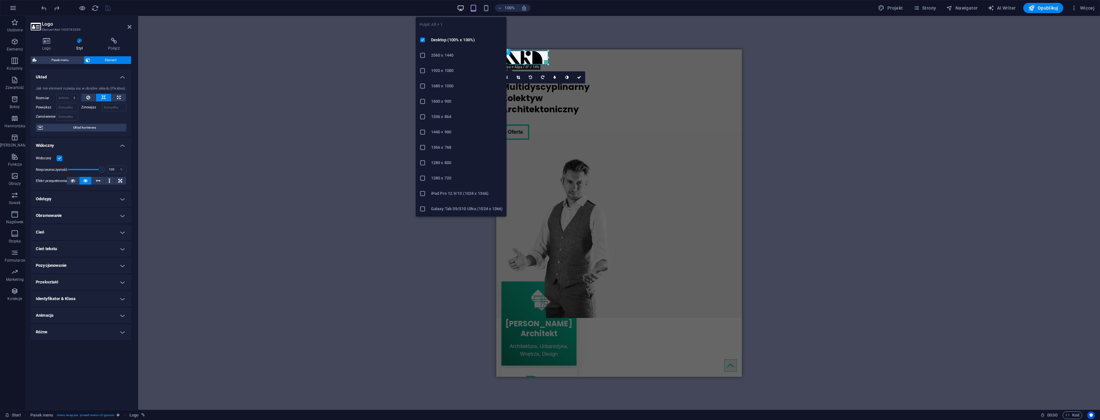
click at [461, 6] on icon "button" at bounding box center [460, 7] width 7 height 7
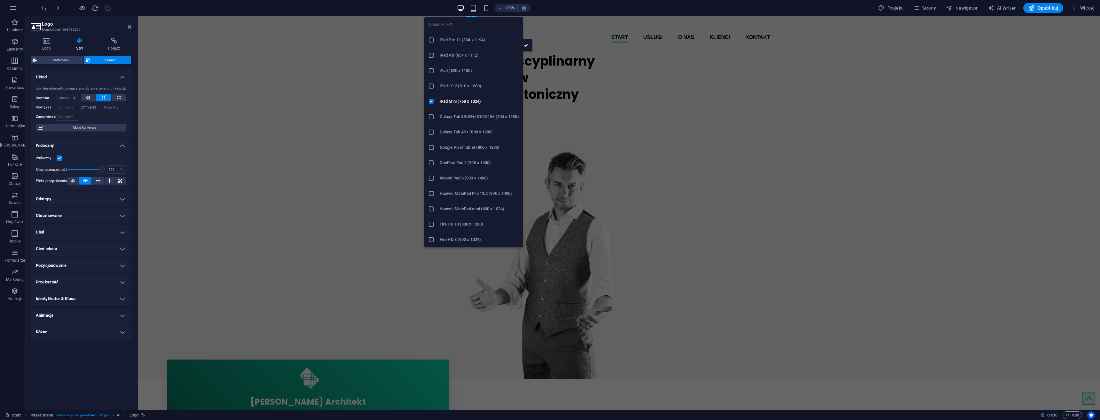
click at [472, 9] on icon "button" at bounding box center [473, 7] width 7 height 7
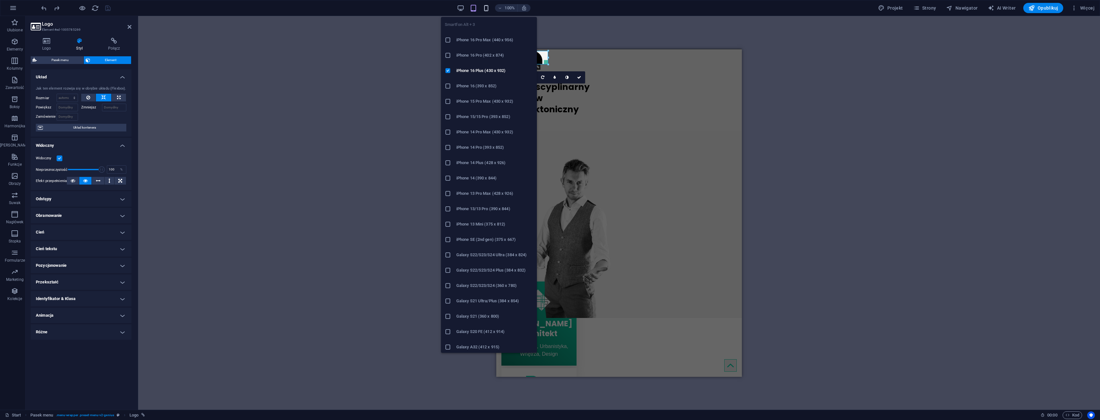
click at [489, 9] on icon "button" at bounding box center [486, 7] width 7 height 7
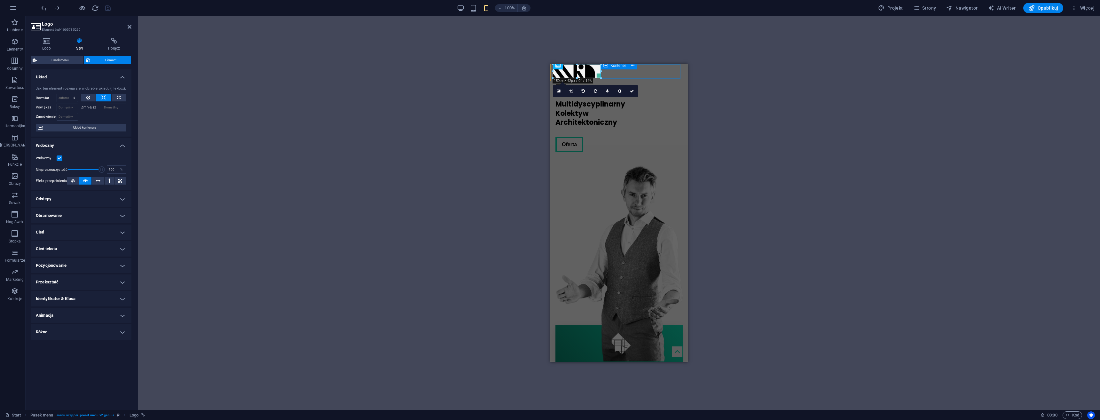
click at [648, 77] on div "Menu" at bounding box center [619, 84] width 132 height 14
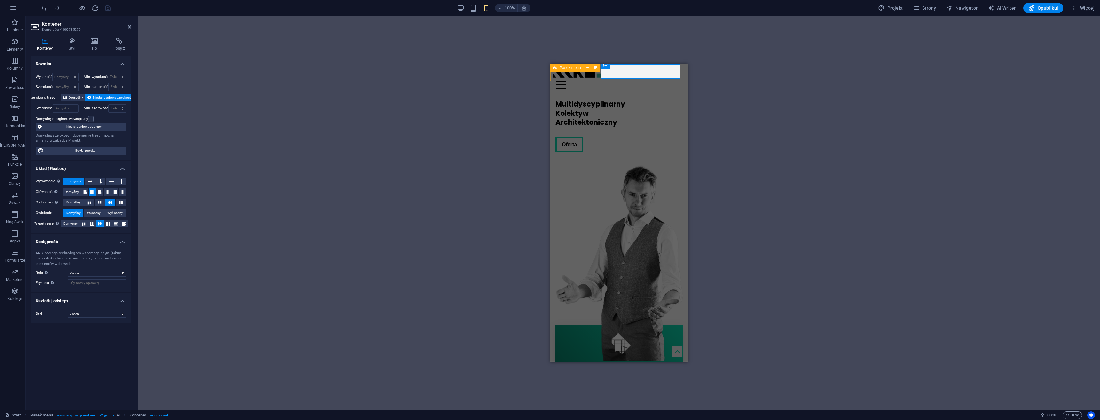
click at [587, 81] on div "Start Usługi O nas Klienci Kontakt Menu" at bounding box center [619, 77] width 138 height 33
select select "header"
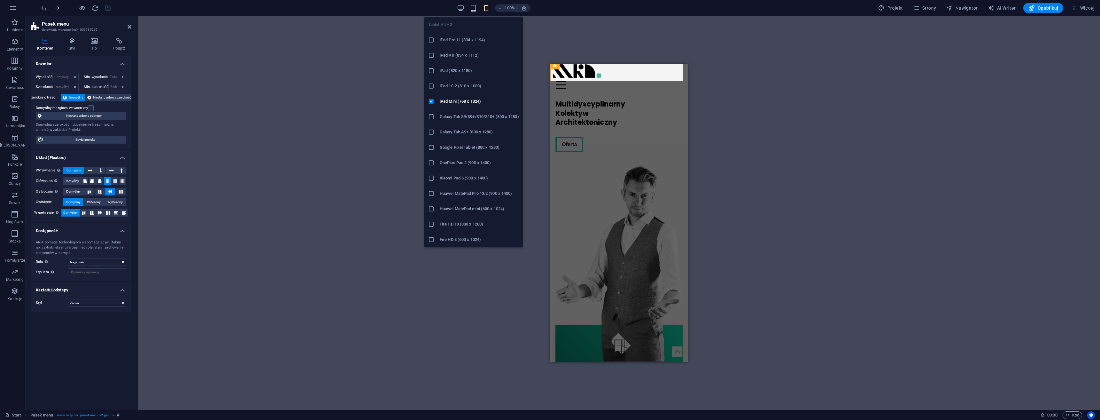
click at [474, 7] on icon "button" at bounding box center [473, 7] width 7 height 7
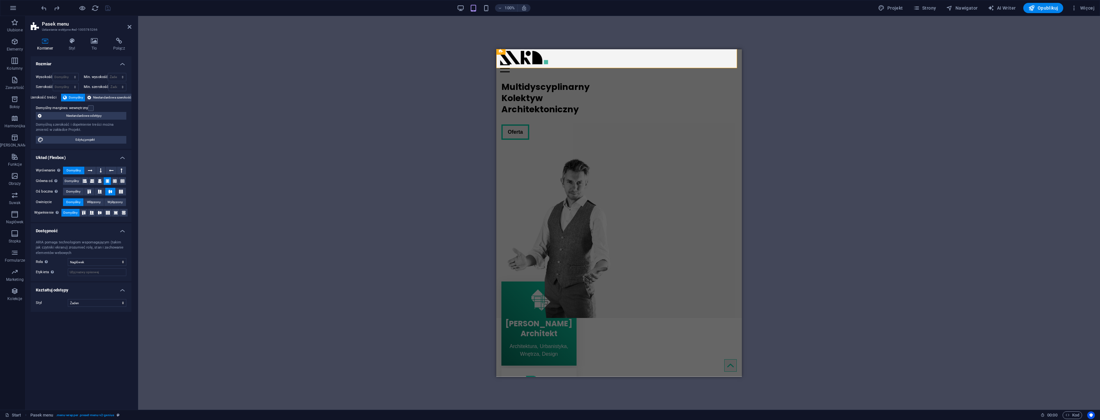
click at [460, 4] on div "100%" at bounding box center [494, 8] width 74 height 10
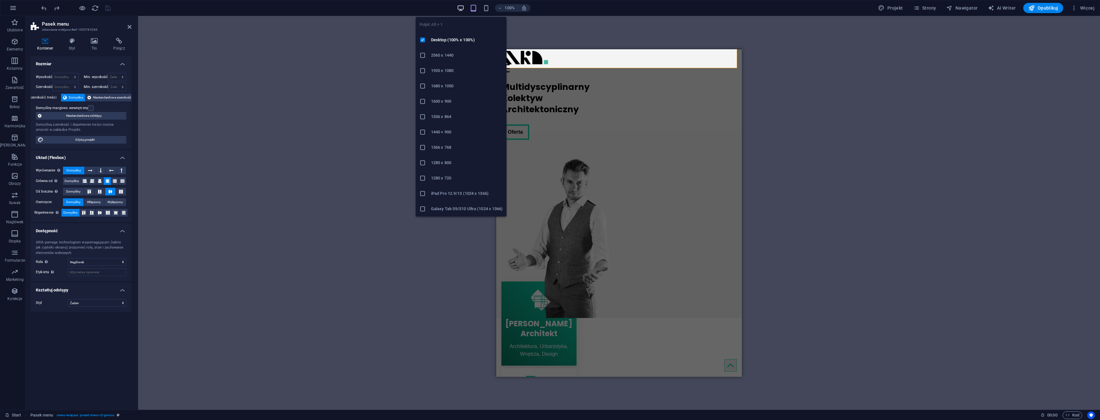
click at [460, 9] on icon "button" at bounding box center [460, 7] width 7 height 7
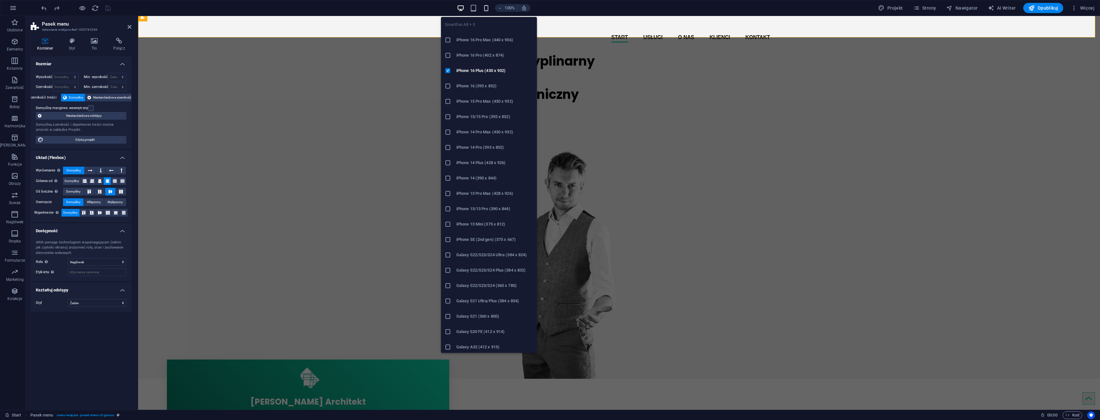
click at [489, 8] on icon "button" at bounding box center [486, 7] width 7 height 7
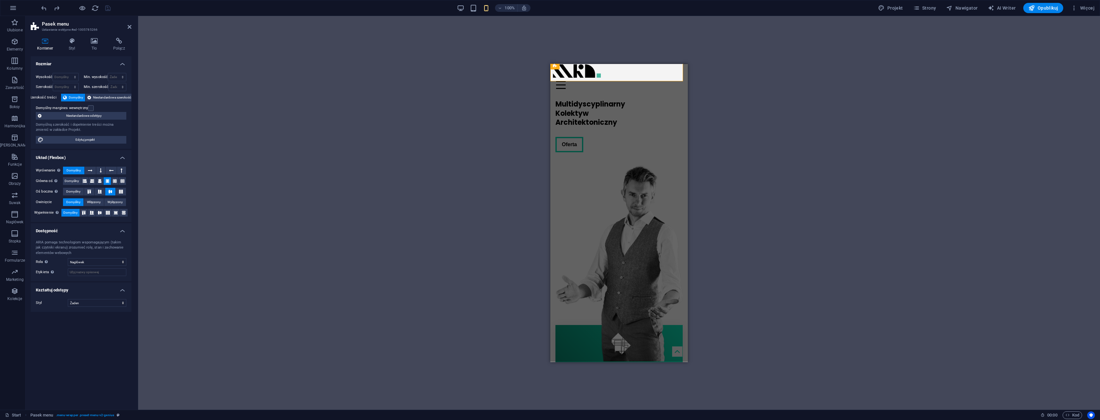
click at [318, 73] on div "Kontener 2 kolumny Kontener Baner H2 Baner Baner Kontener Baner Kontener 2 kolu…" at bounding box center [619, 213] width 962 height 394
click at [591, 73] on div at bounding box center [619, 70] width 132 height 13
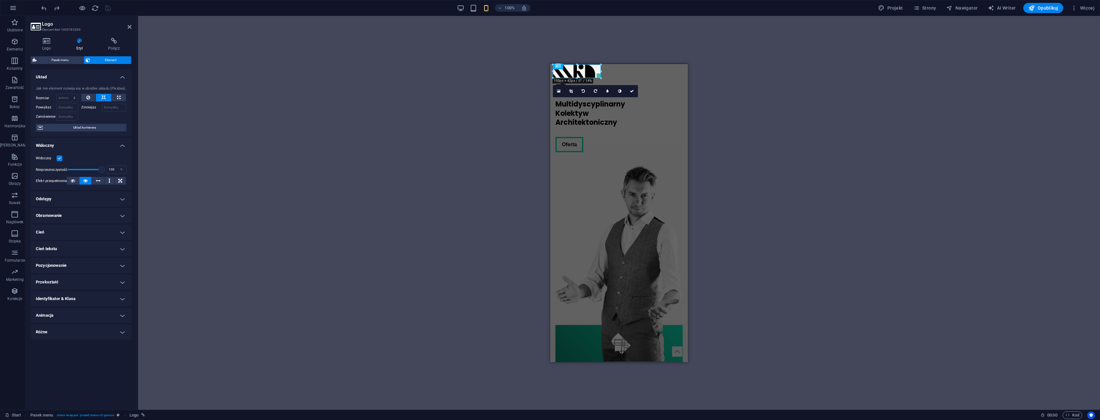
click at [66, 199] on h4 "Odstępy" at bounding box center [81, 198] width 101 height 15
click at [78, 214] on select "Domyślny automatycznie px % rem vw vh Spersonalizowany" at bounding box center [73, 212] width 22 height 8
select select "px"
click at [75, 208] on select "Domyślny automatycznie px % rem vw vh Spersonalizowany" at bounding box center [73, 212] width 22 height 8
type input "10"
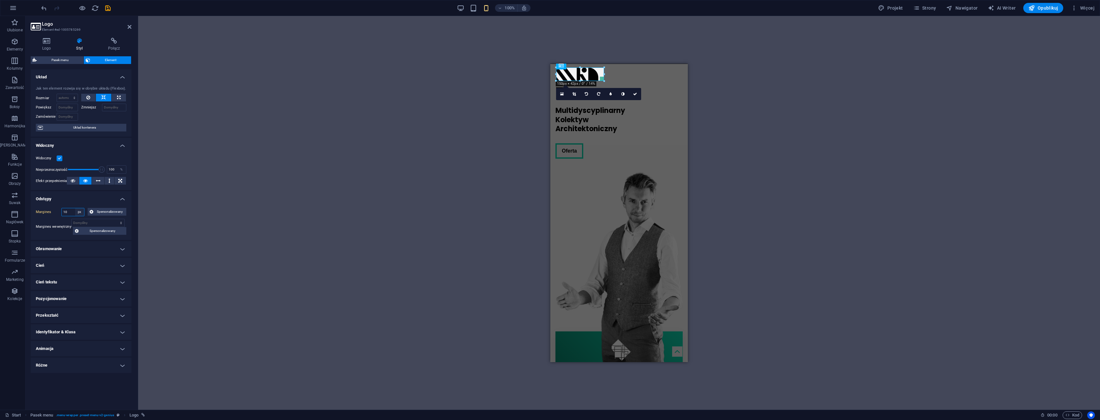
click at [78, 211] on select "Domyślny automatycznie px % rem vw vh Spersonalizowany" at bounding box center [79, 212] width 9 height 8
select select "default"
click at [75, 208] on select "Domyślny automatycznie px % rem vw vh Spersonalizowany" at bounding box center [79, 212] width 9 height 8
select select "DISABLED_OPTION_VALUE"
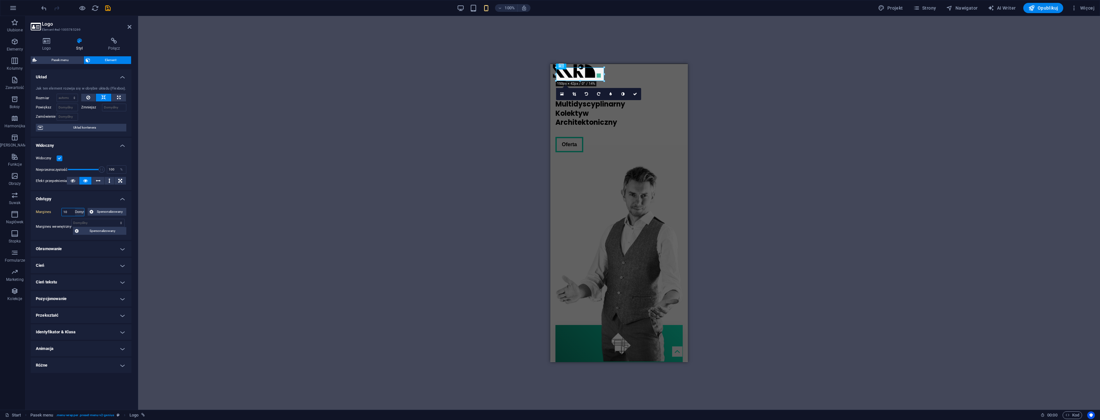
select select "DISABLED_OPTION_VALUE"
click at [104, 213] on span "Spersonalizowany" at bounding box center [109, 212] width 29 height 8
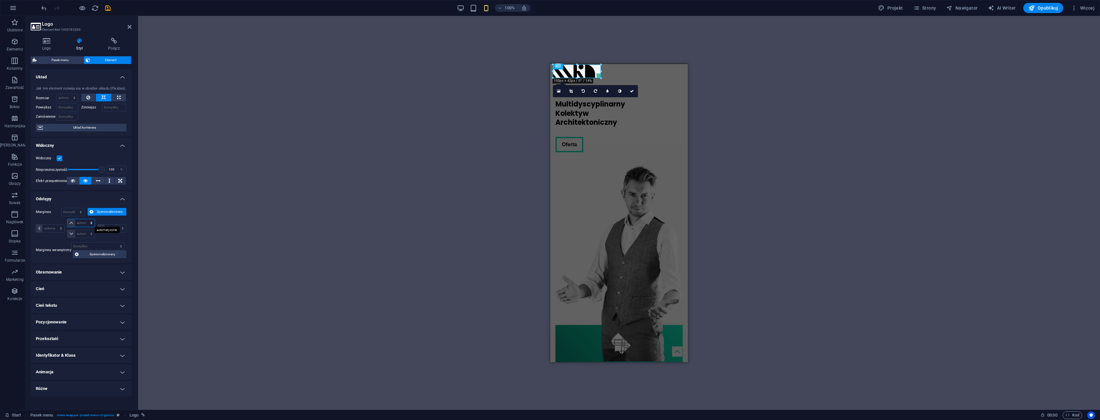
click at [83, 225] on select "automatycznie px % rem vw vh" at bounding box center [80, 223] width 27 height 8
select select "px"
click at [85, 219] on select "automatycznie px % rem vw vh" at bounding box center [80, 223] width 27 height 8
type input "0"
select select "px"
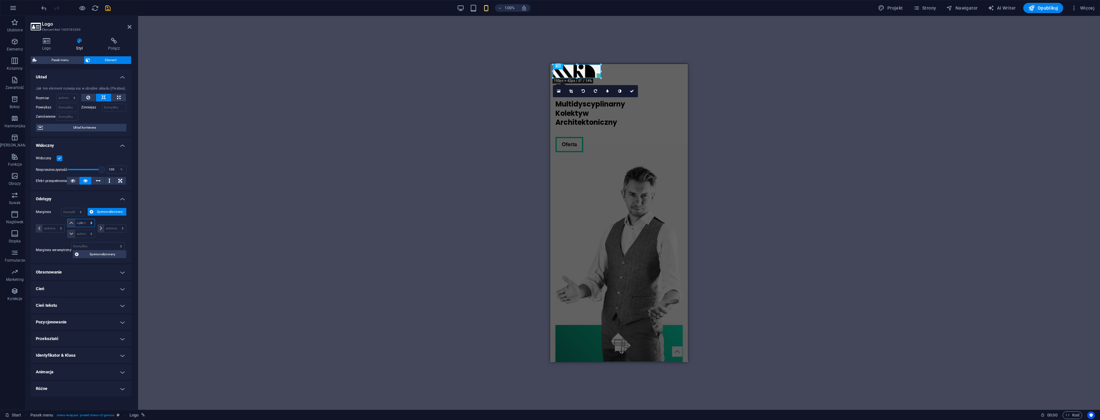
type input "0"
select select "px"
type input "0"
select select "px"
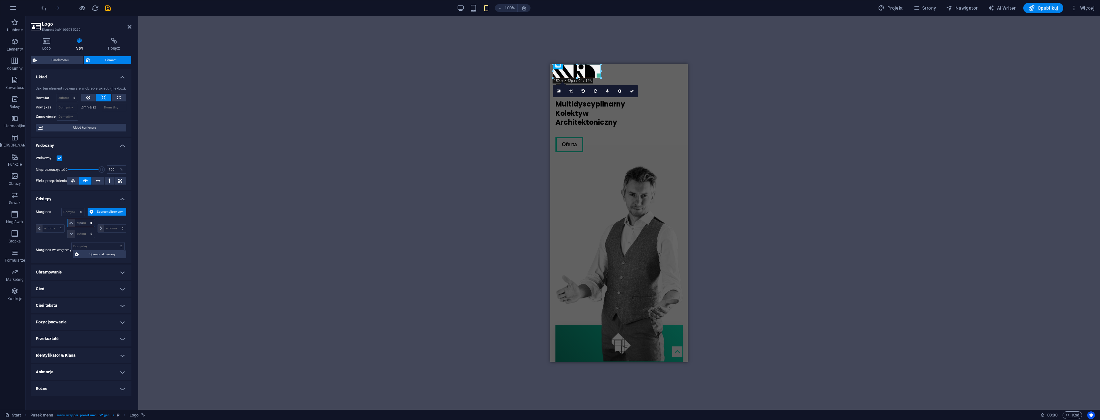
type input "0"
select select "px"
type input "10"
select select "DISABLED_OPTION_VALUE"
click at [187, 186] on div "Kontener 2 kolumny Kontener Baner H2 Baner Baner Kontener Baner Kontener 2 kolu…" at bounding box center [619, 213] width 962 height 394
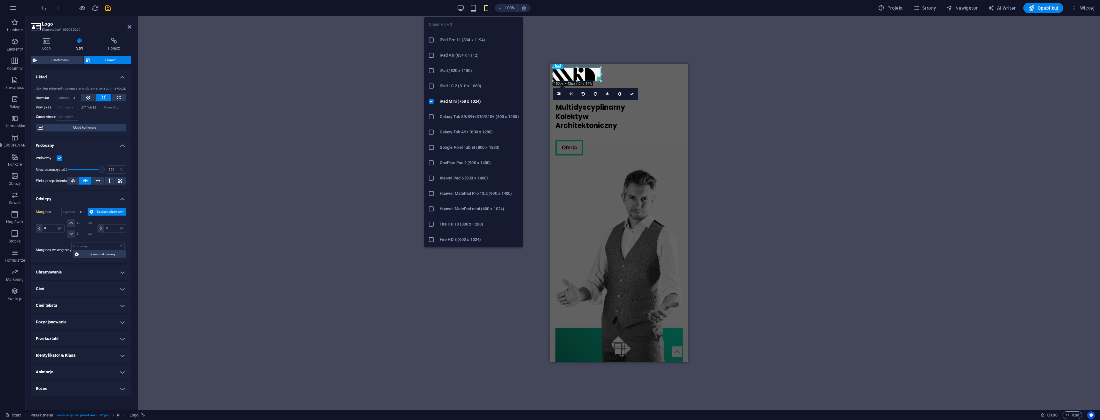
click at [475, 7] on icon "button" at bounding box center [473, 7] width 7 height 7
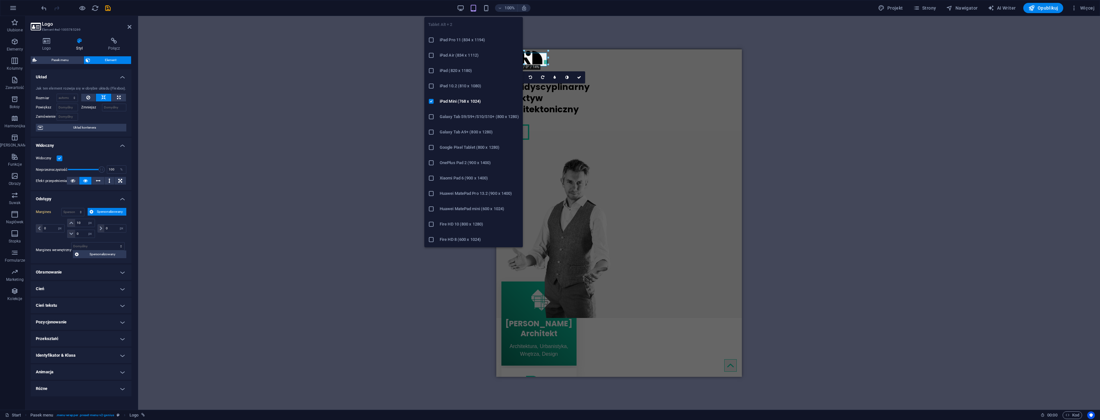
select select "DISABLED_OPTION_VALUE"
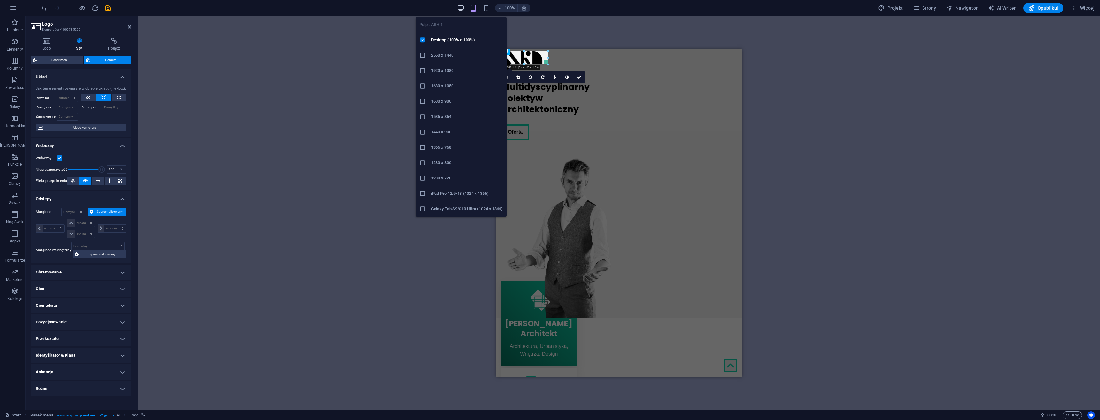
click at [460, 7] on icon "button" at bounding box center [460, 7] width 7 height 7
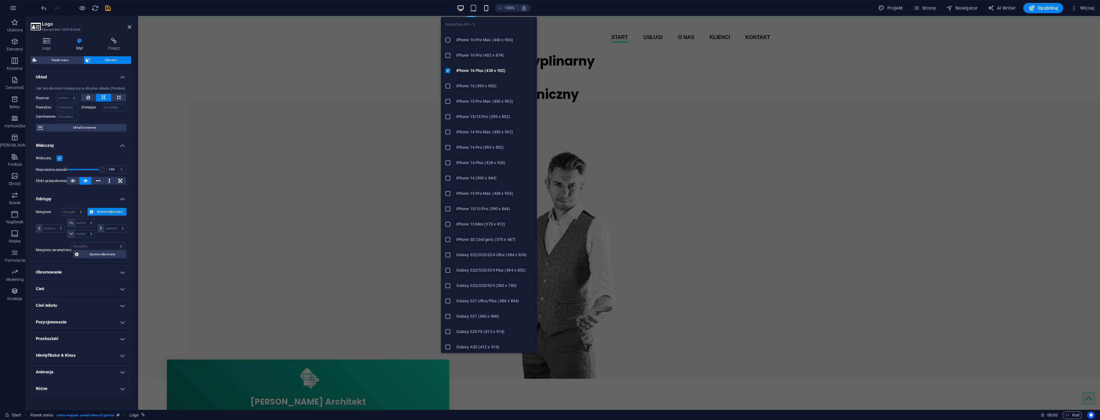
click at [489, 8] on icon "button" at bounding box center [486, 7] width 7 height 7
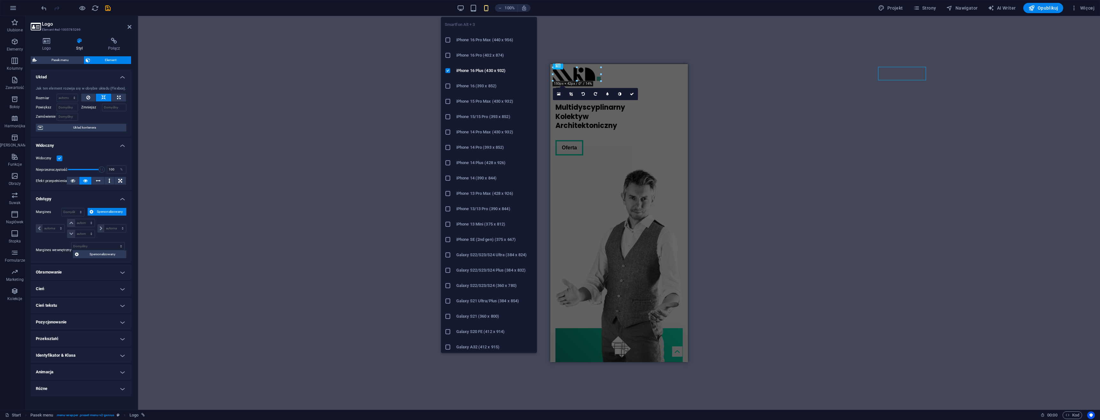
type input "0"
select select "px"
type input "10"
select select "px"
type input "0"
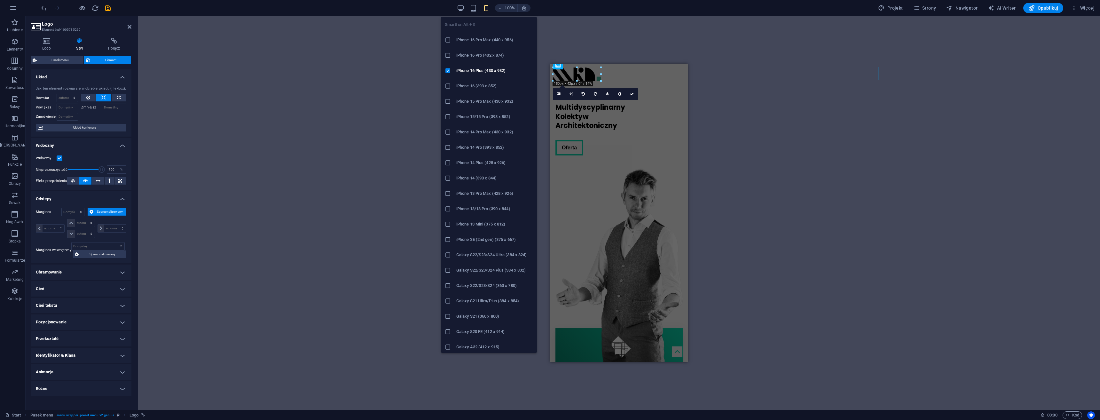
select select "px"
type input "0"
select select "px"
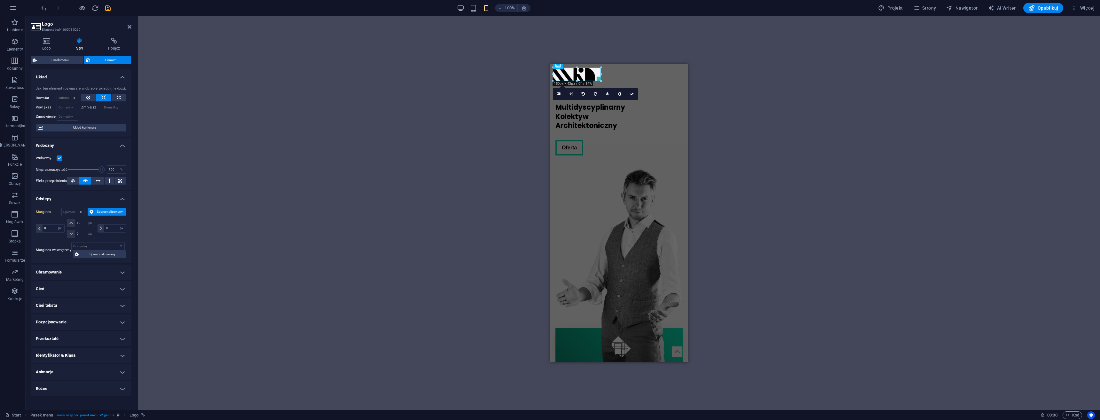
click at [363, 57] on div "Kontener 2 kolumny Kontener Baner H2 Baner Baner Kontener Baner Kontener 2 kolu…" at bounding box center [619, 213] width 962 height 394
drag, startPoint x: 109, startPoint y: 7, endPoint x: 129, endPoint y: 20, distance: 24.0
click at [109, 7] on icon "save" at bounding box center [107, 7] width 7 height 7
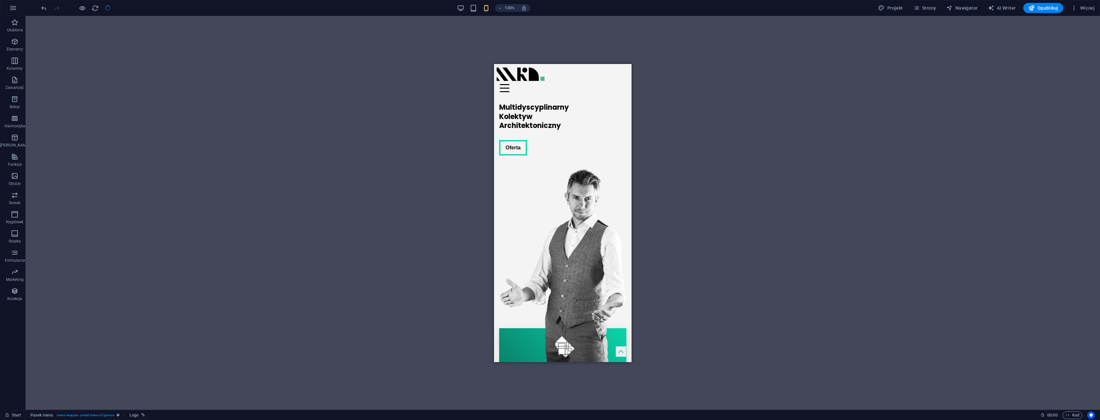
checkbox input "false"
click at [531, 76] on div at bounding box center [563, 73] width 132 height 13
select select "px"
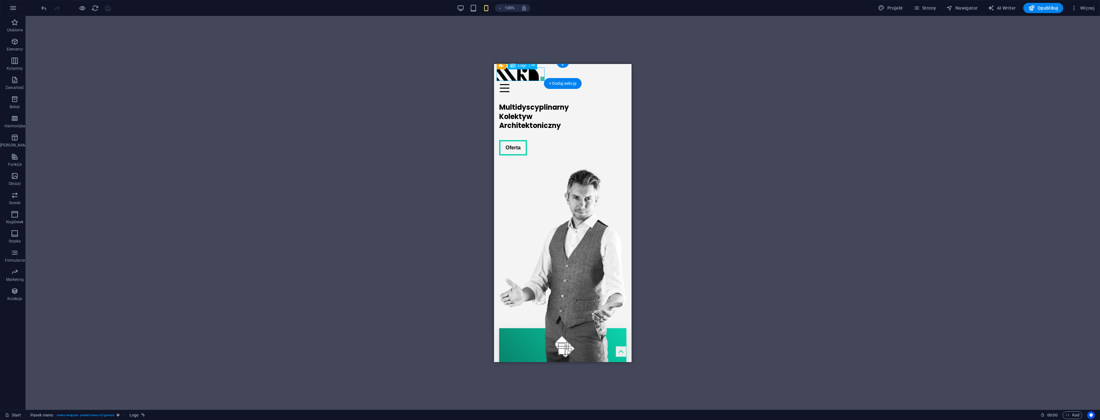
select select "px"
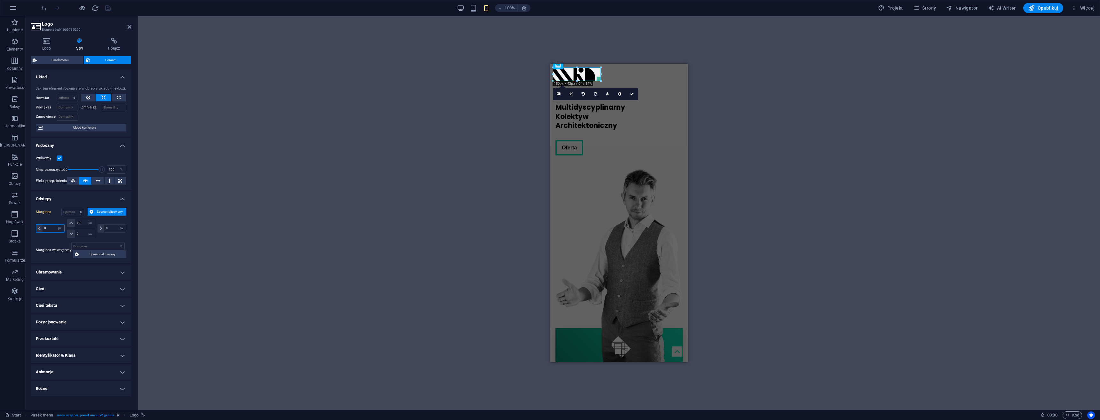
click at [49, 226] on input "0" at bounding box center [54, 229] width 22 height 8
click at [27, 234] on div "Logo Styl Połącz Logo Image Text Przeciągnij pliki tutaj, kliknij, aby wybrać p…" at bounding box center [81, 221] width 111 height 377
type input "10"
click at [342, 195] on div "Kontener 2 kolumny Baner H2 Baner Baner Kontener Baner Kontener 2 kolumny Konte…" at bounding box center [619, 213] width 962 height 394
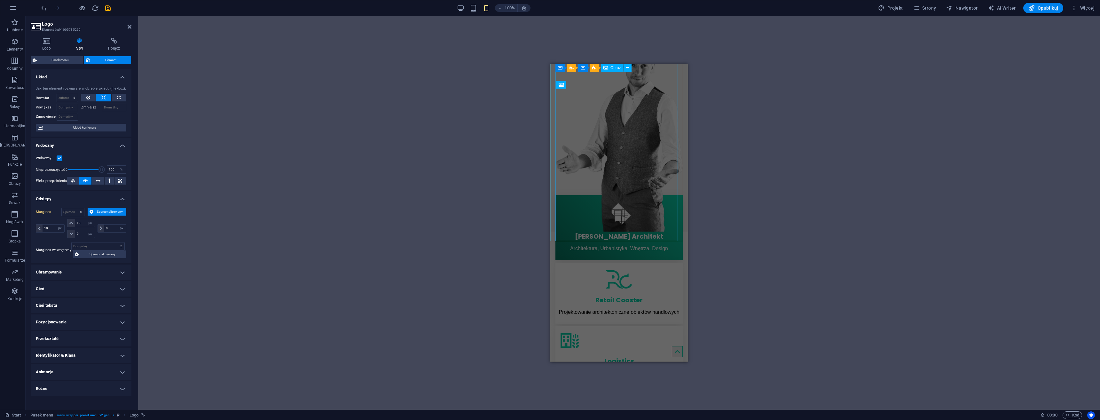
scroll to position [0, 0]
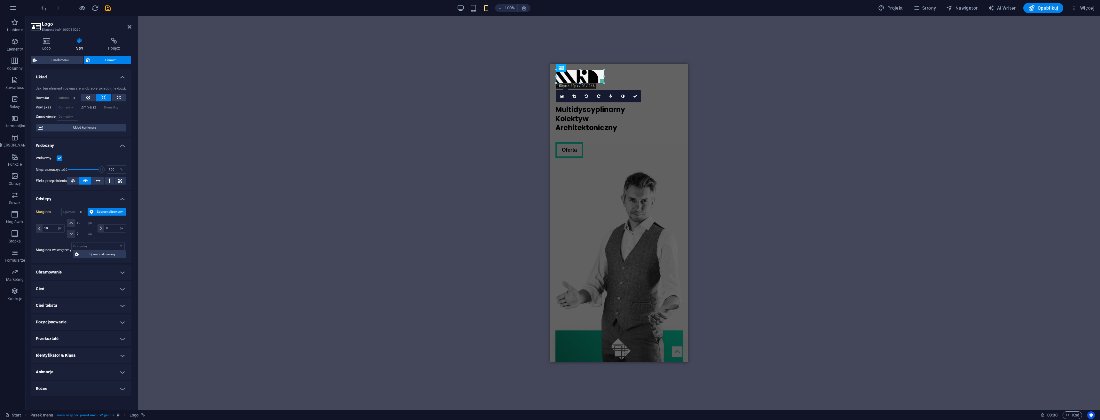
click at [504, 139] on div "Baner Kontener 2 kolumny Kontener H2 Baner Baner Kontener Baner Kontener 2 kolu…" at bounding box center [619, 213] width 962 height 394
click at [651, 105] on div "Multidyscyplinarny Kolektyw Architektoniczny" at bounding box center [619, 119] width 127 height 28
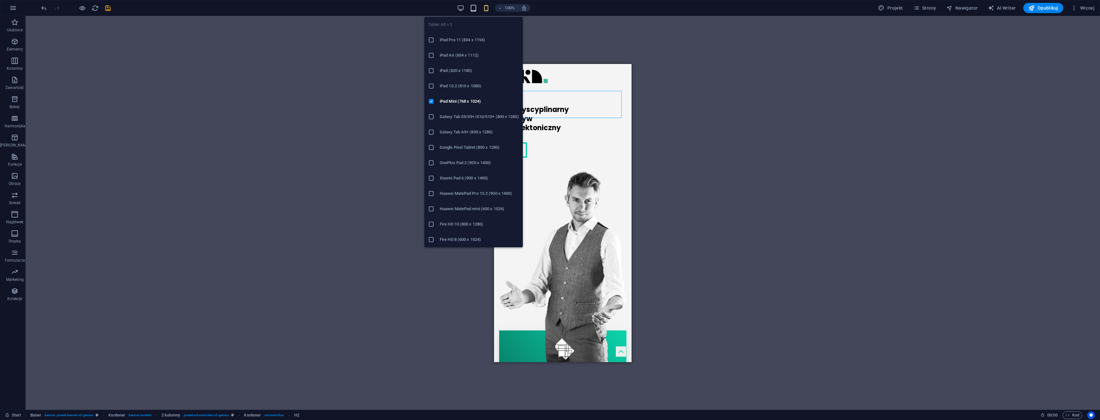
click at [476, 11] on icon "button" at bounding box center [473, 7] width 7 height 7
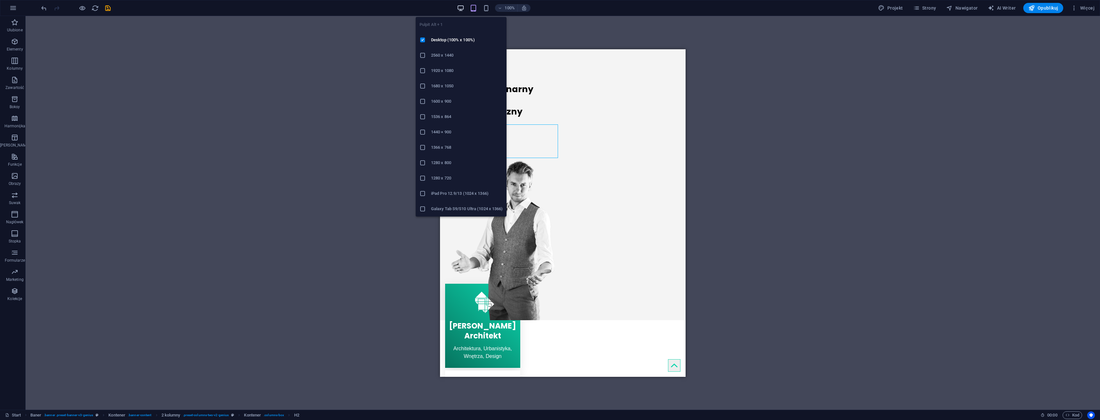
click at [460, 6] on icon "button" at bounding box center [460, 7] width 7 height 7
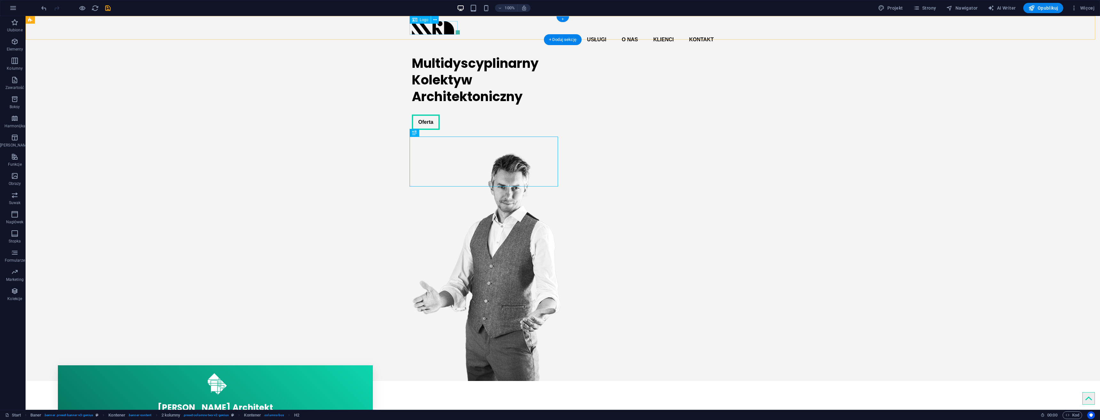
click at [423, 31] on div at bounding box center [563, 27] width 302 height 13
select select "px"
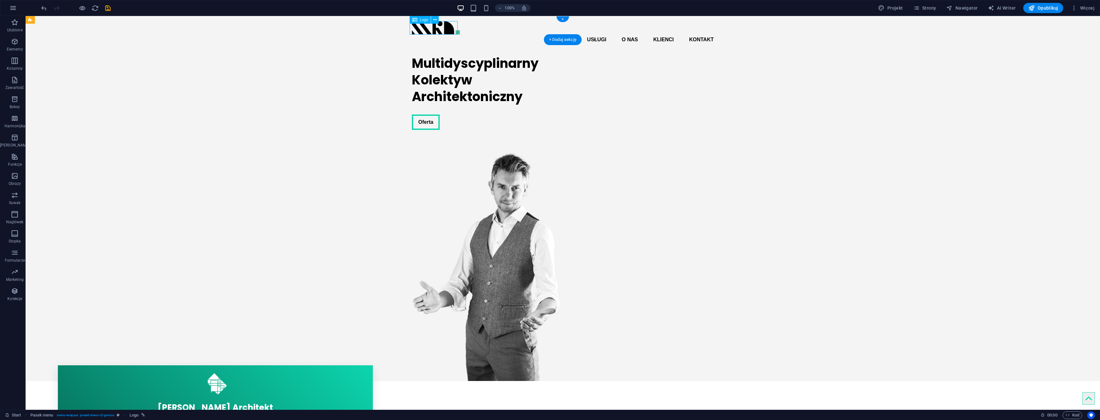
select select "px"
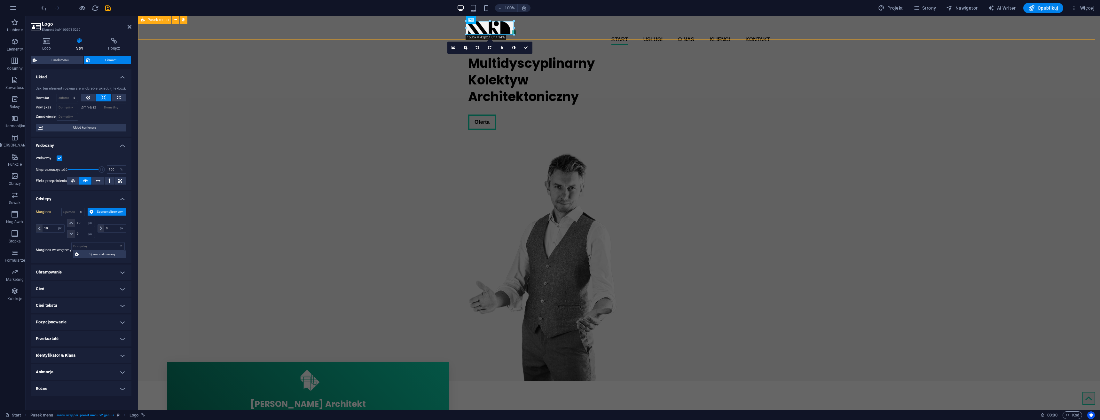
select select "DISABLED_OPTION_VALUE"
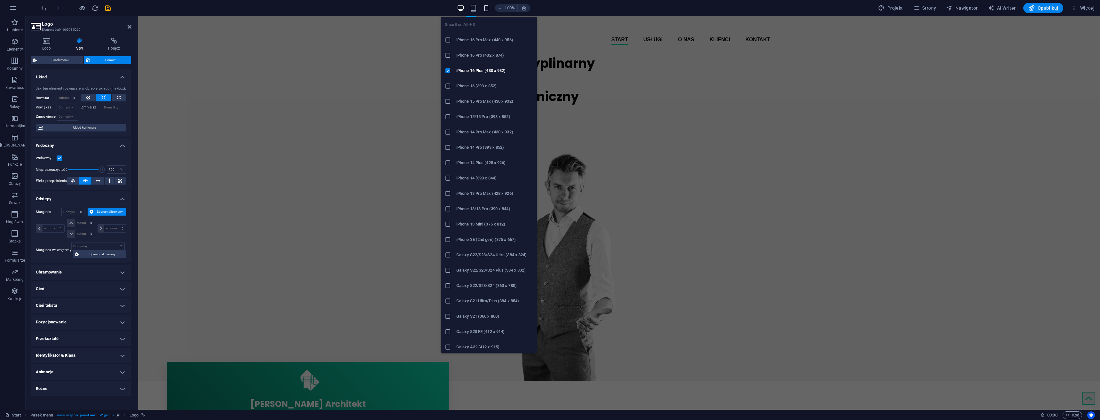
click at [489, 9] on icon "button" at bounding box center [486, 7] width 7 height 7
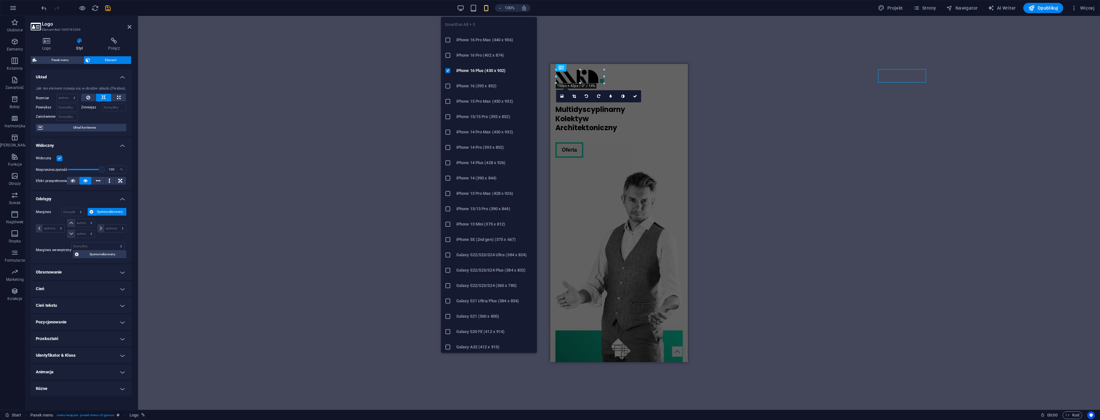
type input "10"
select select "px"
type input "10"
select select "px"
type input "0"
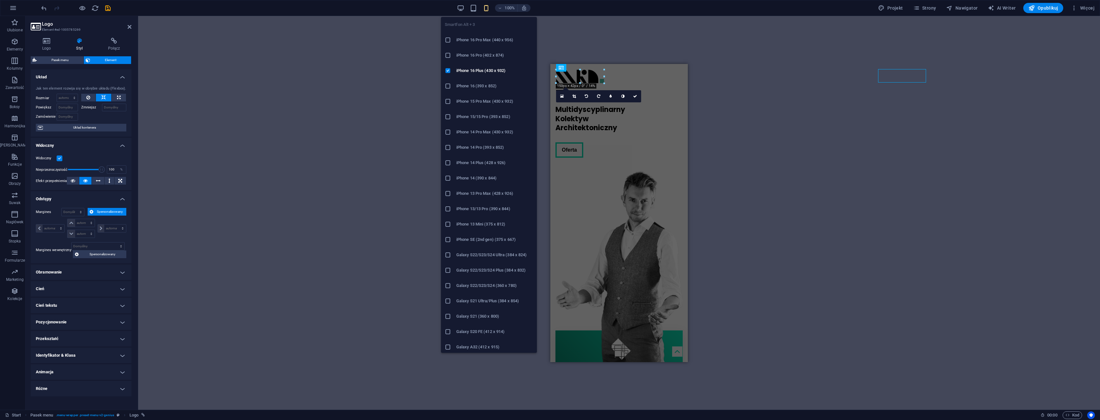
select select "px"
type input "0"
select select "px"
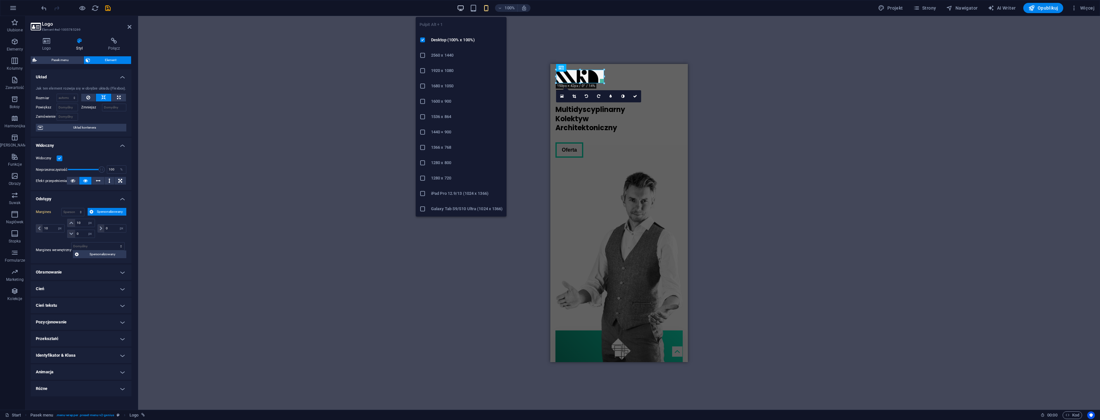
click at [461, 7] on icon "button" at bounding box center [460, 7] width 7 height 7
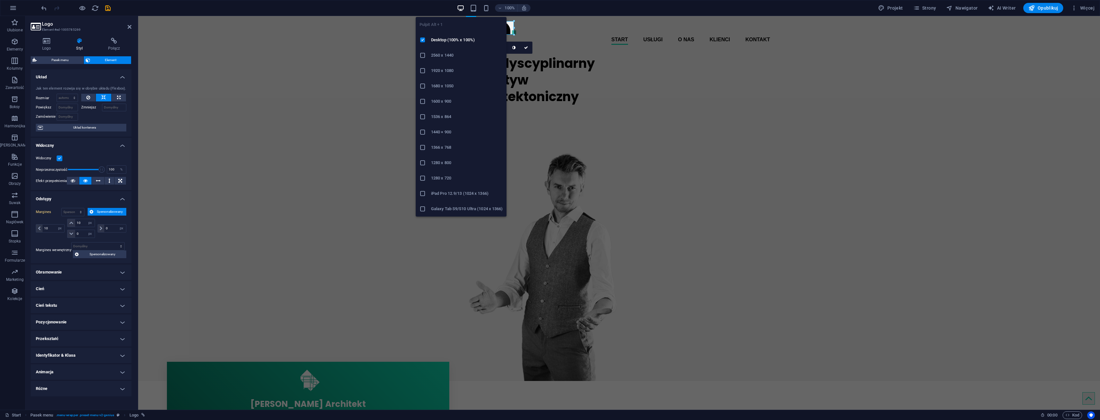
select select "DISABLED_OPTION_VALUE"
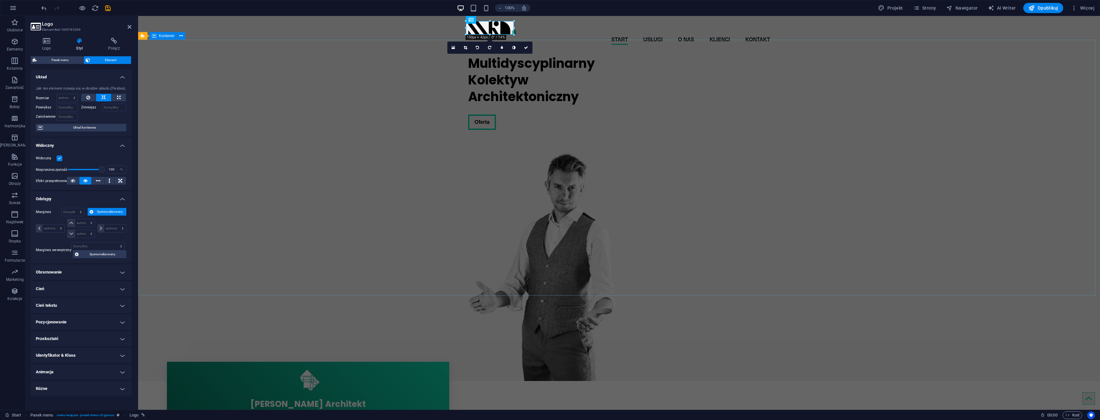
click at [361, 119] on div "Multidyscyplinarny Kolektyw Architektoniczny Oferta" at bounding box center [619, 215] width 962 height 331
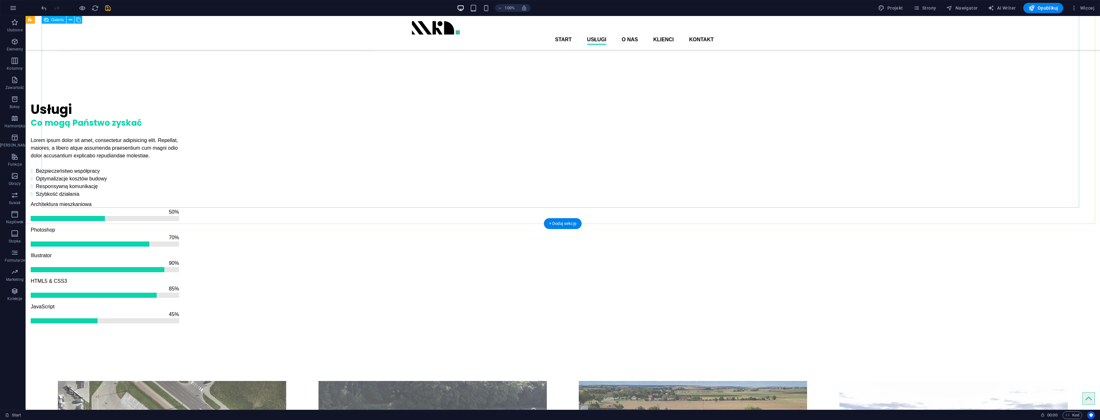
scroll to position [448, 0]
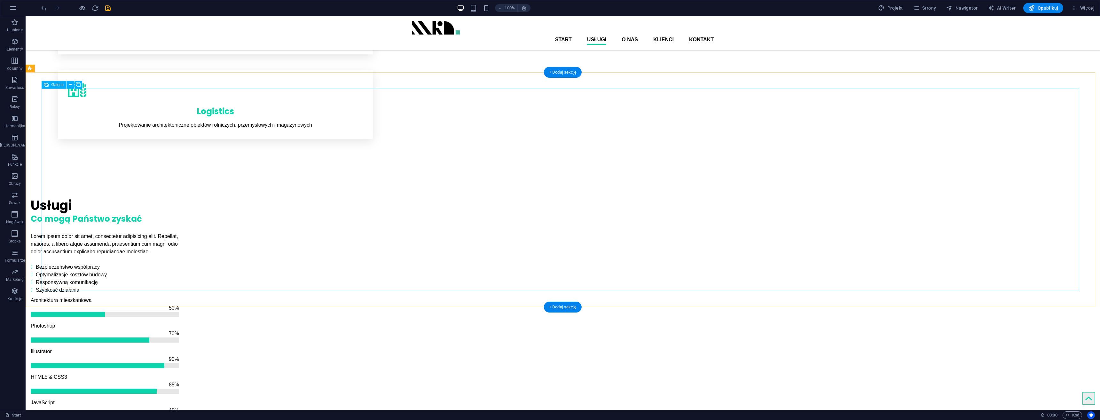
select select "3"
select select "px"
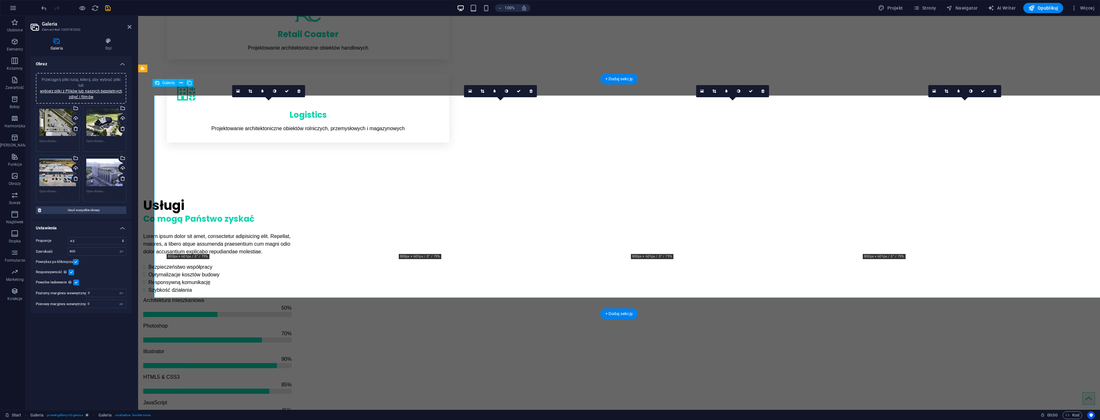
scroll to position [441, 0]
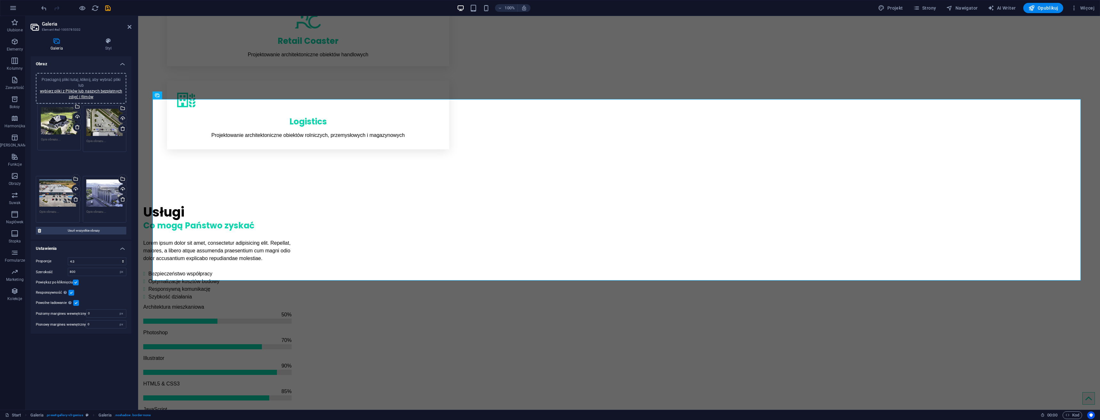
drag, startPoint x: 103, startPoint y: 121, endPoint x: 58, endPoint y: 119, distance: 44.8
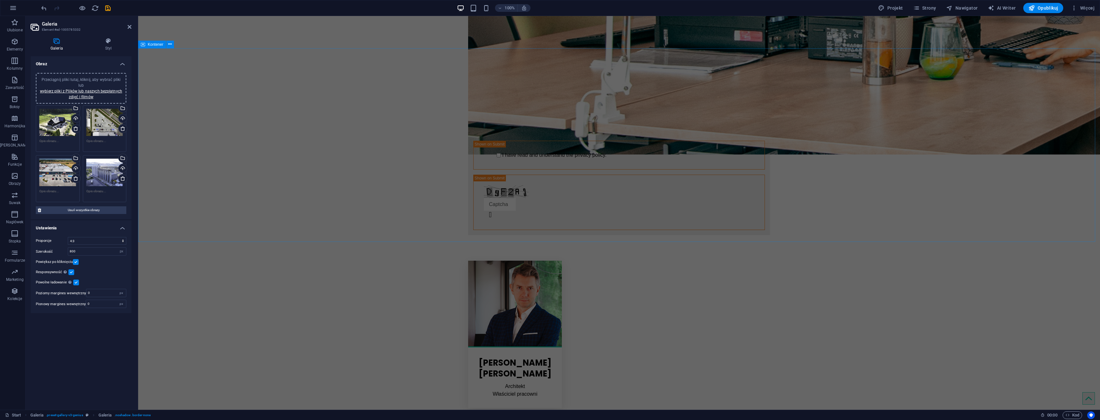
scroll to position [1422, 0]
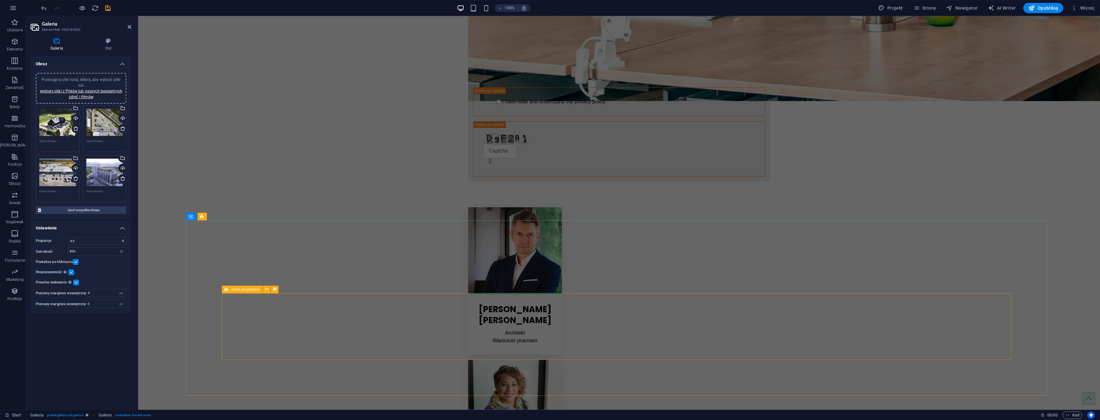
click at [237, 289] on span "Seria przycisków" at bounding box center [245, 290] width 29 height 4
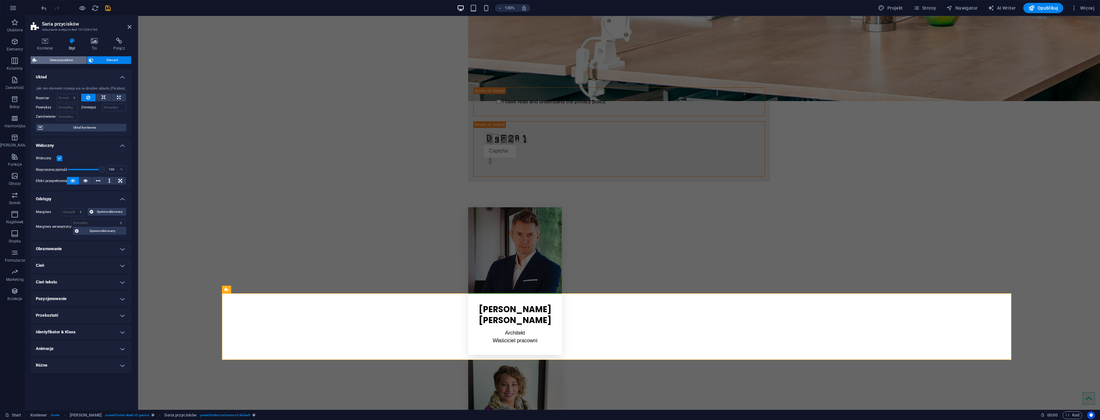
click at [51, 59] on span "Seria przycisków" at bounding box center [62, 60] width 46 height 8
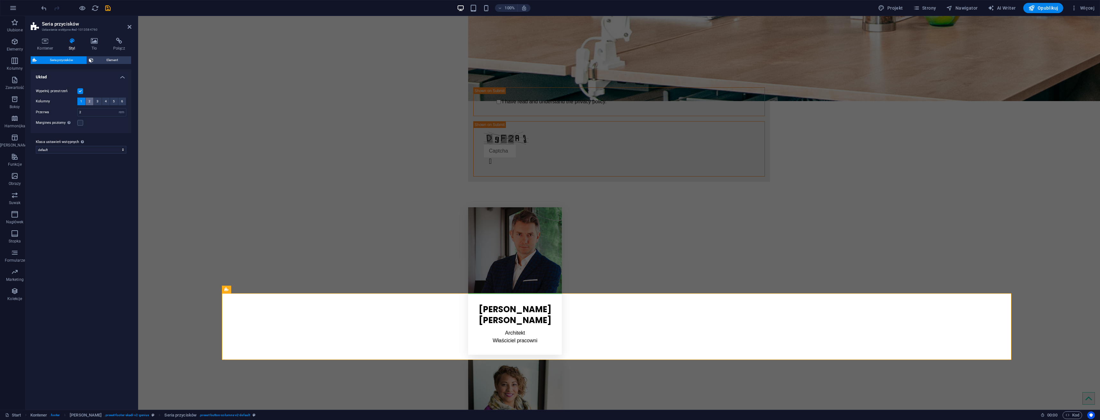
click at [89, 99] on span "2" at bounding box center [90, 102] width 2 height 8
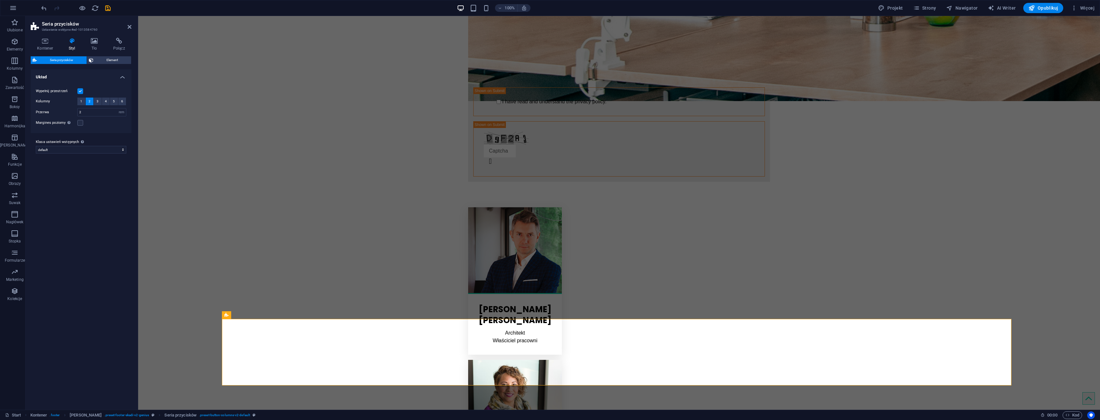
scroll to position [1384, 0]
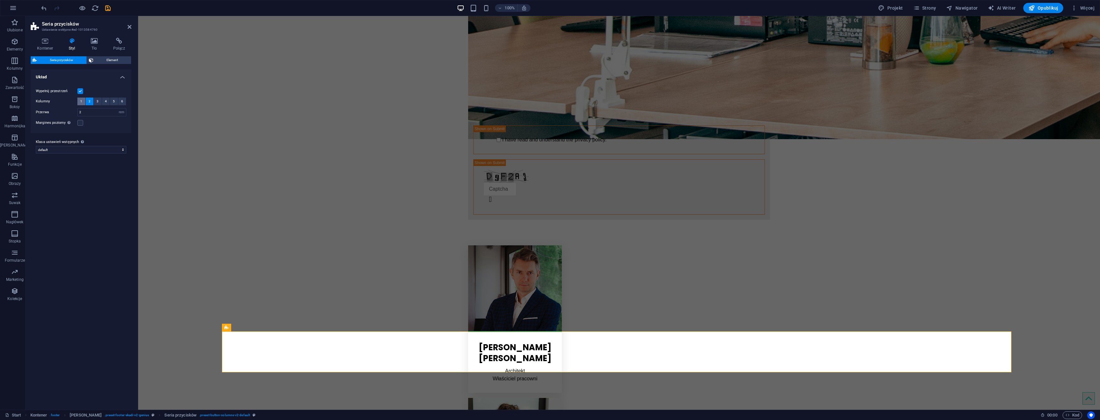
click at [80, 101] on button "1" at bounding box center [81, 102] width 8 height 8
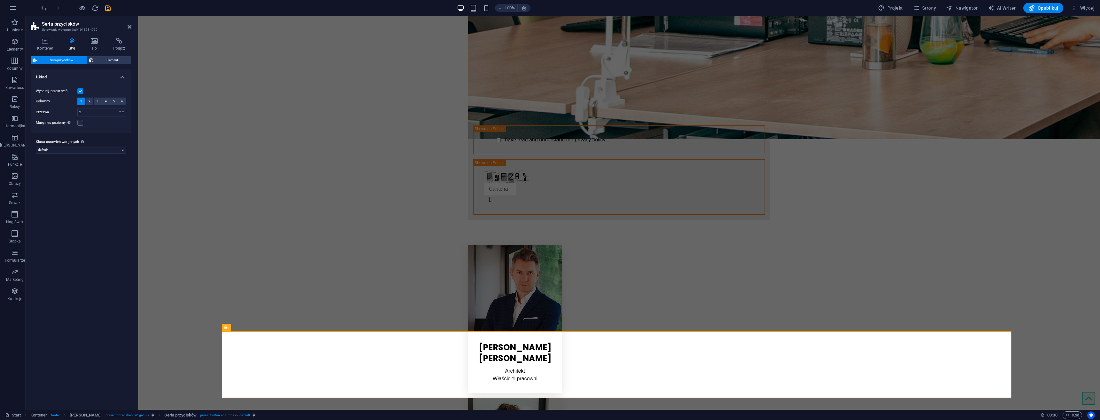
click at [80, 91] on label at bounding box center [80, 91] width 6 height 6
click at [0, 0] on input "Wypełnij przestrzeń" at bounding box center [0, 0] width 0 height 0
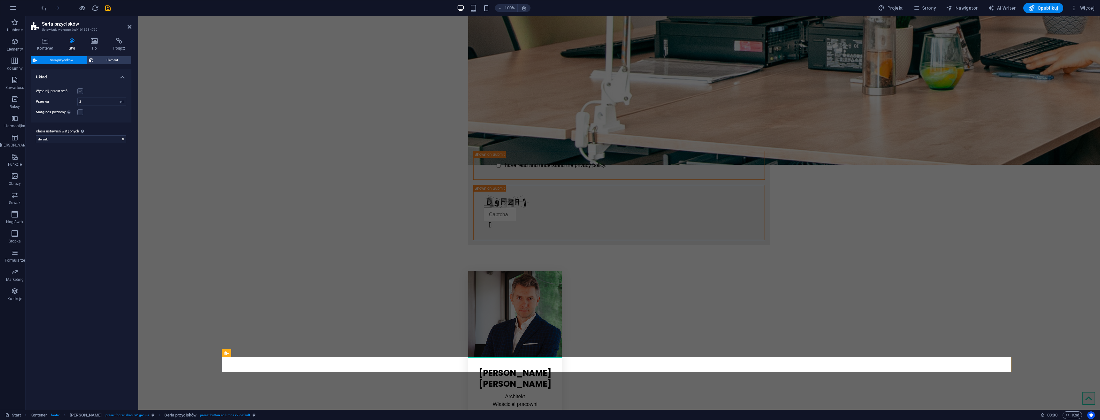
click at [80, 91] on label at bounding box center [80, 91] width 6 height 6
click at [0, 0] on input "Wypełnij przestrzeń" at bounding box center [0, 0] width 0 height 0
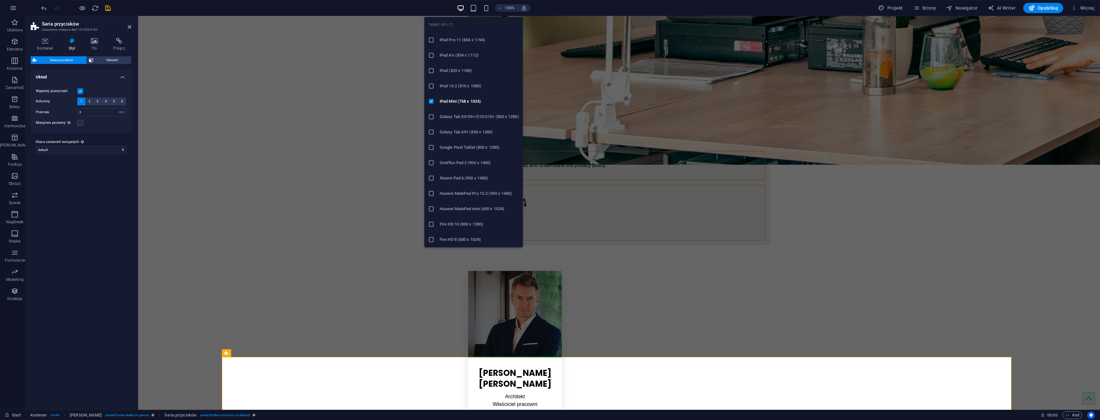
click at [474, 4] on div "100%" at bounding box center [494, 8] width 74 height 10
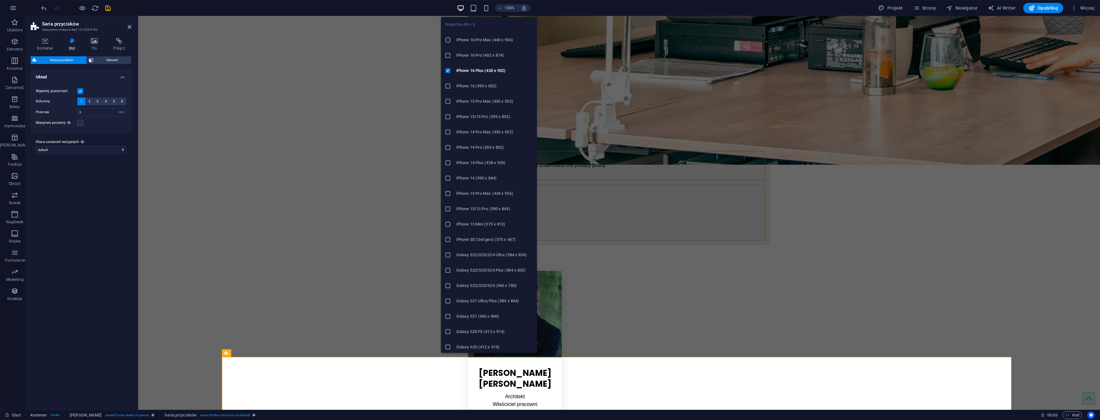
click at [488, 4] on div "100%" at bounding box center [494, 8] width 74 height 10
click at [488, 8] on icon "button" at bounding box center [486, 7] width 7 height 7
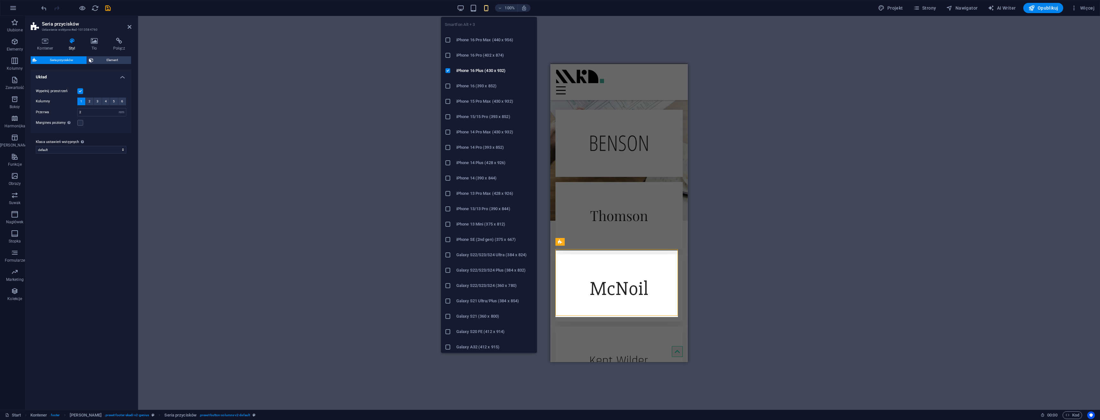
scroll to position [2522, 0]
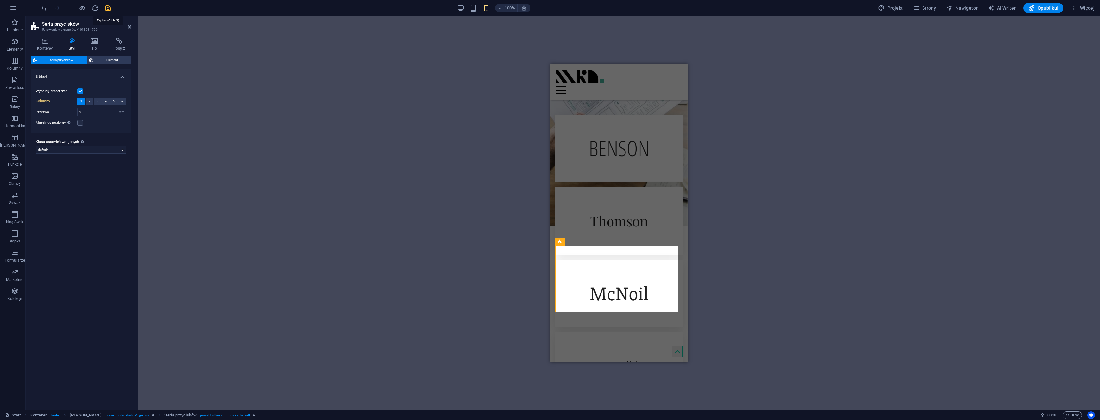
click at [110, 7] on icon "save" at bounding box center [107, 7] width 7 height 7
checkbox input "false"
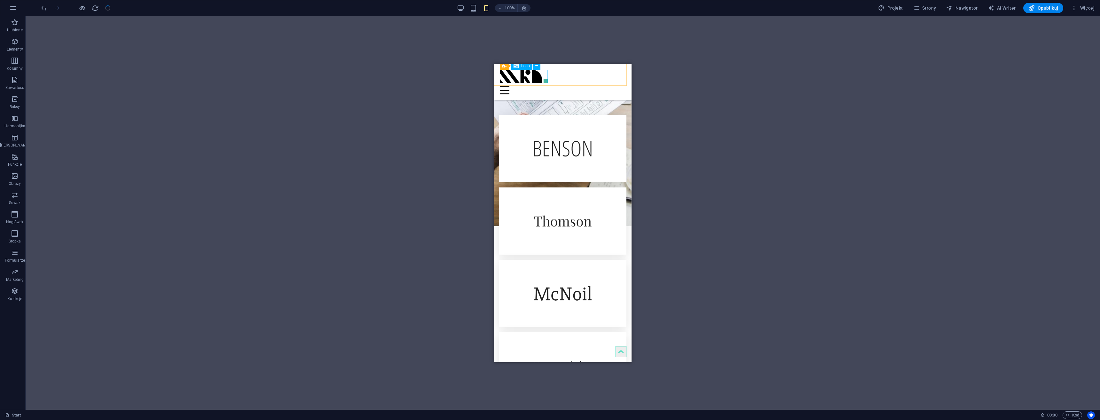
click at [524, 76] on div at bounding box center [564, 75] width 129 height 13
select select "px"
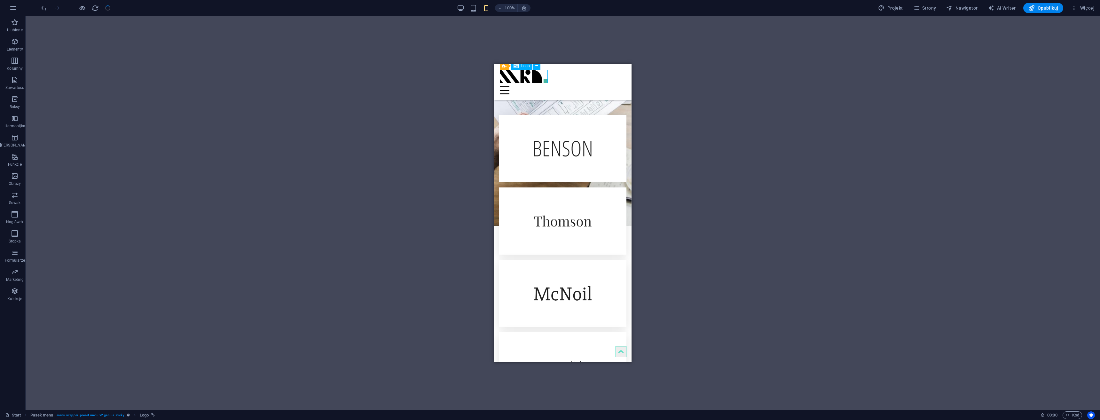
select select "px"
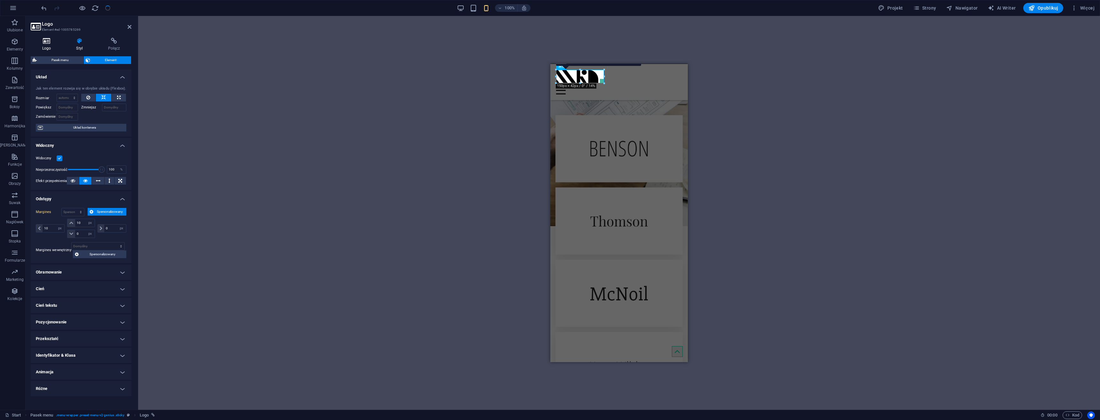
click at [45, 42] on icon at bounding box center [47, 41] width 32 height 6
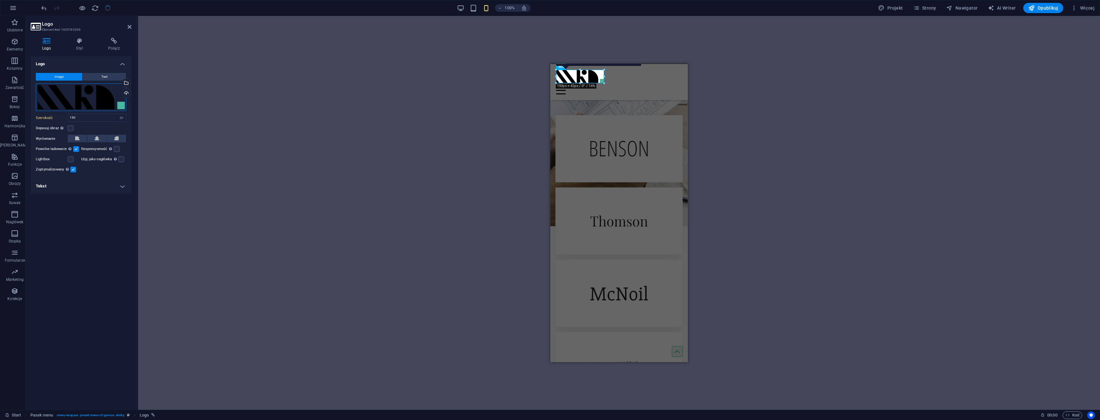
click at [81, 102] on div "Przeciągnij pliki tutaj, kliknij, aby wybrać pliki lub wybierz pliki z Plików l…" at bounding box center [81, 97] width 91 height 28
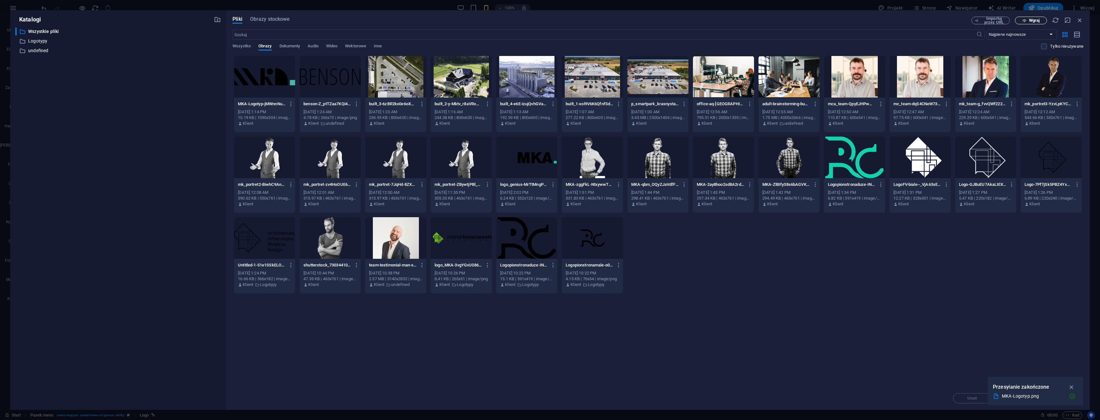
click at [1039, 19] on span "Wgraj" at bounding box center [1034, 21] width 11 height 4
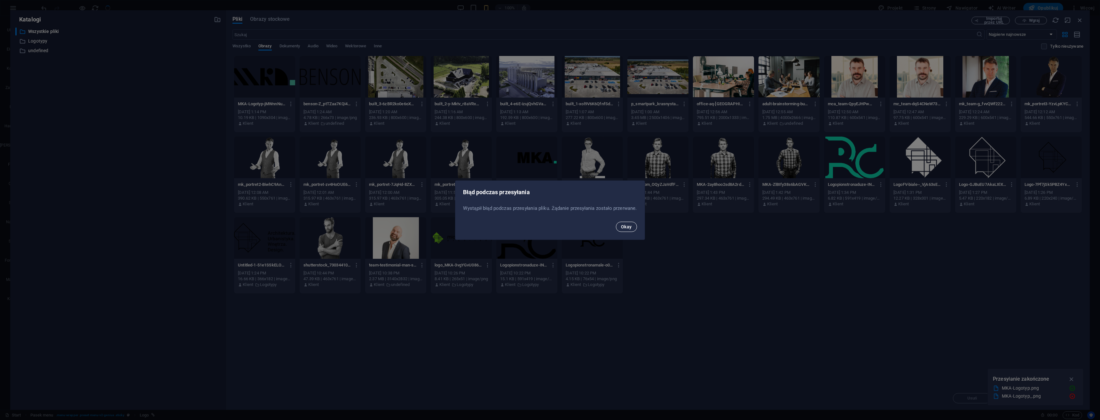
click at [631, 227] on span "Okay" at bounding box center [626, 226] width 11 height 5
click at [627, 225] on span "Okay" at bounding box center [626, 226] width 11 height 5
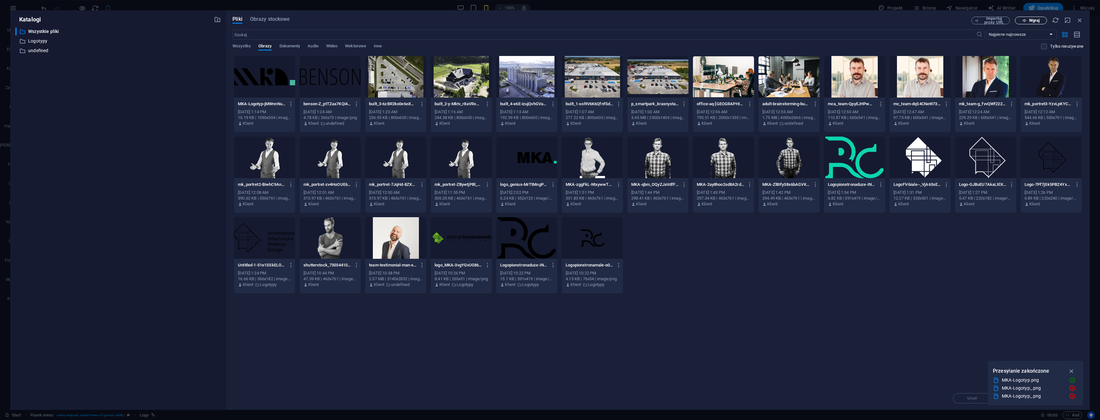
click at [1031, 20] on span "Wgraj" at bounding box center [1034, 21] width 11 height 4
click at [765, 255] on div "MKA-Logotyp-jMWnnNueZMVohjzSTN_PrQ.png MKA-Logotyp-jMWnnNueZMVohjzSTN_PrQ.png O…" at bounding box center [658, 175] width 851 height 238
click at [1036, 20] on span "Wgraj" at bounding box center [1034, 21] width 11 height 4
click at [1078, 20] on icon "button" at bounding box center [1079, 20] width 7 height 7
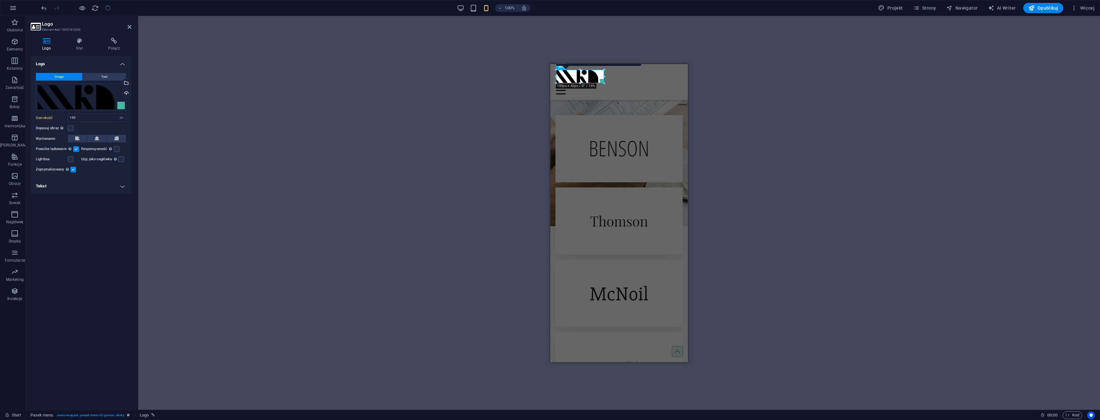
click at [348, 89] on div "H2 Baner Kontener Baner Kontener 2 kolumny 2 kolumny Kontener 2 kolumny Boksy K…" at bounding box center [619, 213] width 962 height 394
click at [93, 6] on icon "reload" at bounding box center [94, 7] width 7 height 7
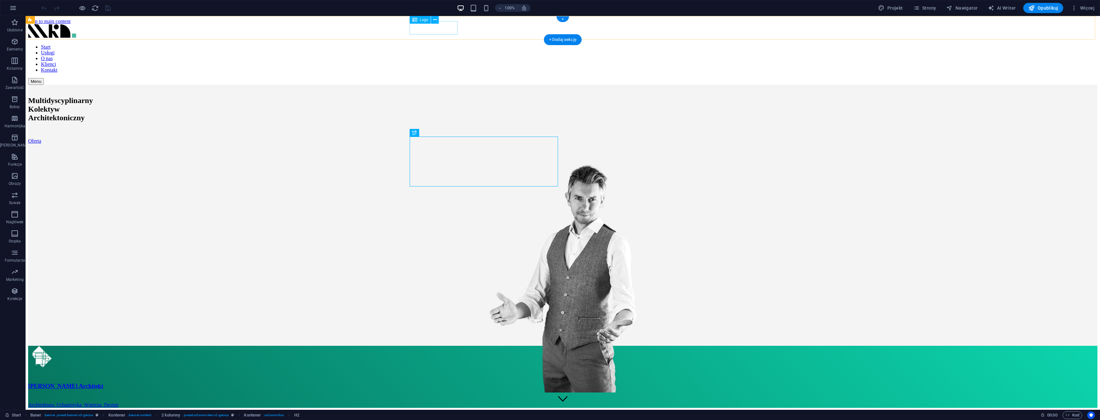
click at [436, 31] on div at bounding box center [562, 31] width 1069 height 15
select select "px"
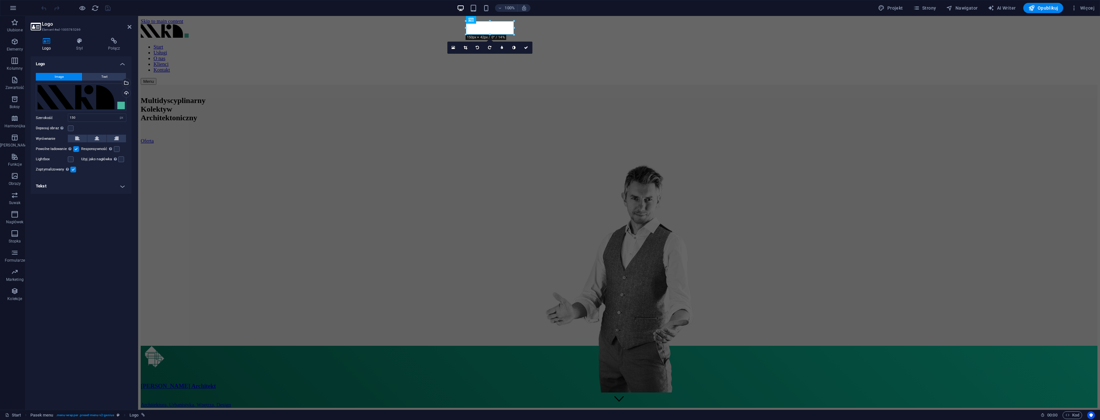
click at [121, 81] on div "Wybierz pliki z menedżera plików, zdjęć stockowych lub prześlij plik(i)" at bounding box center [100, 83] width 42 height 24
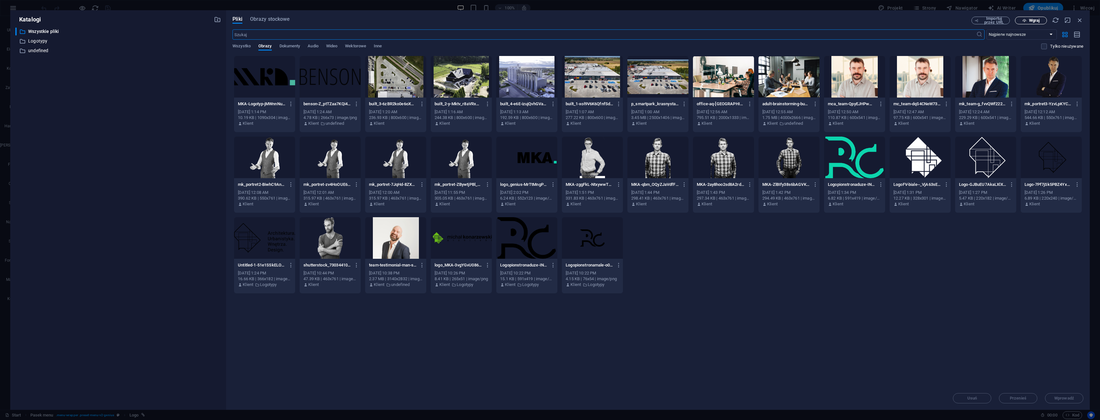
click at [1032, 22] on span "Wgraj" at bounding box center [1034, 21] width 11 height 4
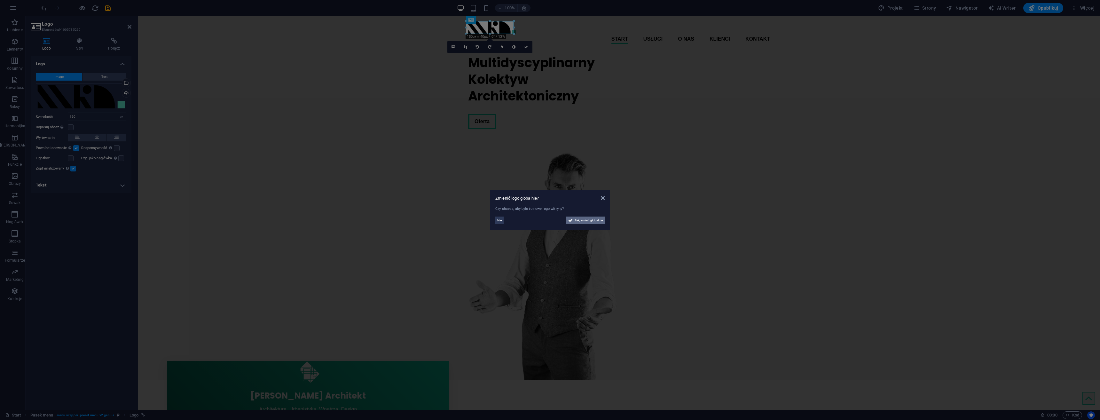
click at [589, 218] on span "Tak, zmień globalnie" at bounding box center [589, 221] width 28 height 8
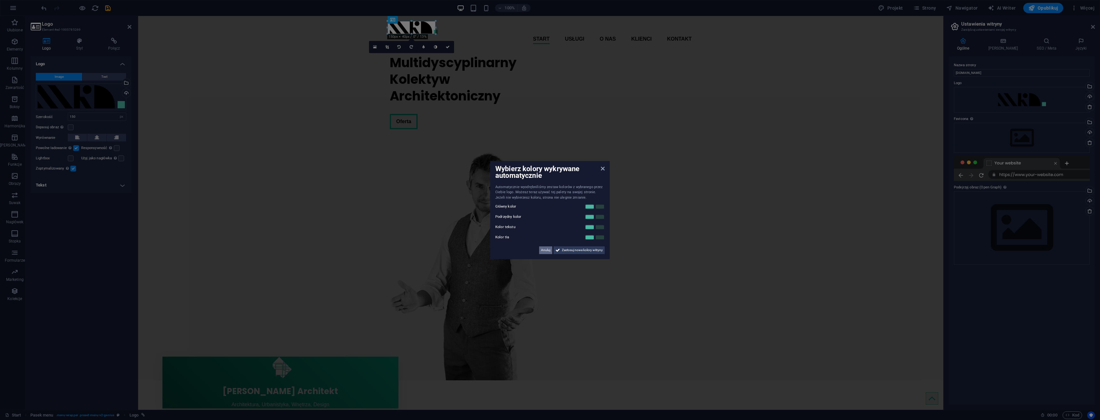
click at [541, 251] on span "Anuluj" at bounding box center [545, 250] width 9 height 8
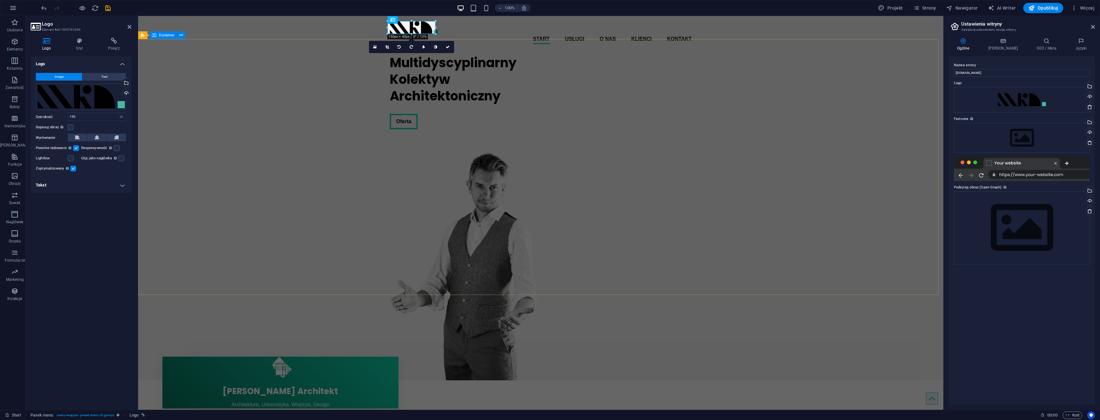
drag, startPoint x: 785, startPoint y: 147, endPoint x: 898, endPoint y: 146, distance: 112.6
click at [898, 146] on div "Multidyscyplinarny Kolektyw Architektoniczny Oferta" at bounding box center [540, 214] width 805 height 331
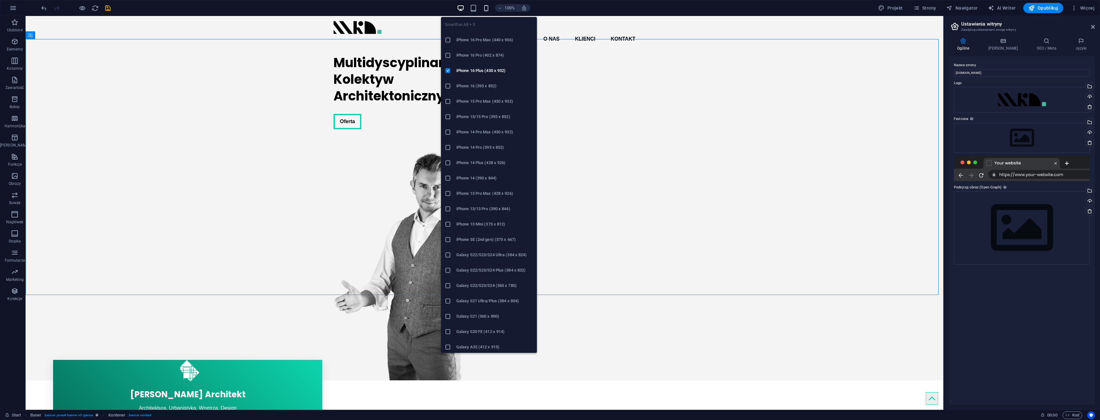
click at [488, 9] on icon "button" at bounding box center [486, 7] width 7 height 7
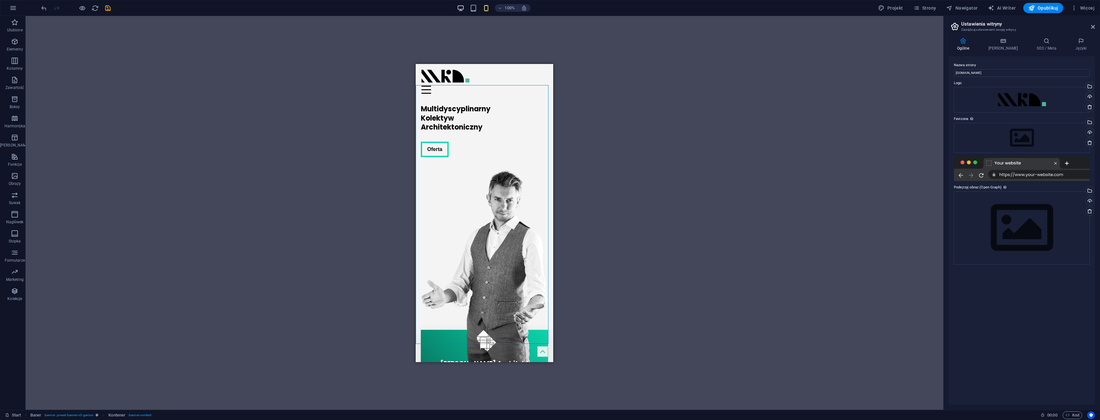
click at [460, 7] on icon "button" at bounding box center [460, 7] width 7 height 7
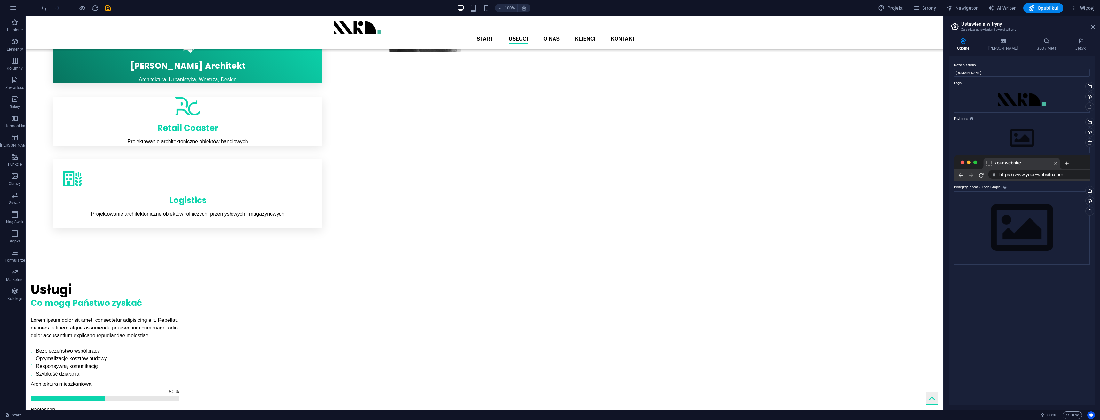
scroll to position [304, 0]
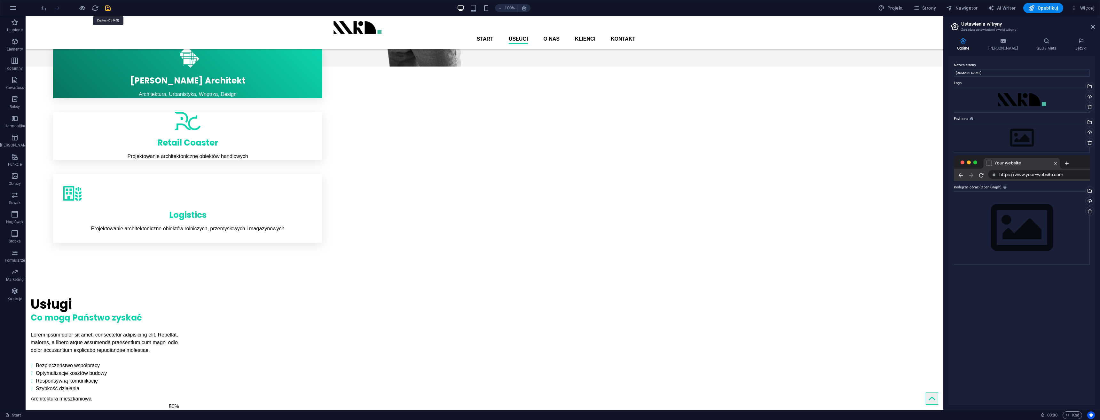
click at [106, 5] on icon "save" at bounding box center [107, 7] width 7 height 7
checkbox input "false"
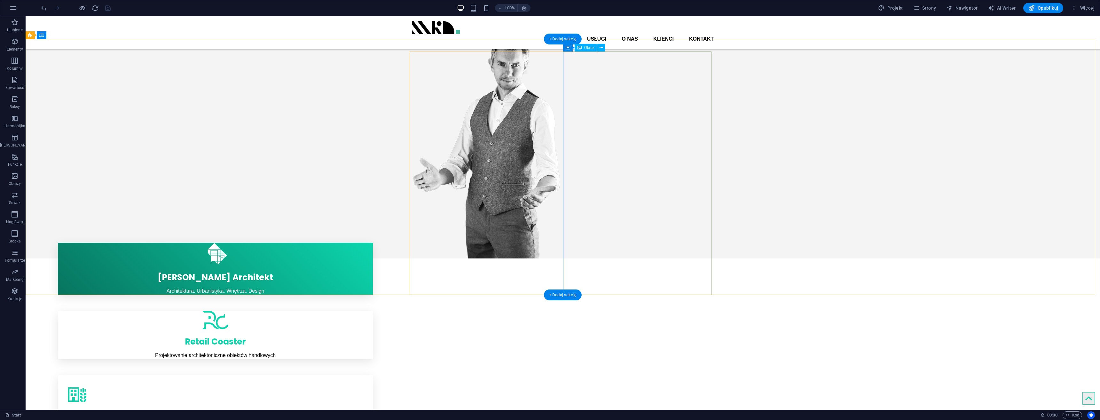
scroll to position [0, 0]
